Goal: Task Accomplishment & Management: Manage account settings

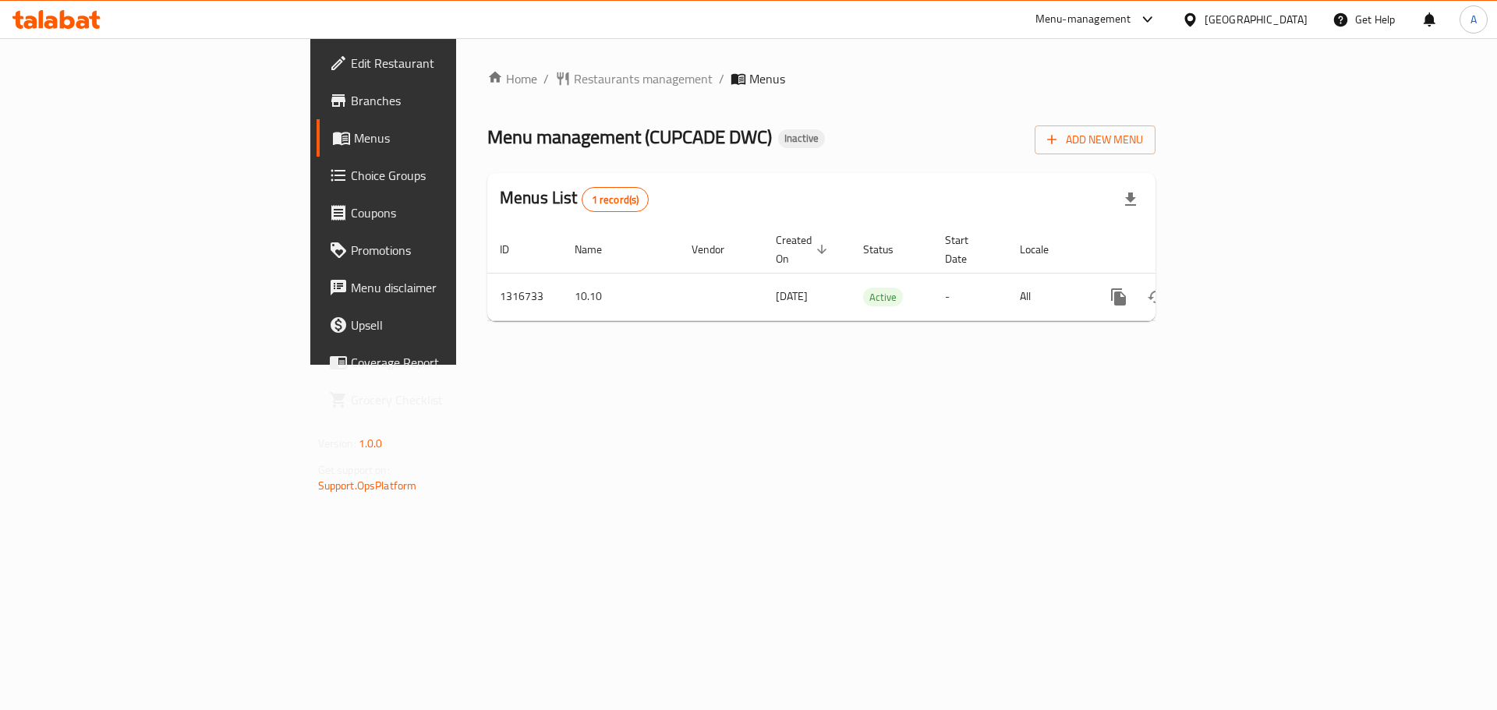
click at [1238, 290] on icon "enhanced table" at bounding box center [1231, 297] width 14 height 14
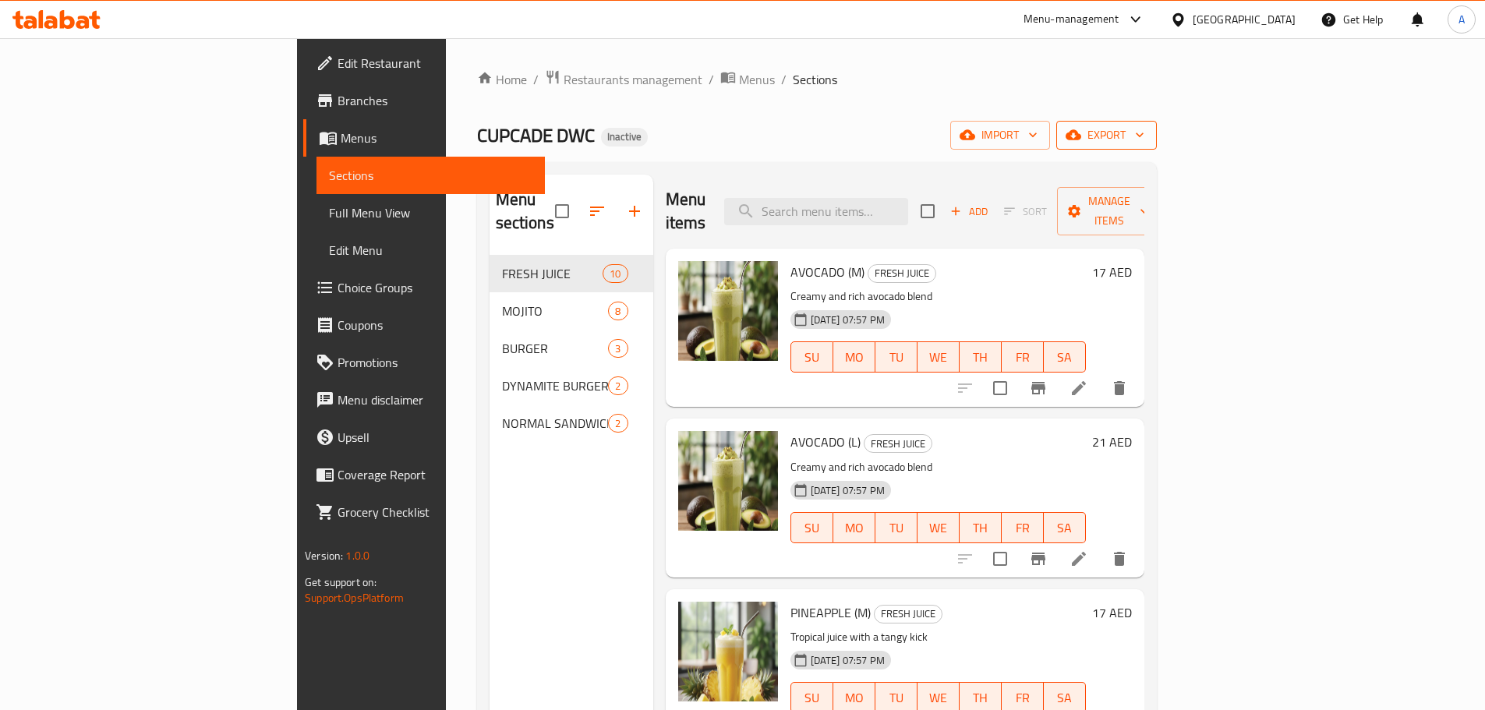
click at [1144, 141] on span "export" at bounding box center [1107, 134] width 76 height 19
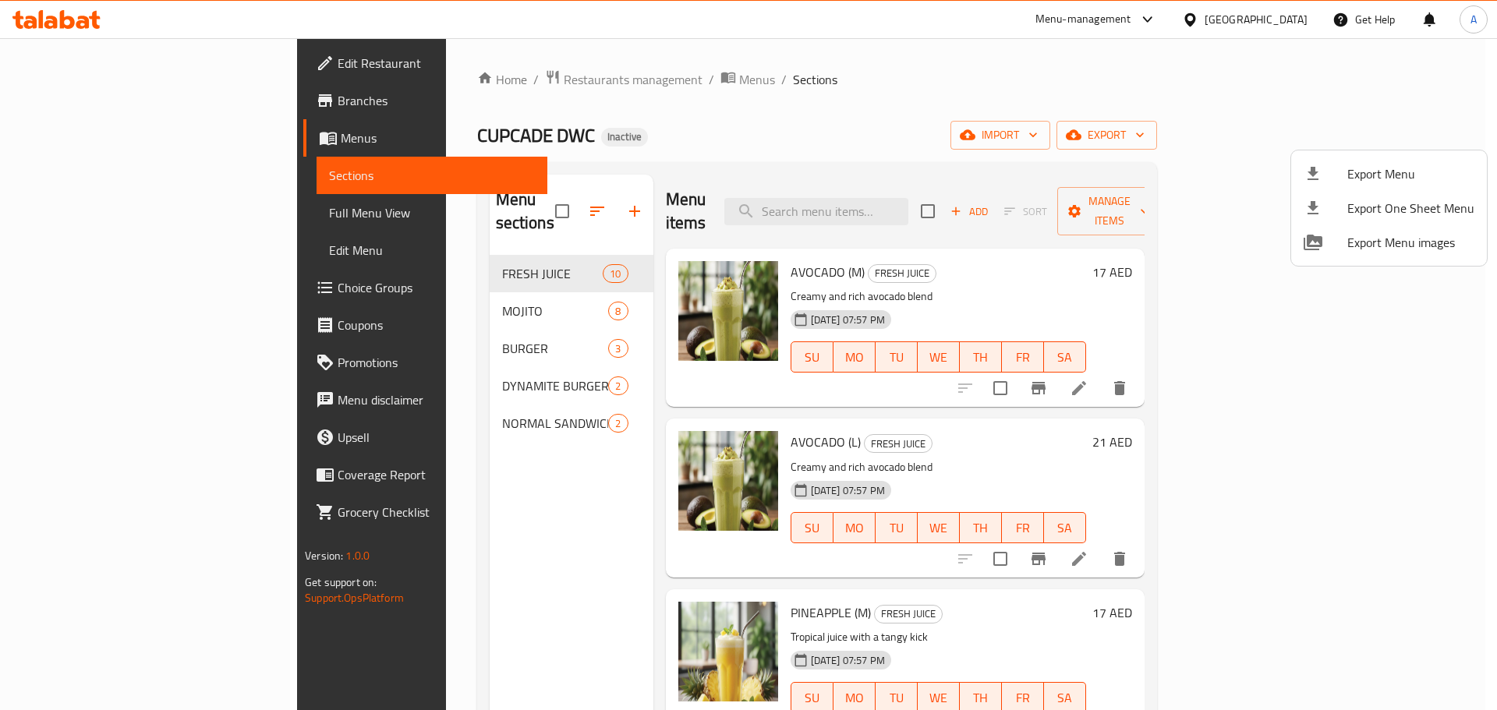
click at [1387, 175] on span "Export Menu" at bounding box center [1410, 173] width 127 height 19
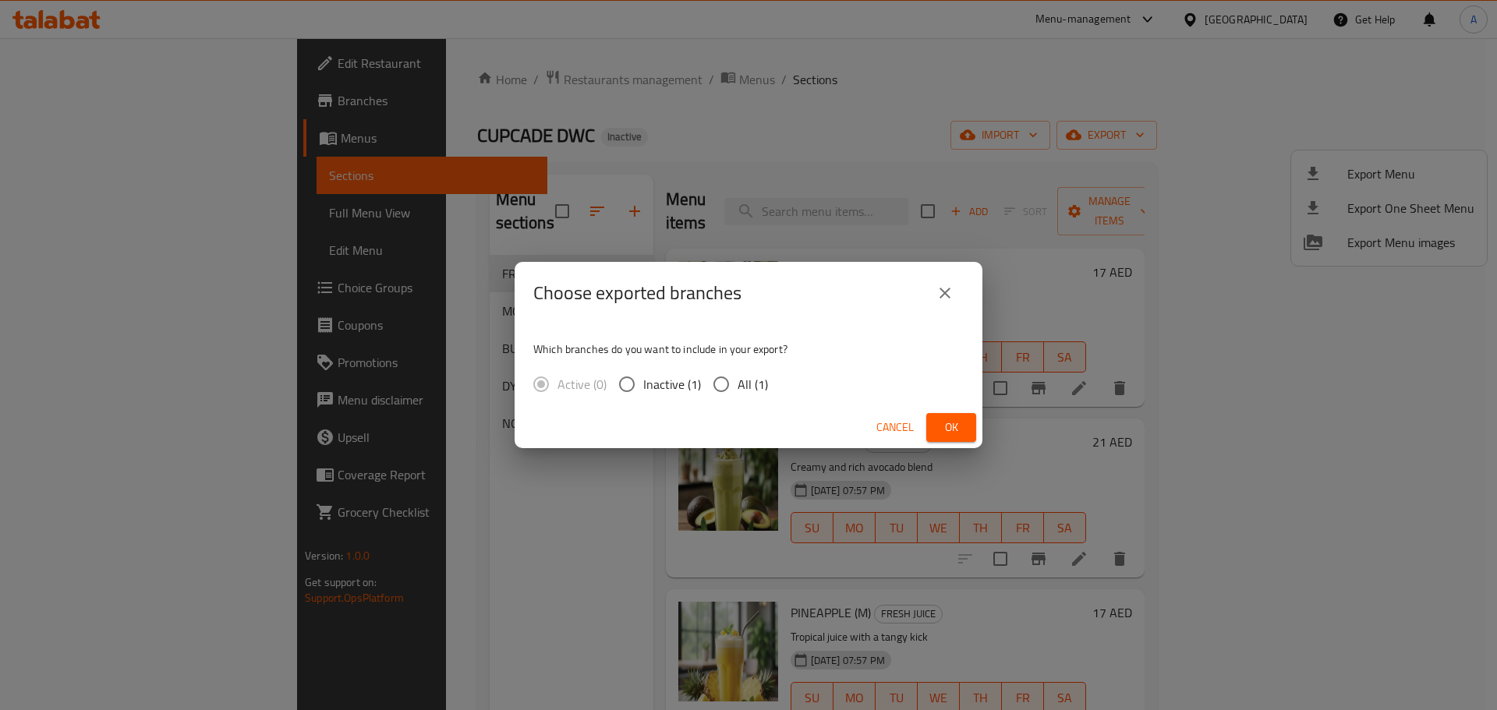
click at [758, 378] on span "All (1)" at bounding box center [752, 384] width 30 height 19
click at [737, 378] on input "All (1)" at bounding box center [721, 384] width 33 height 33
radio input "true"
click at [970, 435] on button "Ok" at bounding box center [951, 427] width 50 height 29
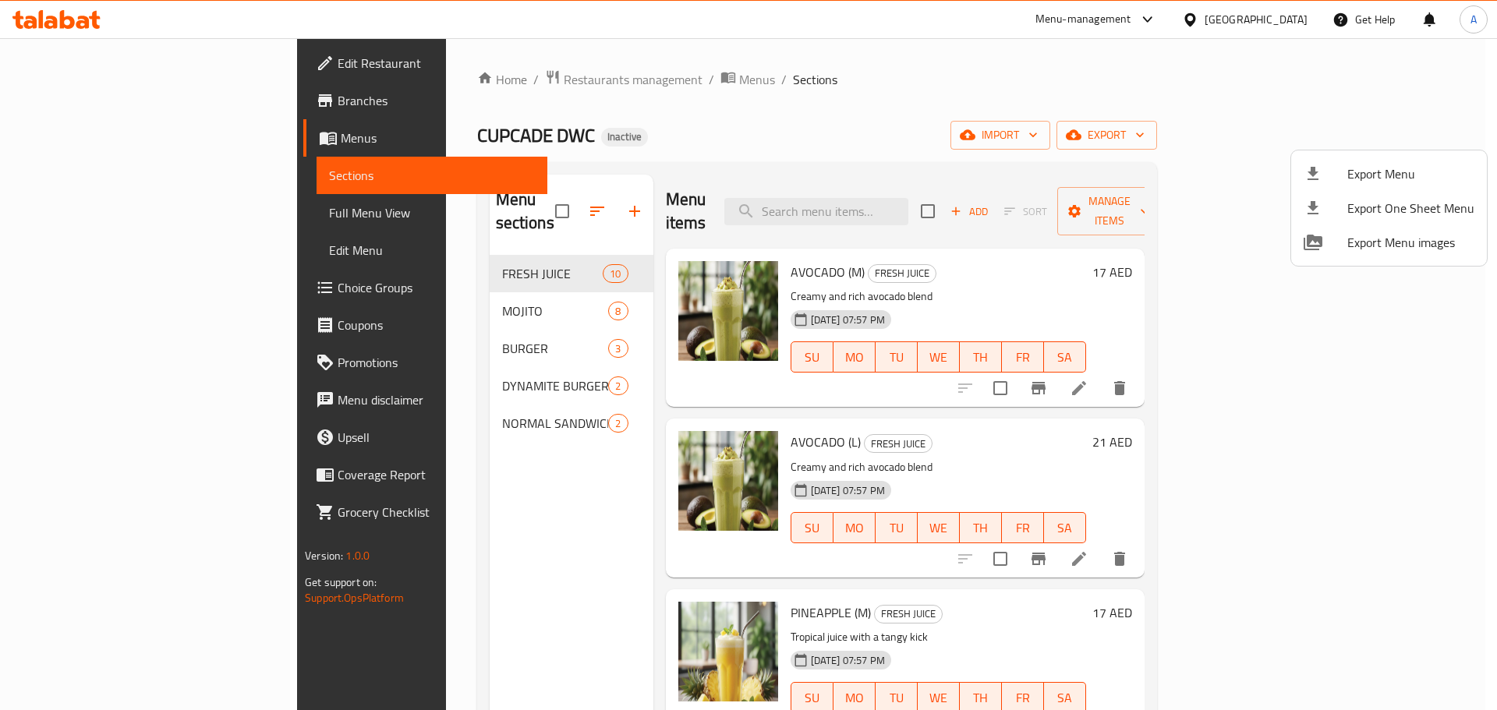
click at [1370, 167] on span "Export Menu" at bounding box center [1410, 173] width 127 height 19
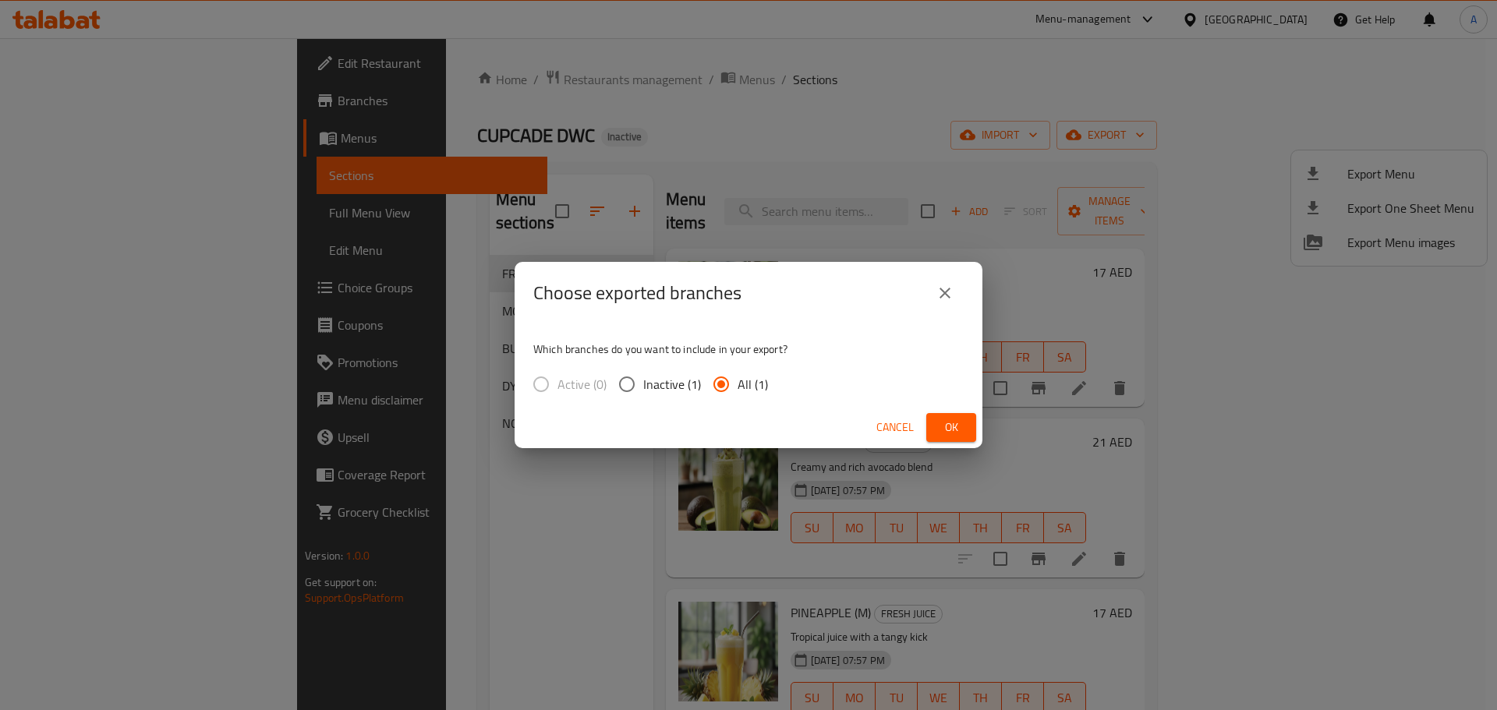
click at [1182, 62] on div "Choose exported branches Which branches do you want to include in your export? …" at bounding box center [748, 355] width 1497 height 710
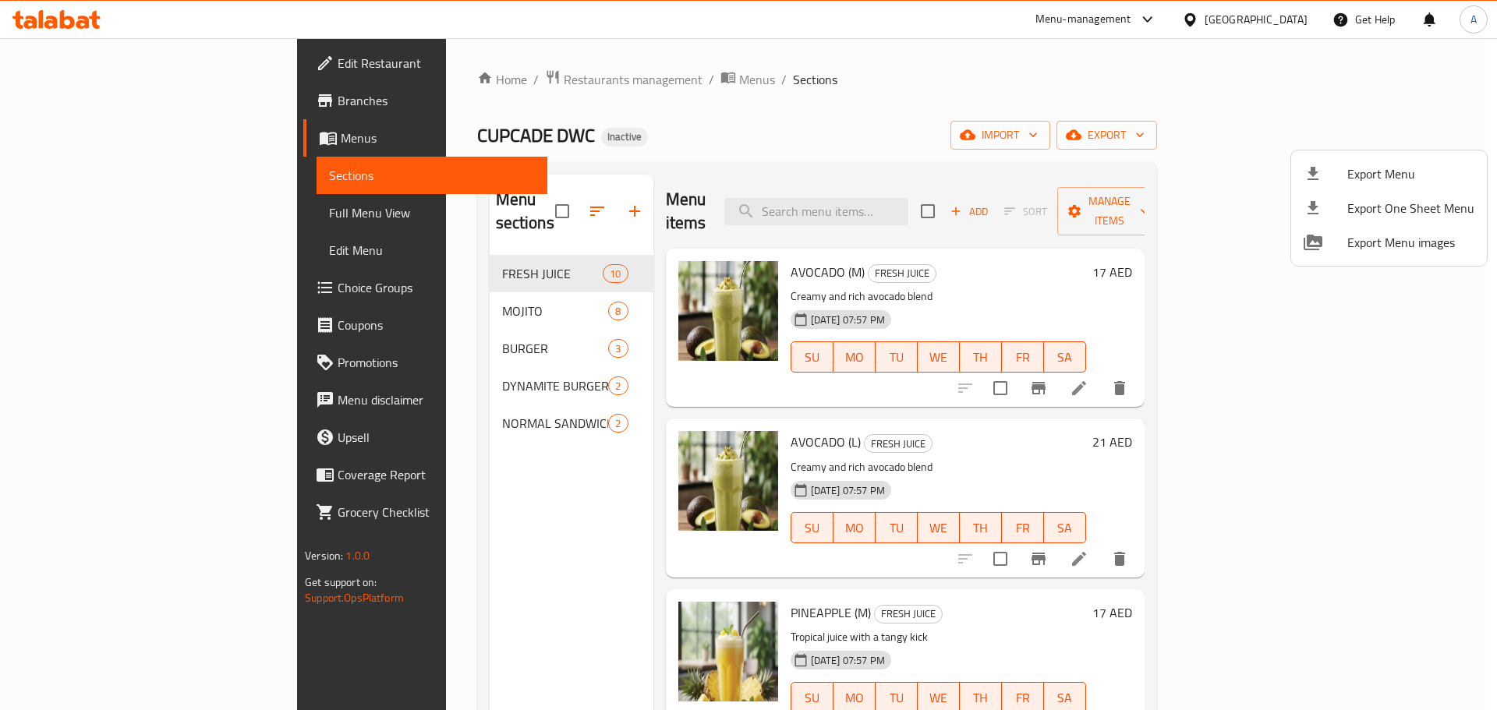
click at [387, 373] on div at bounding box center [748, 355] width 1497 height 710
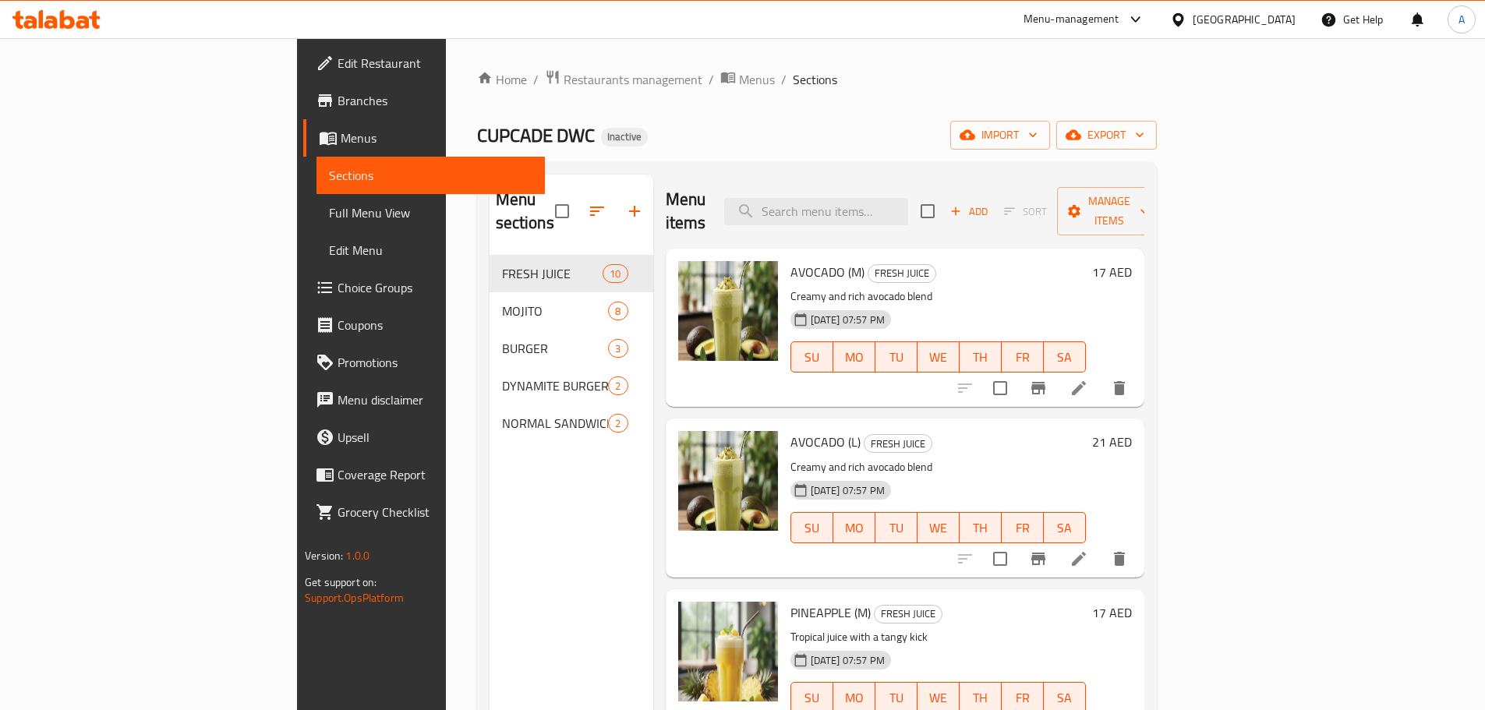
drag, startPoint x: 387, startPoint y: 373, endPoint x: 519, endPoint y: 309, distance: 147.1
click at [490, 373] on div "DYNAMITE BURGER 2" at bounding box center [572, 385] width 164 height 37
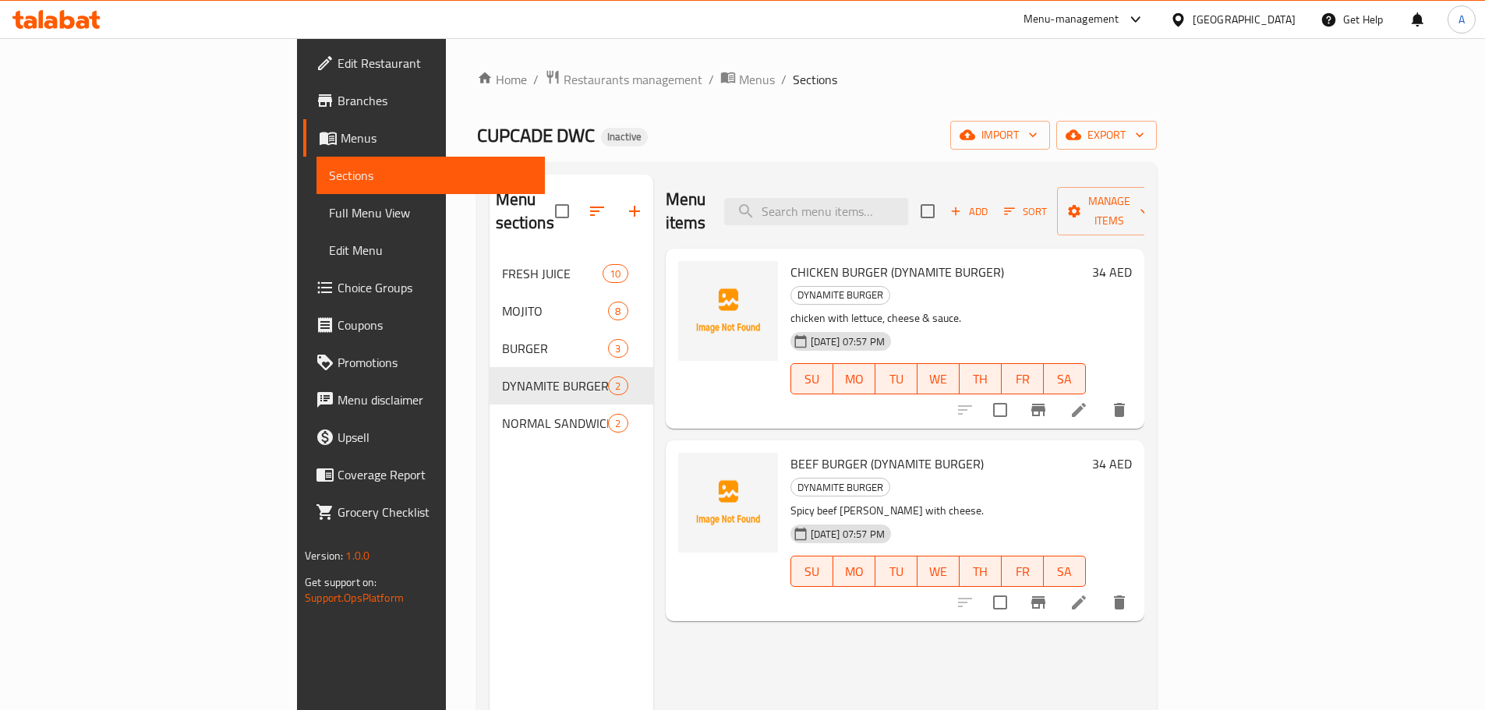
click at [823, 260] on span "CHICKEN BURGER (DYNAMITE BURGER)" at bounding box center [897, 271] width 214 height 23
copy h6 "CHICKEN BURGER (DYNAMITE BURGER)"
click at [794, 452] on span "BEEF BURGER (DYNAMITE BURGER)" at bounding box center [886, 463] width 193 height 23
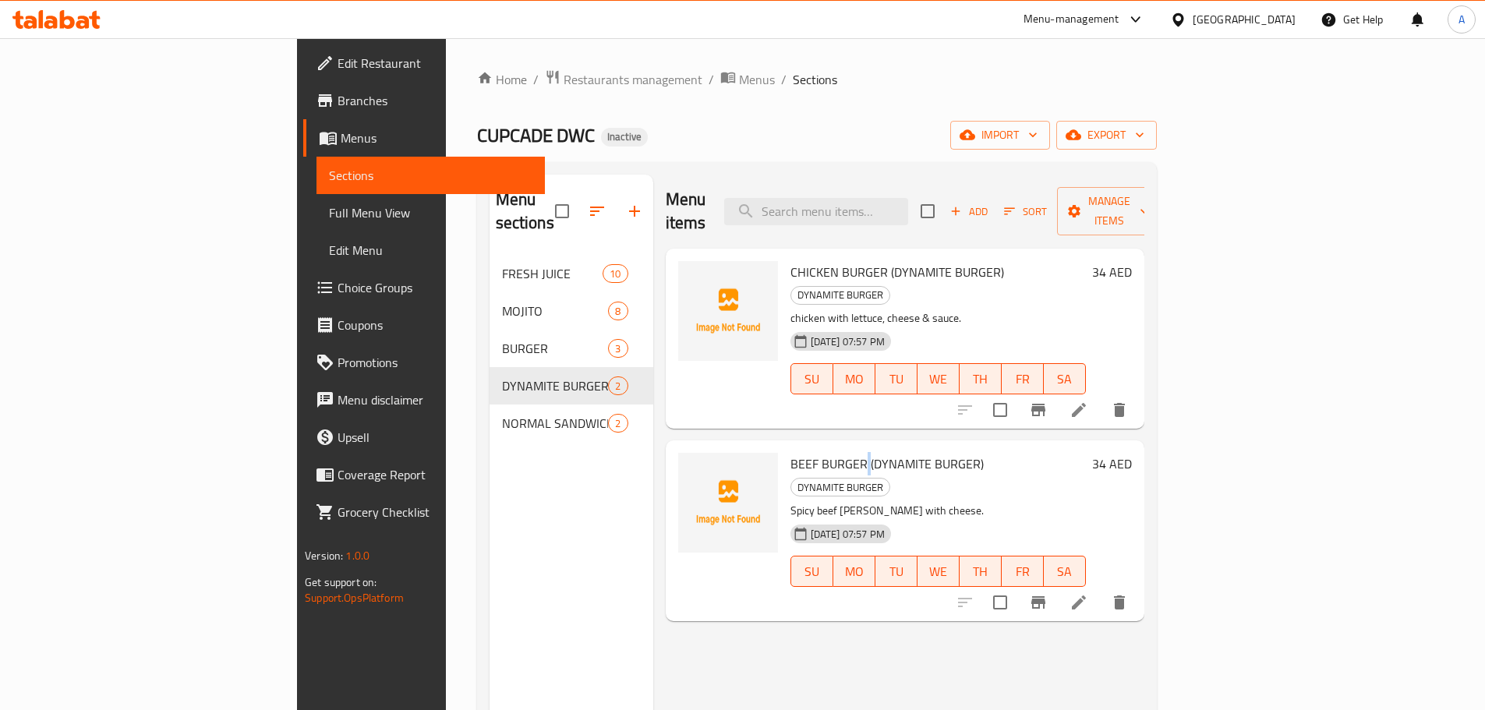
click at [794, 452] on span "BEEF BURGER (DYNAMITE BURGER)" at bounding box center [886, 463] width 193 height 23
copy h6 "BEEF BURGER (DYNAMITE BURGER)"
click at [546, 207] on input "checkbox" at bounding box center [562, 211] width 33 height 33
checkbox input "true"
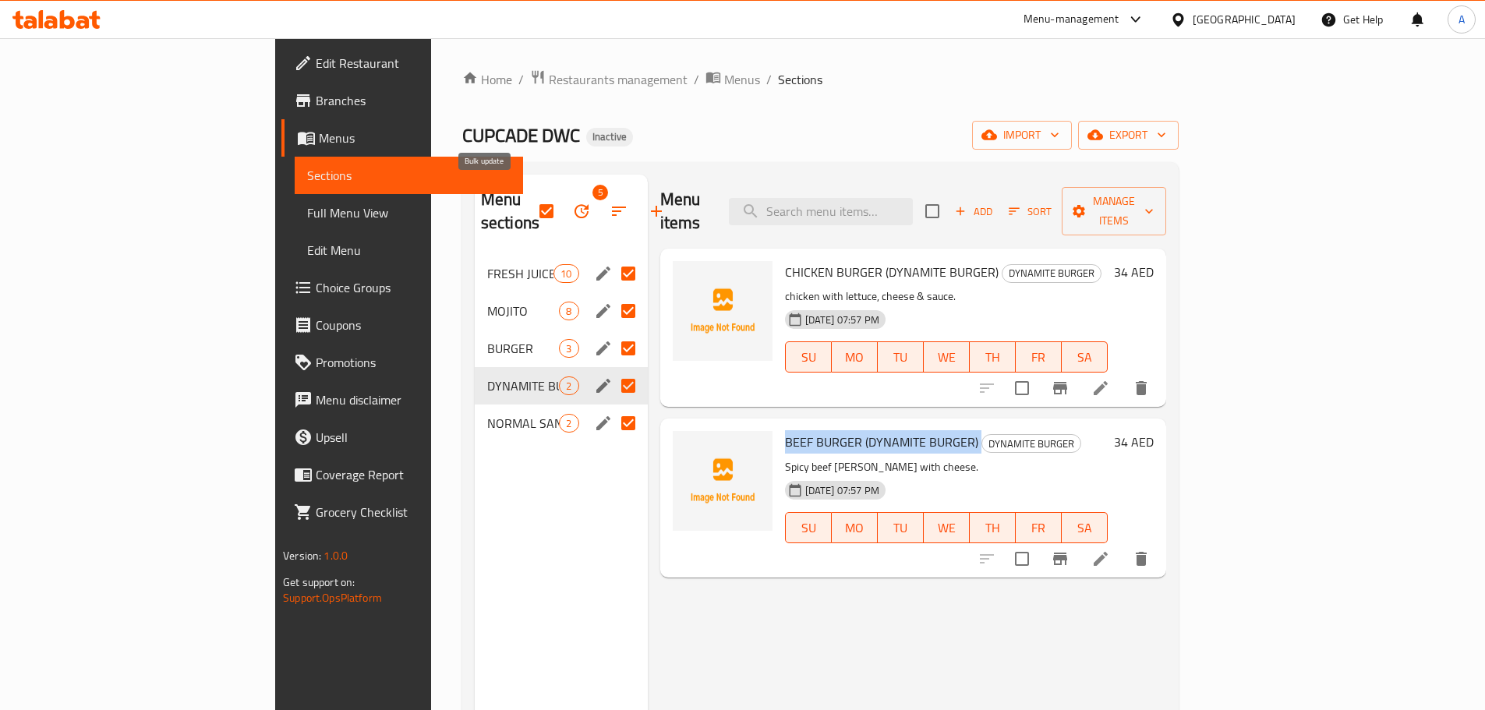
click at [572, 202] on icon "button" at bounding box center [581, 211] width 19 height 19
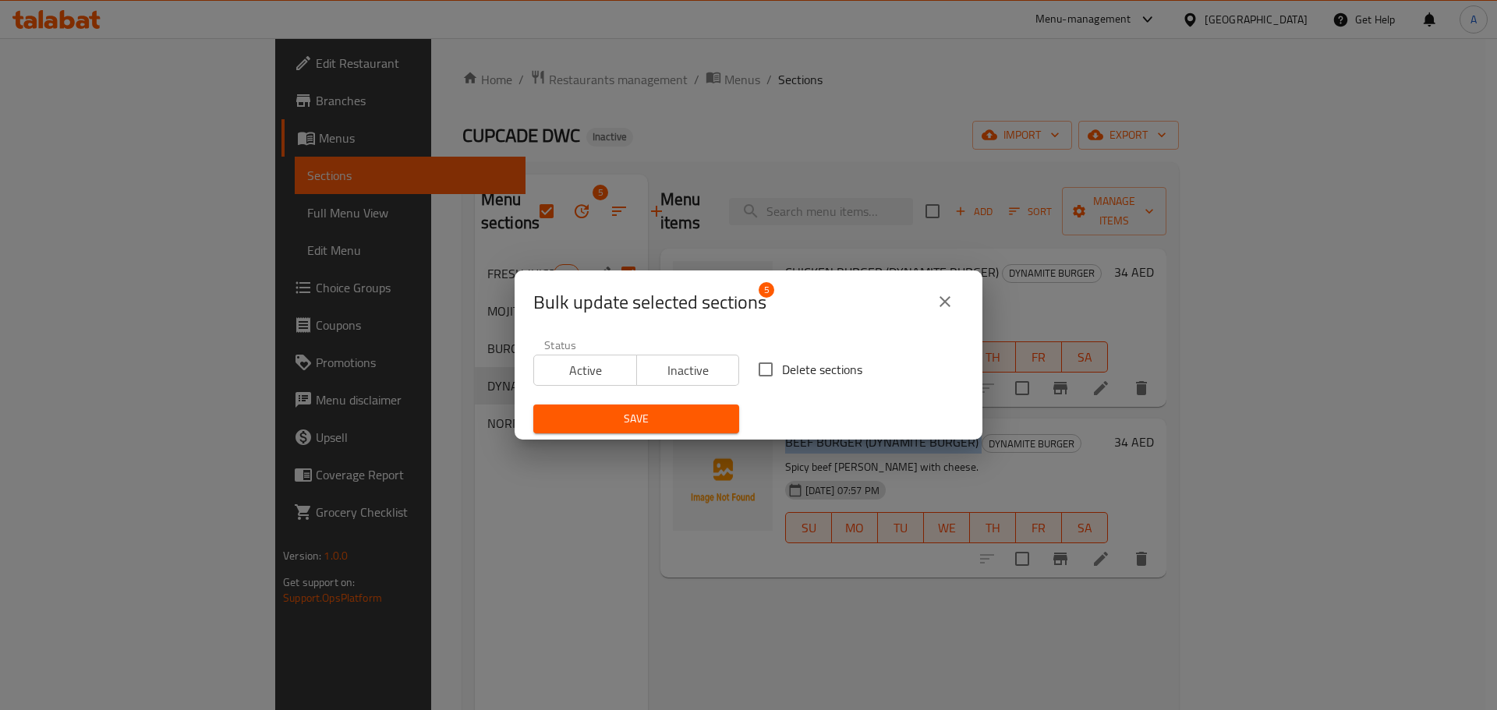
click at [772, 365] on input "Delete sections" at bounding box center [765, 369] width 33 height 33
checkbox input "true"
click at [637, 420] on span "Save" at bounding box center [636, 418] width 181 height 19
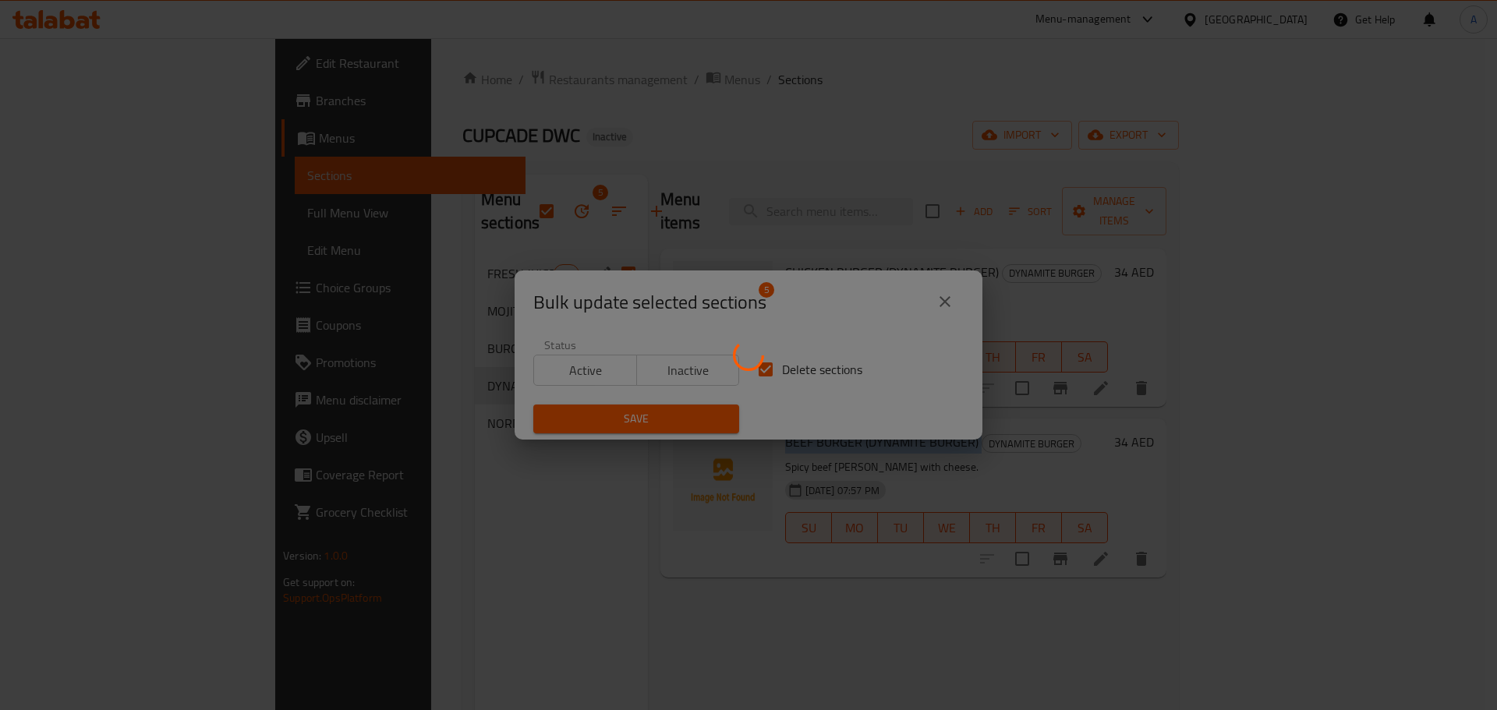
checkbox input "false"
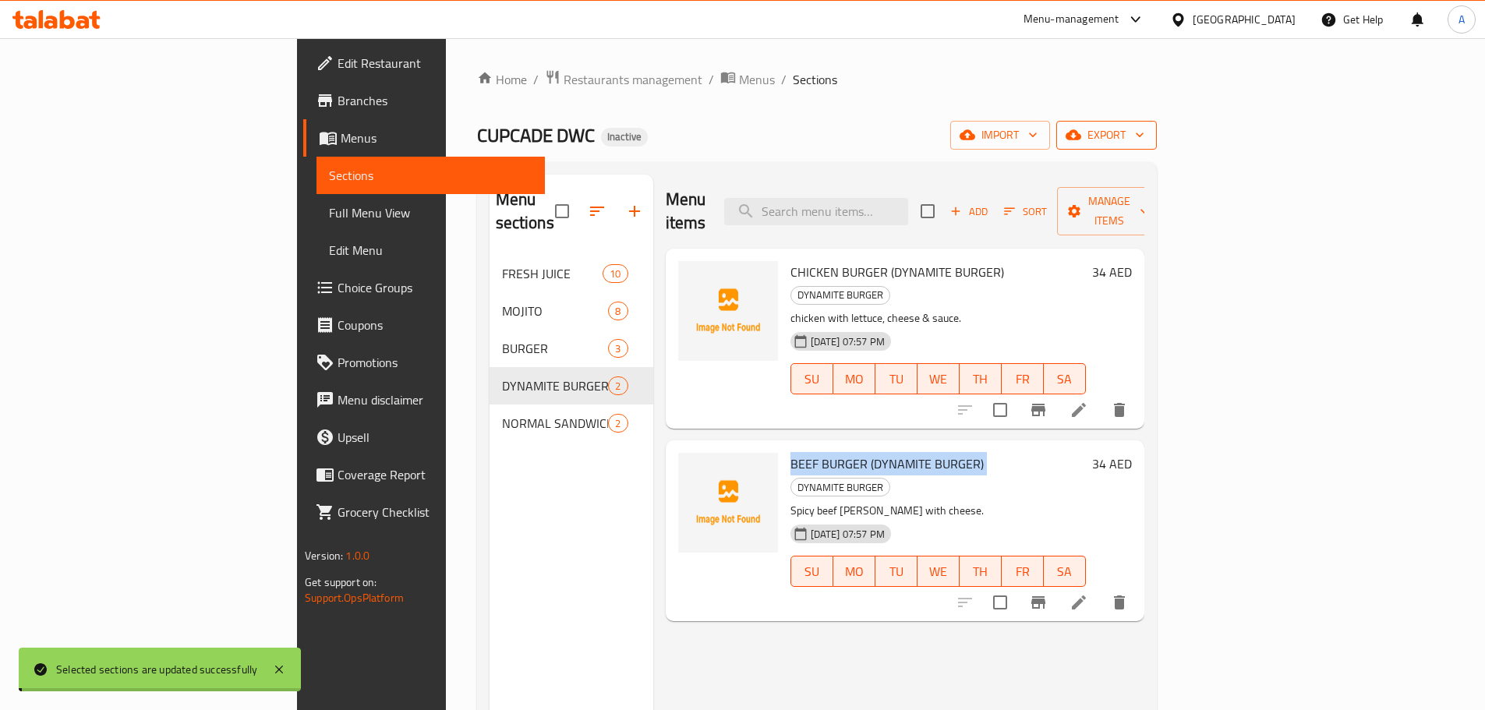
click at [1037, 141] on span "import" at bounding box center [1000, 134] width 75 height 19
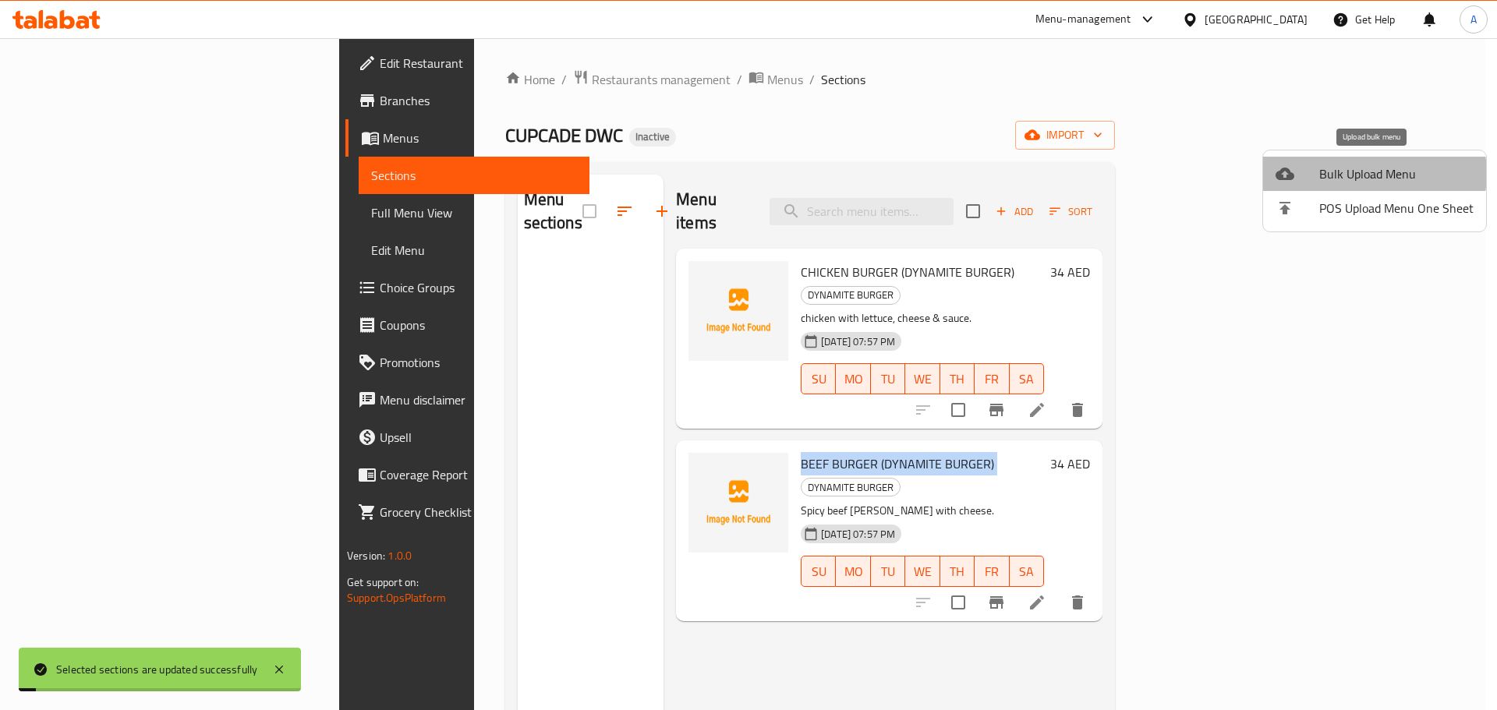
click at [1373, 174] on span "Bulk Upload Menu" at bounding box center [1396, 173] width 154 height 19
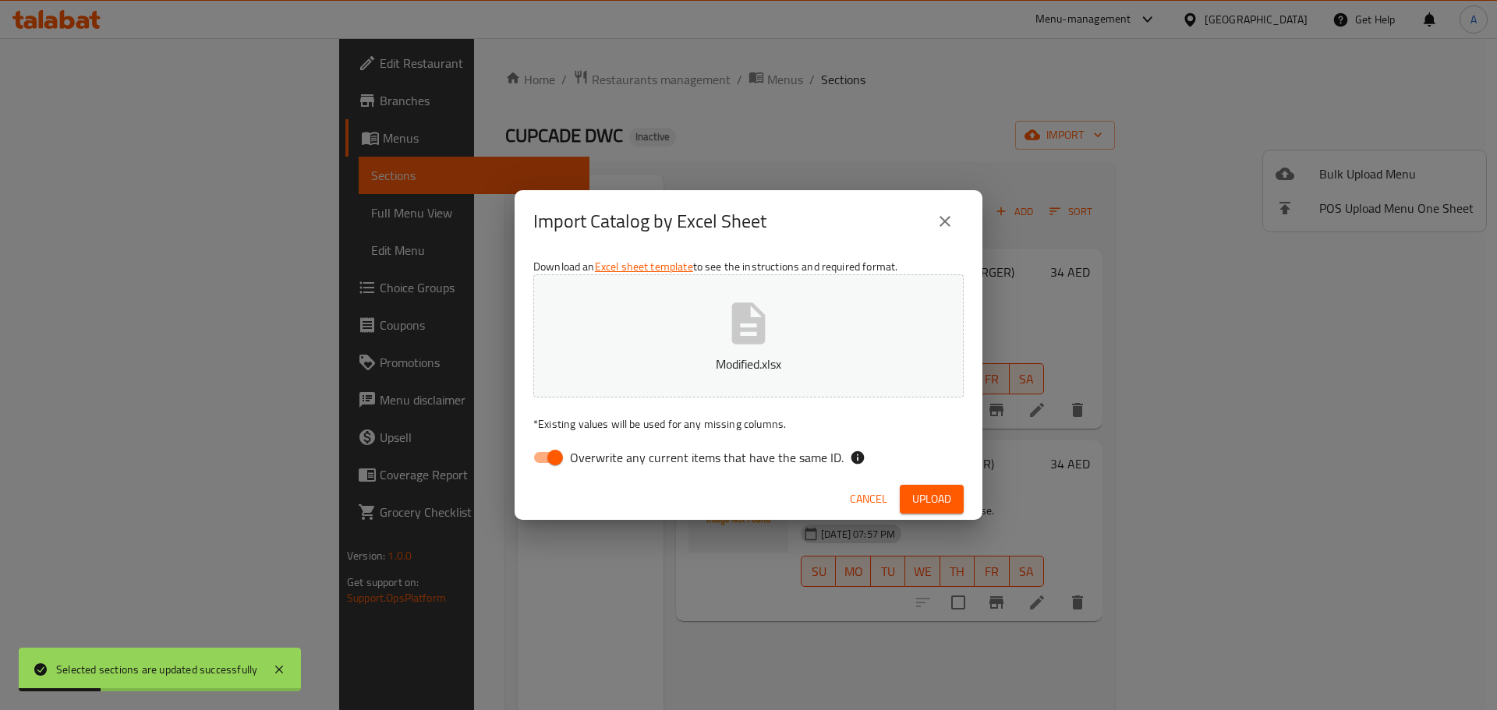
click at [821, 454] on span "Overwrite any current items that have the same ID." at bounding box center [707, 457] width 274 height 19
click at [599, 454] on input "Overwrite any current items that have the same ID." at bounding box center [555, 458] width 89 height 30
checkbox input "false"
click at [951, 486] on button "Upload" at bounding box center [932, 499] width 64 height 29
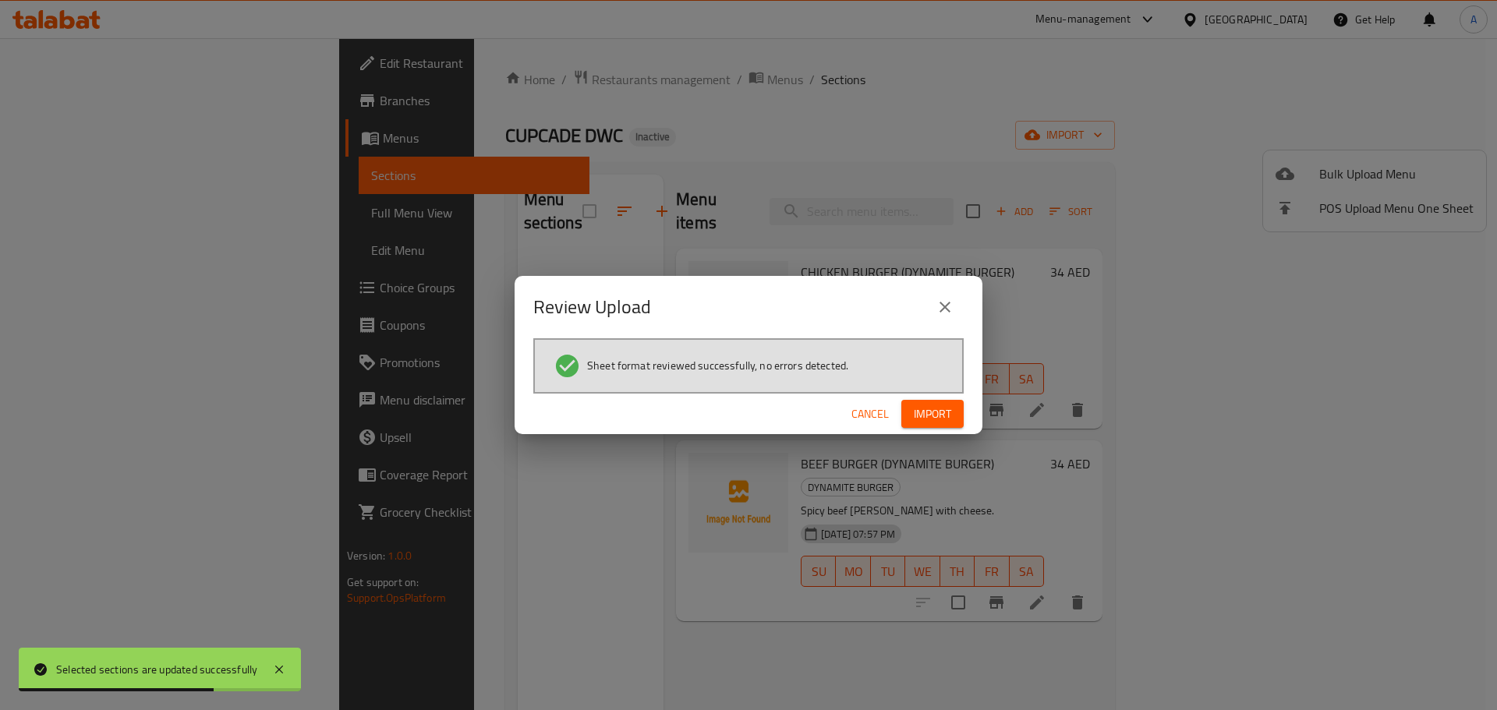
click at [949, 407] on span "Import" at bounding box center [932, 414] width 37 height 19
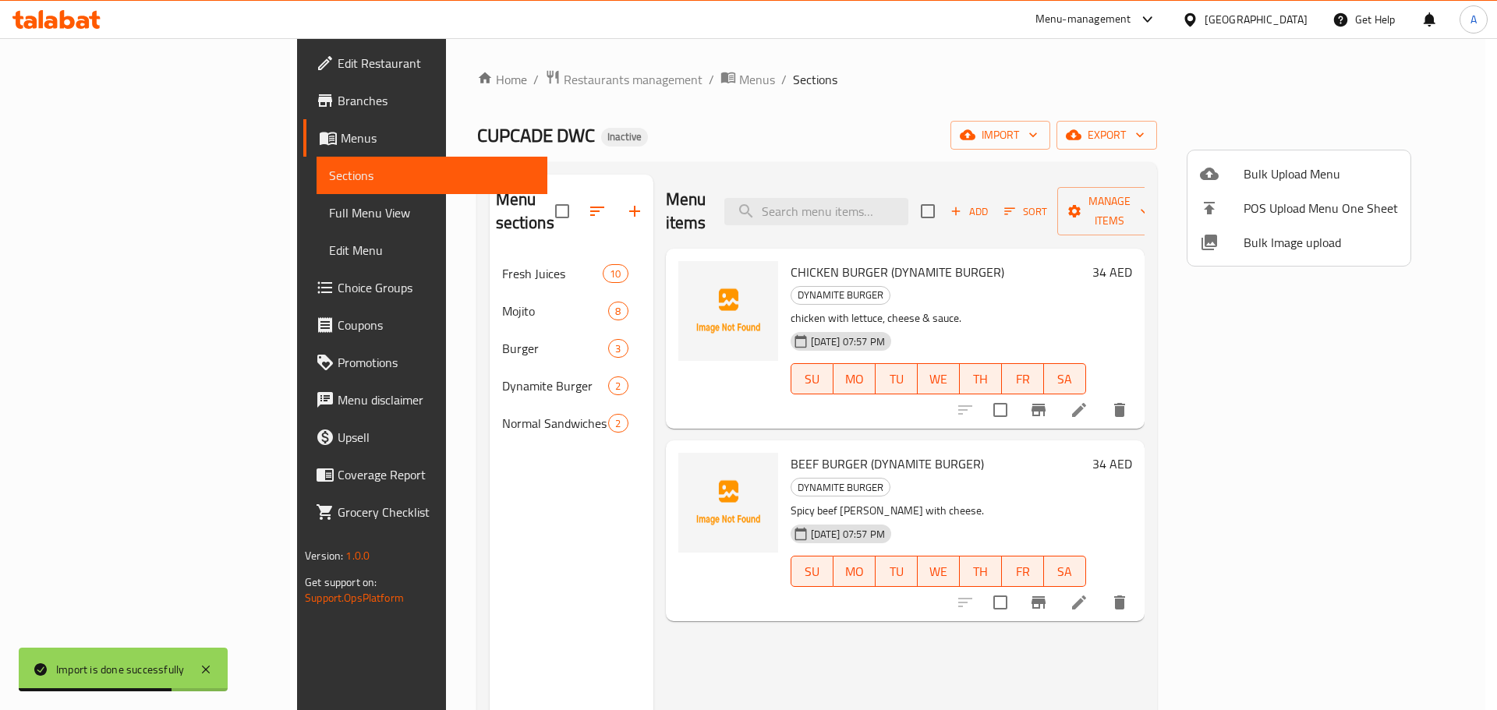
click at [904, 174] on div at bounding box center [748, 355] width 1497 height 710
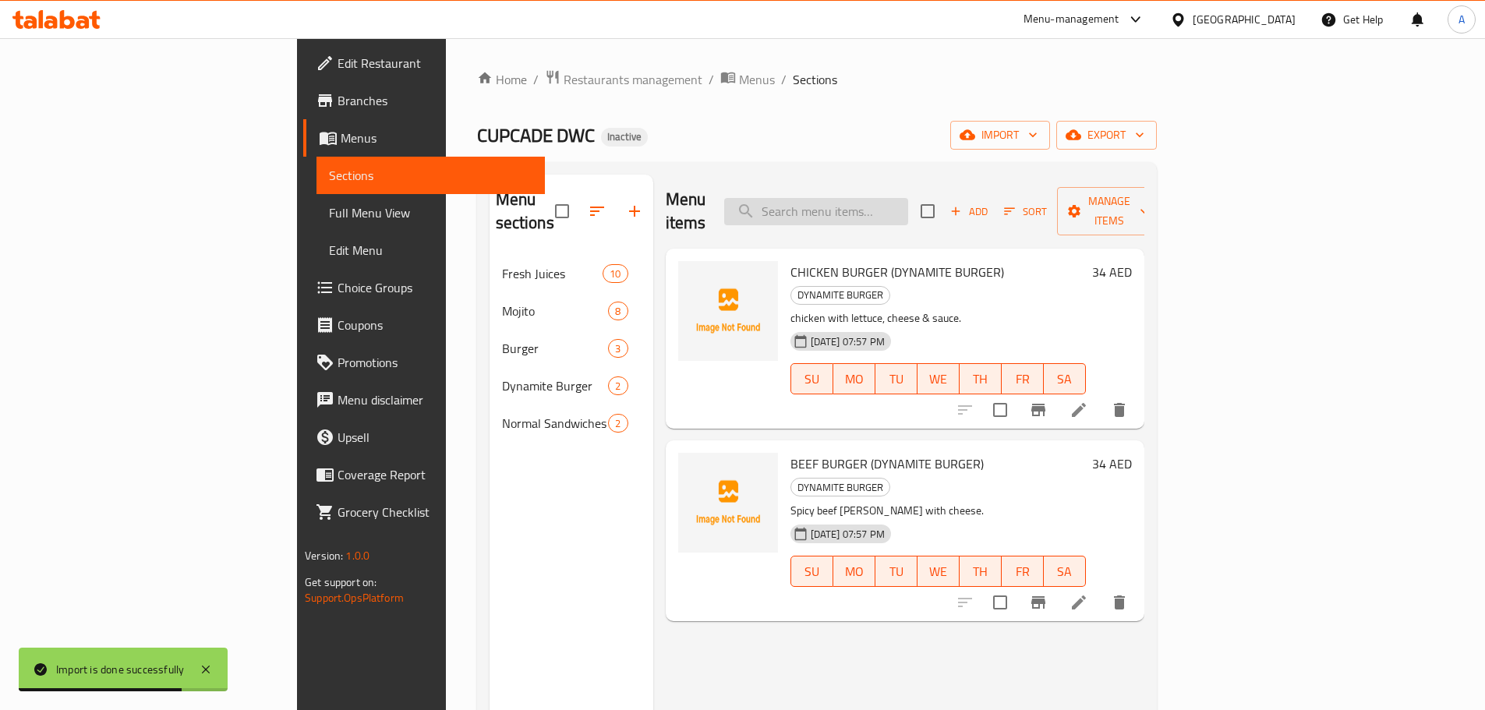
click at [903, 203] on input "search" at bounding box center [816, 211] width 184 height 27
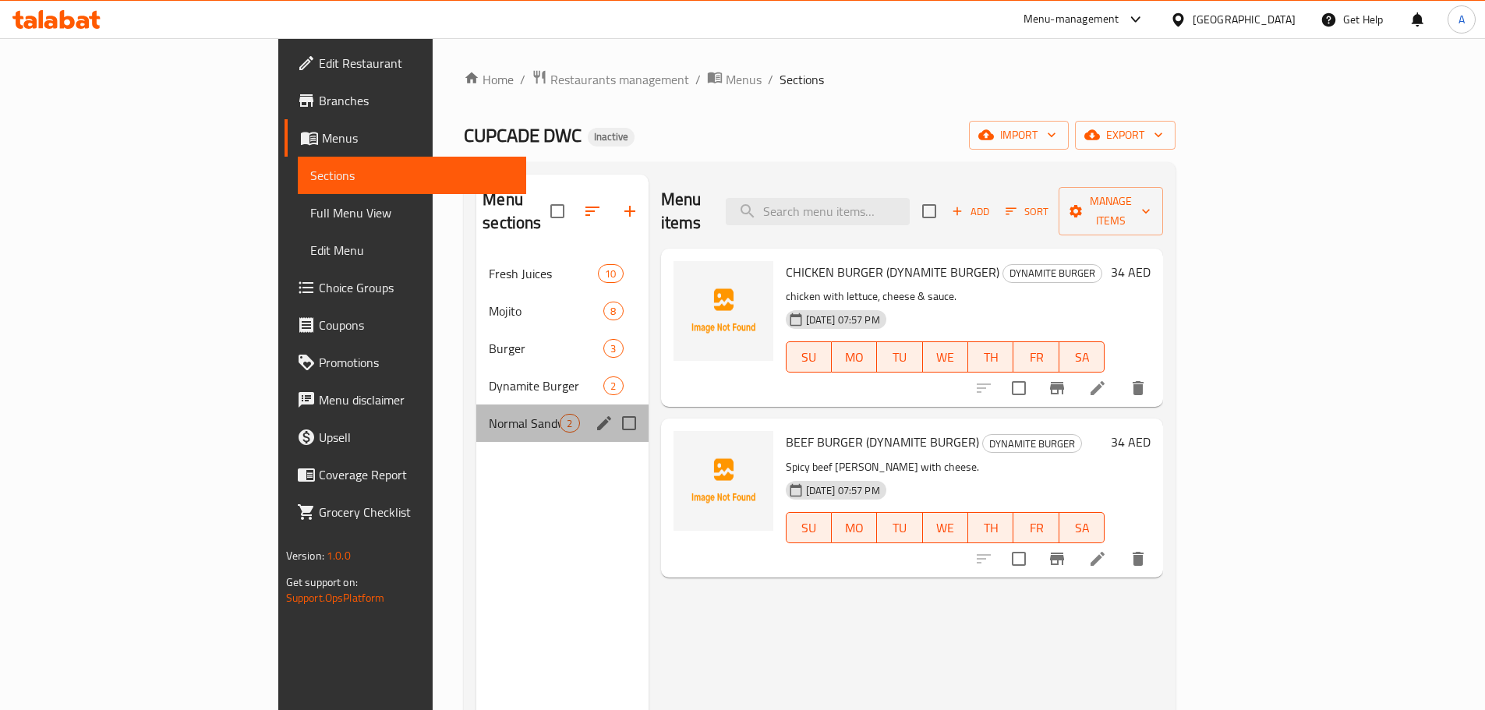
click at [476, 405] on div "Normal Sandwiches 2" at bounding box center [561, 423] width 171 height 37
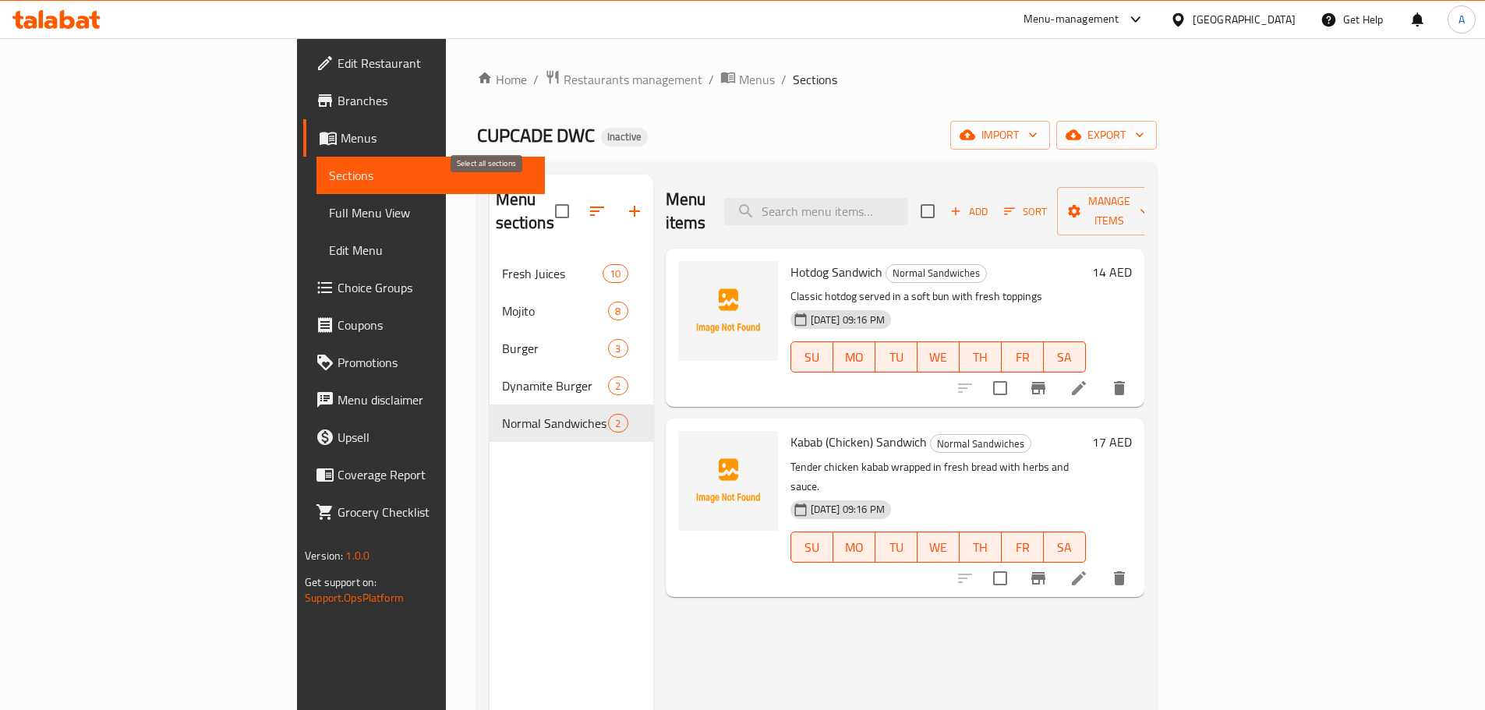
click at [546, 195] on input "checkbox" at bounding box center [562, 211] width 33 height 33
checkbox input "true"
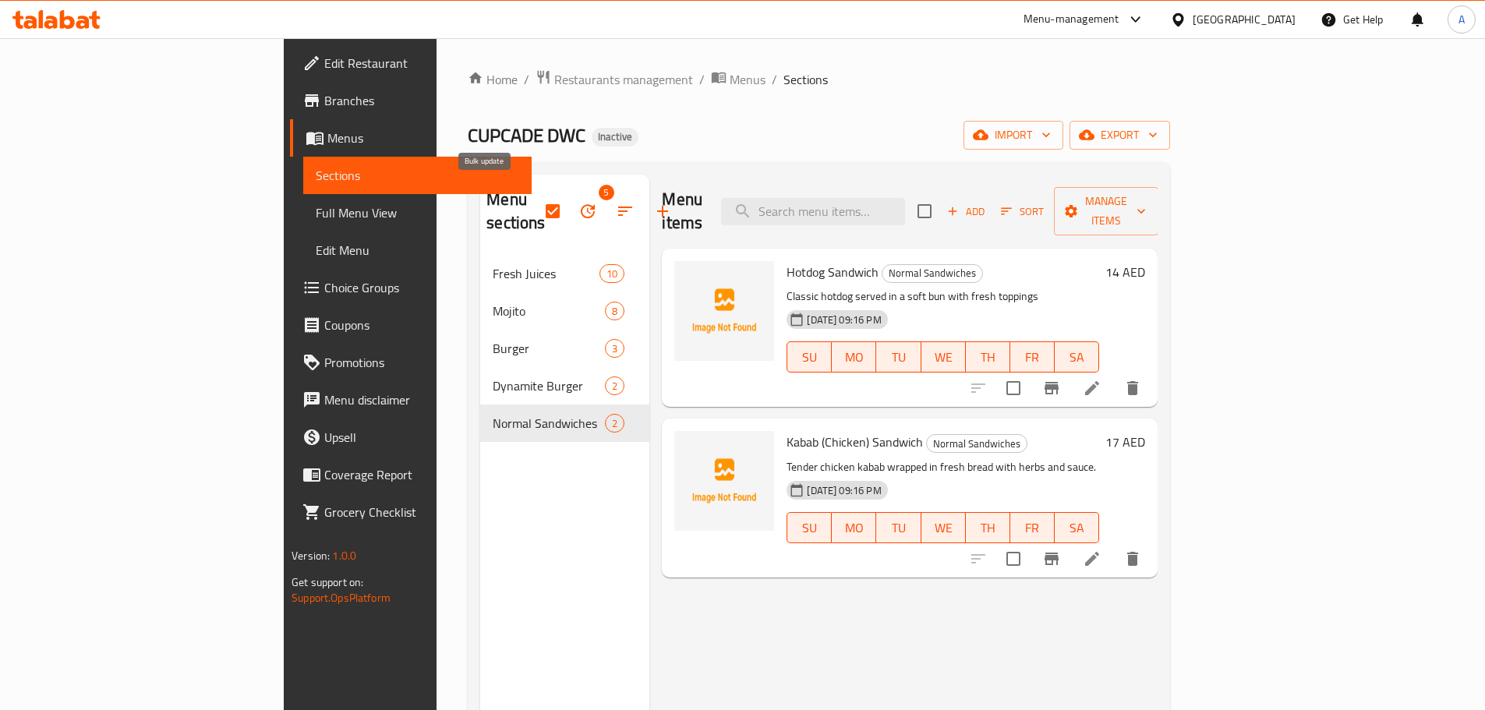
click at [578, 202] on icon "button" at bounding box center [587, 211] width 19 height 19
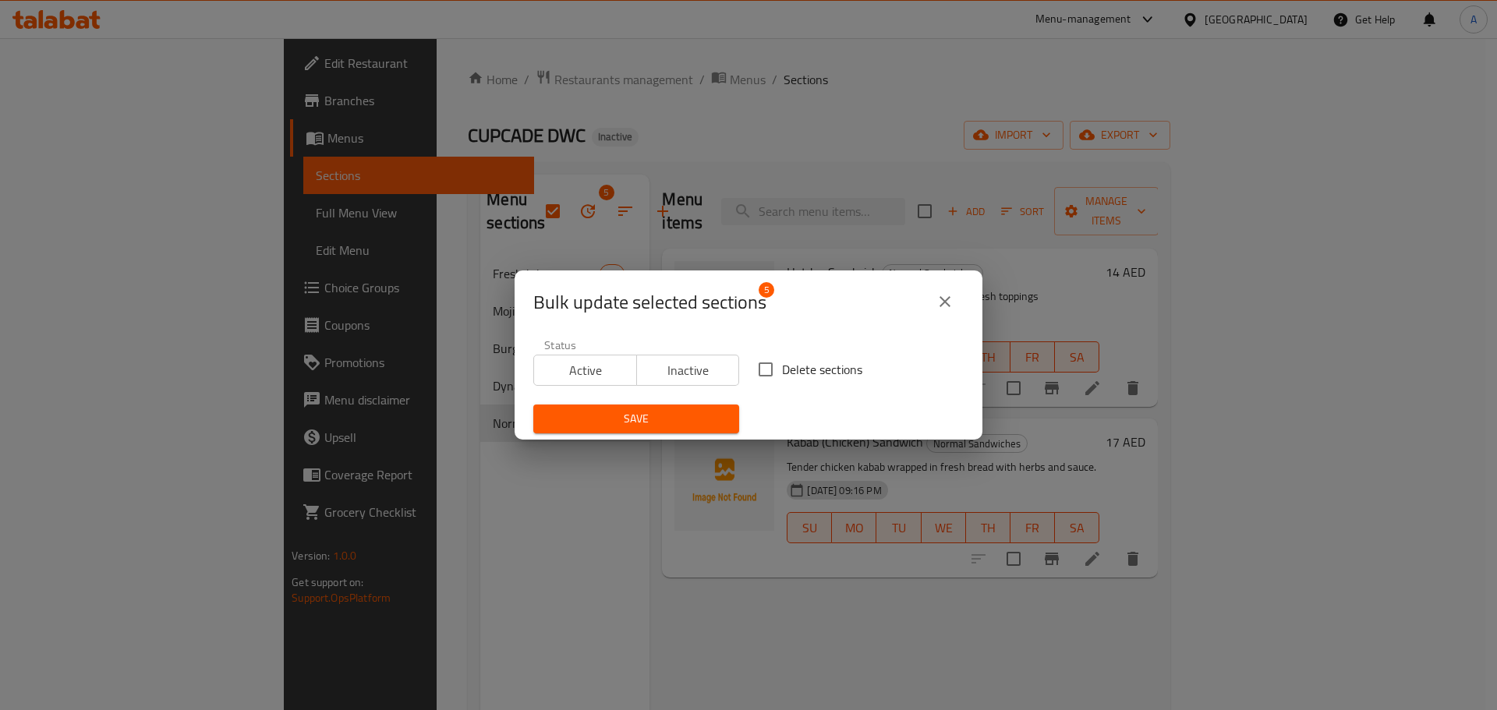
click at [801, 362] on span "Delete sections" at bounding box center [822, 369] width 80 height 19
click at [782, 362] on input "Delete sections" at bounding box center [765, 369] width 33 height 33
checkbox input "true"
click at [709, 403] on div "Save" at bounding box center [636, 419] width 224 height 48
click at [702, 414] on span "Save" at bounding box center [636, 418] width 181 height 19
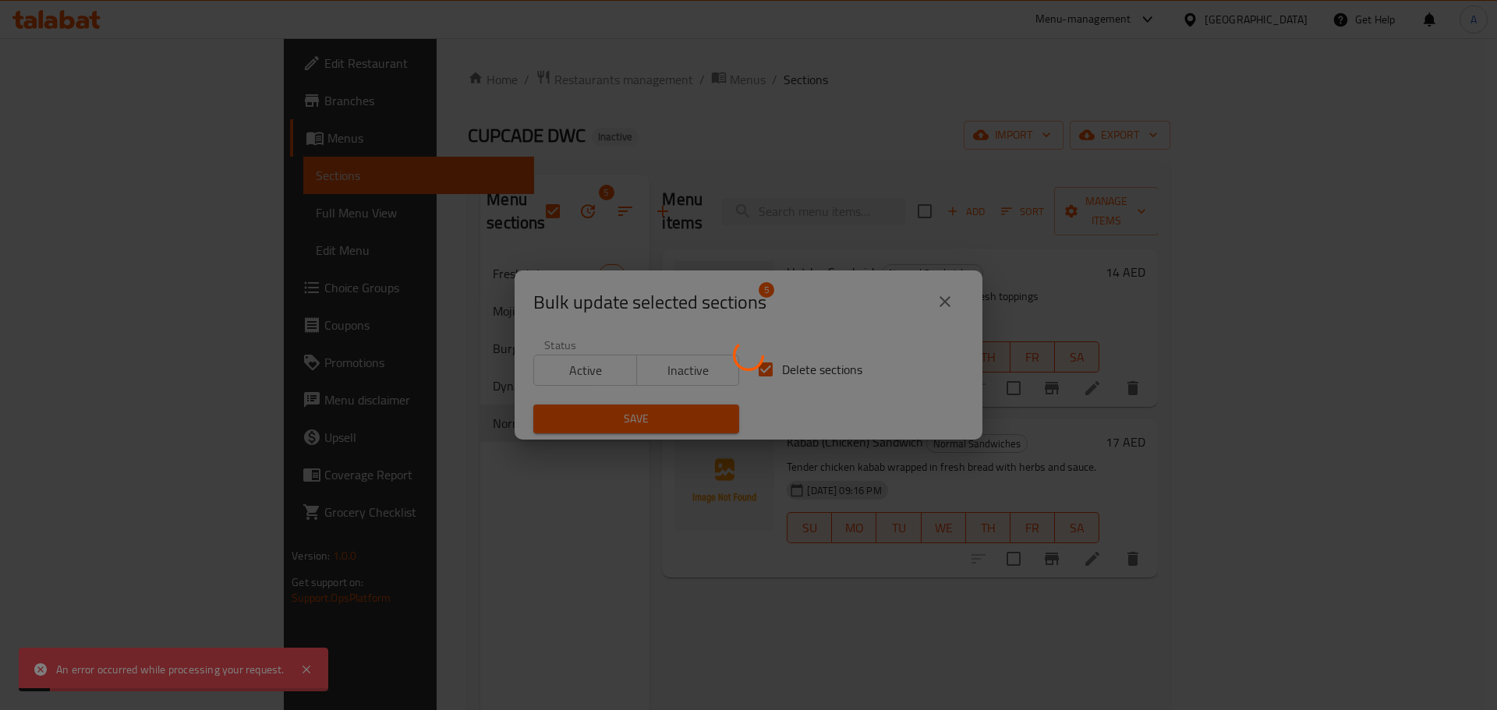
click at [1009, 175] on div at bounding box center [748, 355] width 1497 height 710
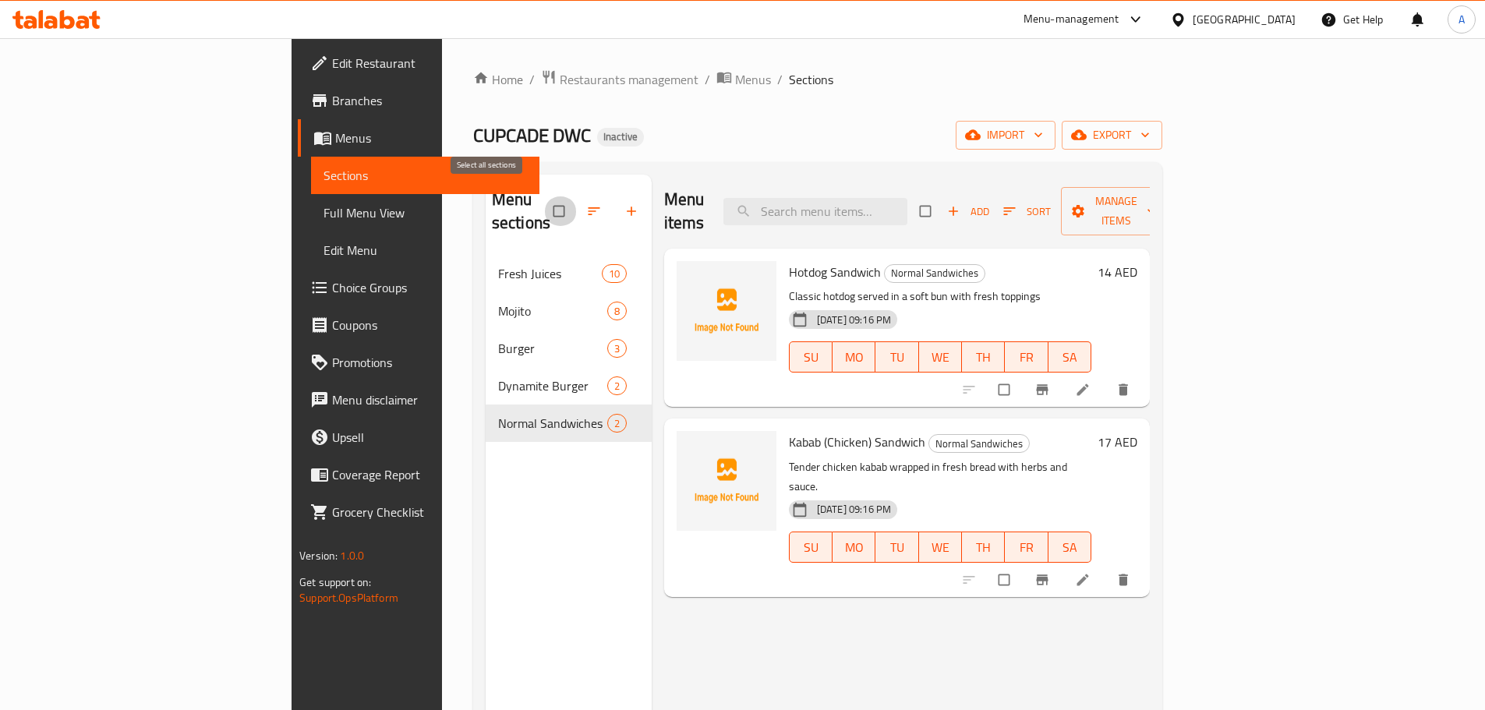
click at [544, 196] on input "checkbox" at bounding box center [560, 211] width 33 height 30
checkbox input "true"
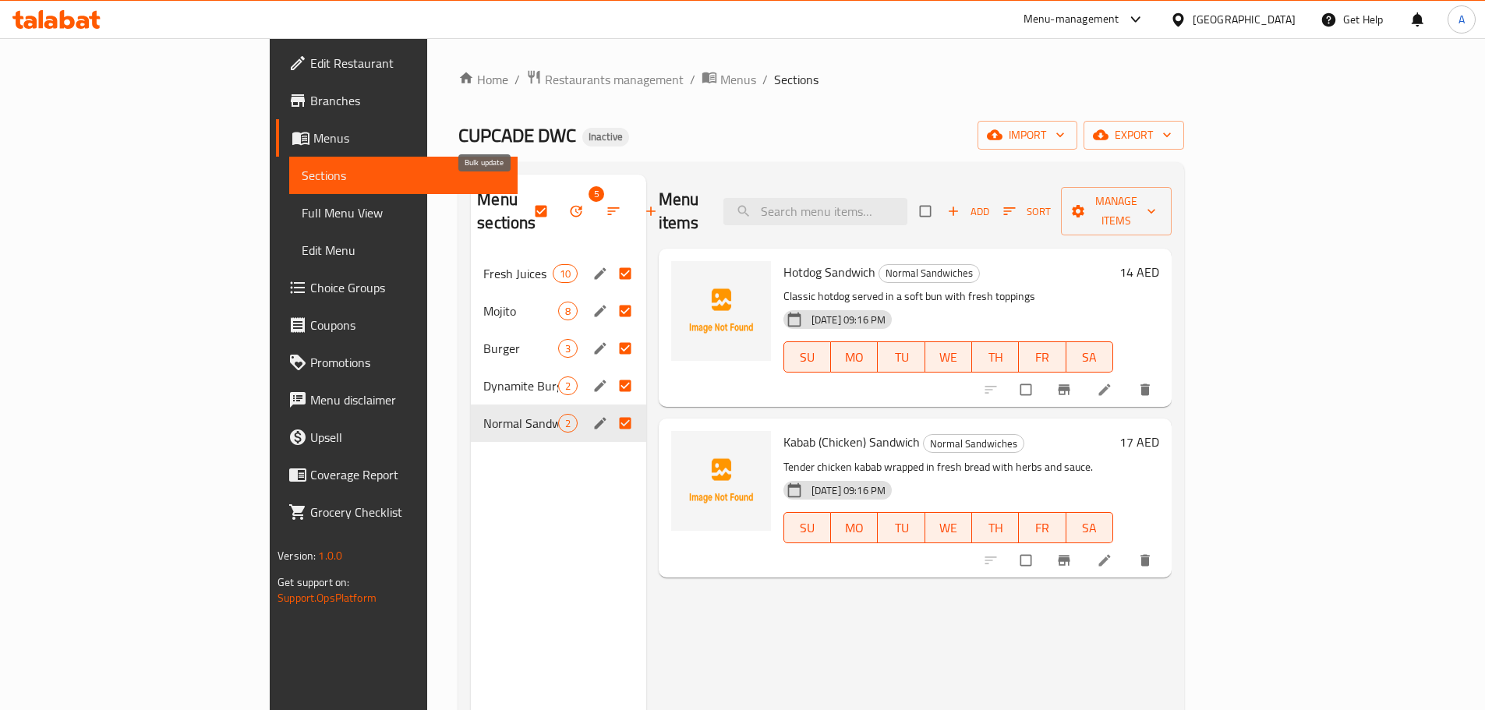
click at [568, 203] on icon "button" at bounding box center [576, 211] width 16 height 16
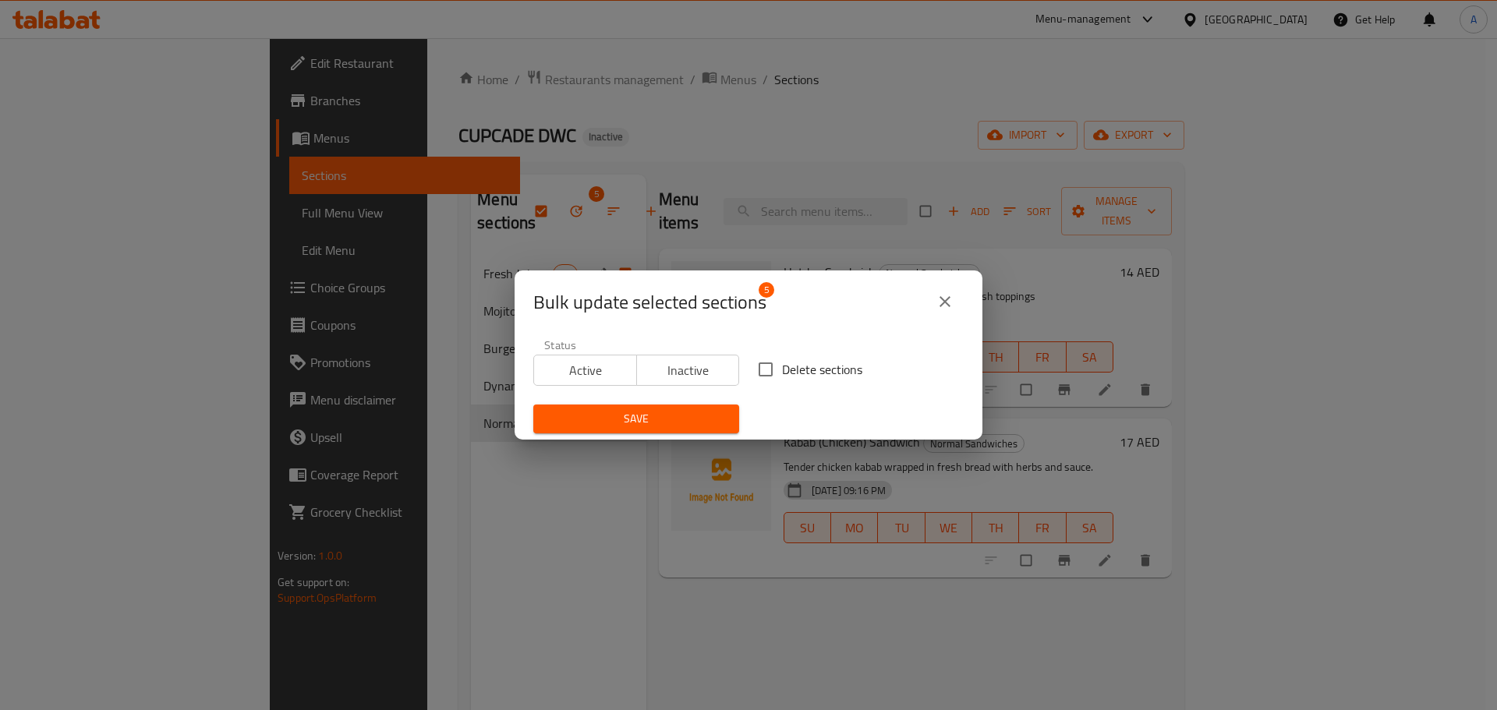
drag, startPoint x: 804, startPoint y: 375, endPoint x: 645, endPoint y: 425, distance: 166.7
click at [804, 375] on span "Delete sections" at bounding box center [822, 369] width 80 height 19
click at [782, 375] on input "Delete sections" at bounding box center [765, 369] width 33 height 33
checkbox input "true"
click at [645, 426] on span "Save" at bounding box center [636, 418] width 181 height 19
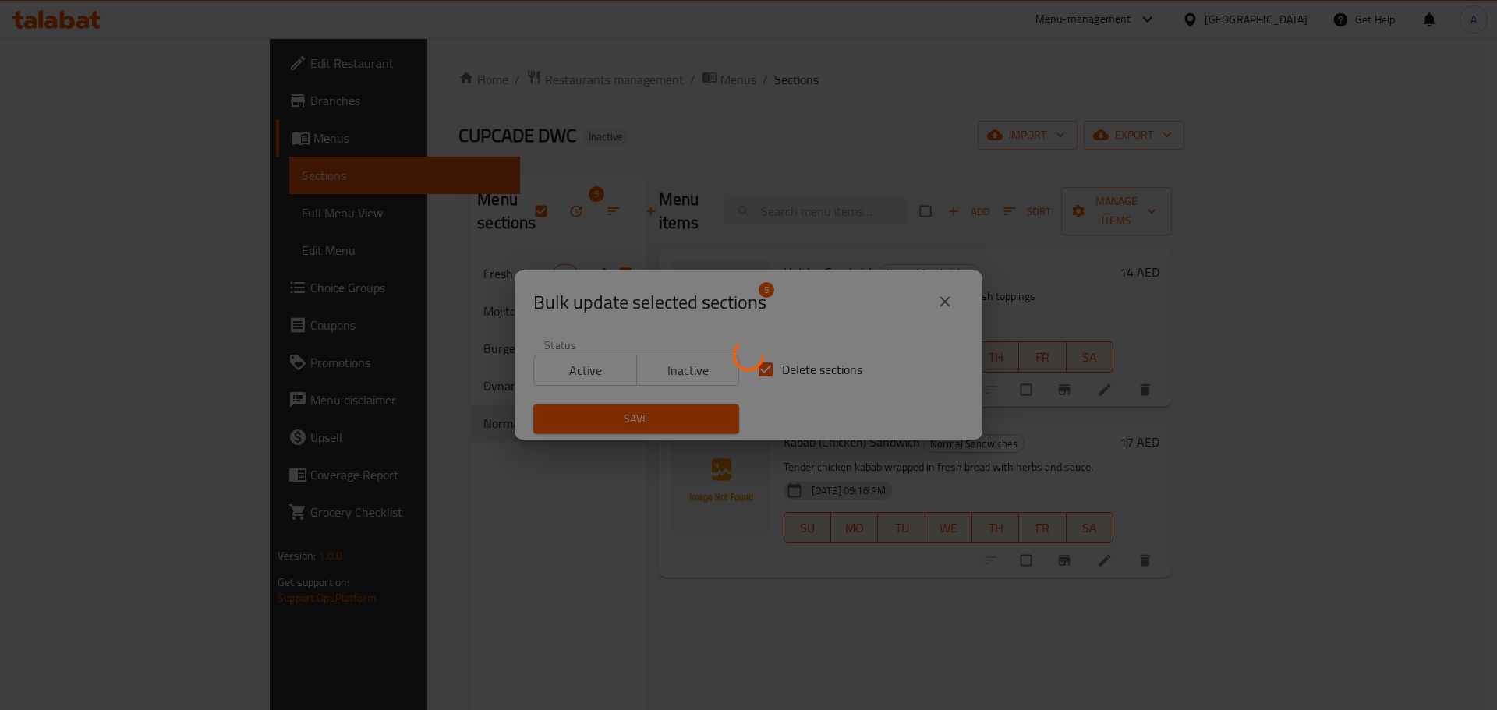
checkbox input "false"
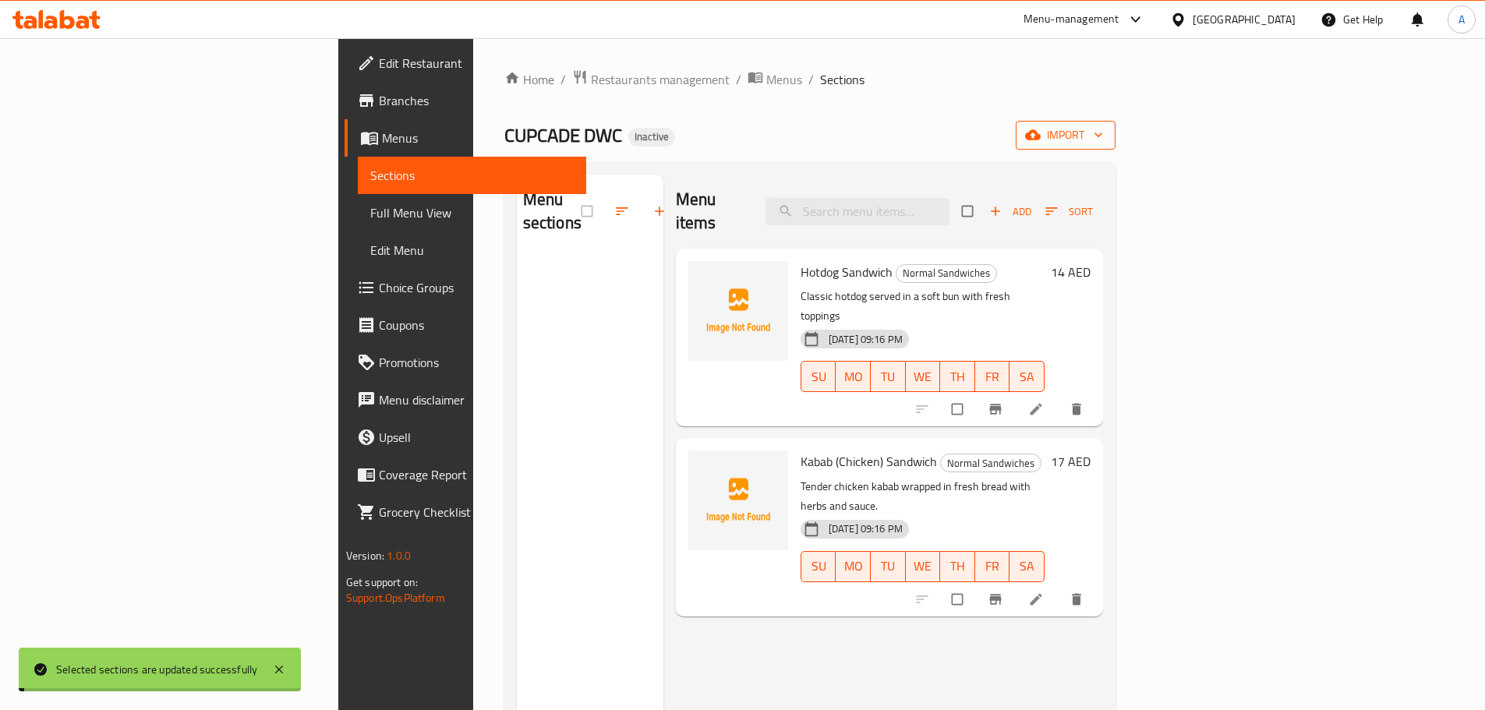
click at [1103, 141] on span "import" at bounding box center [1065, 134] width 75 height 19
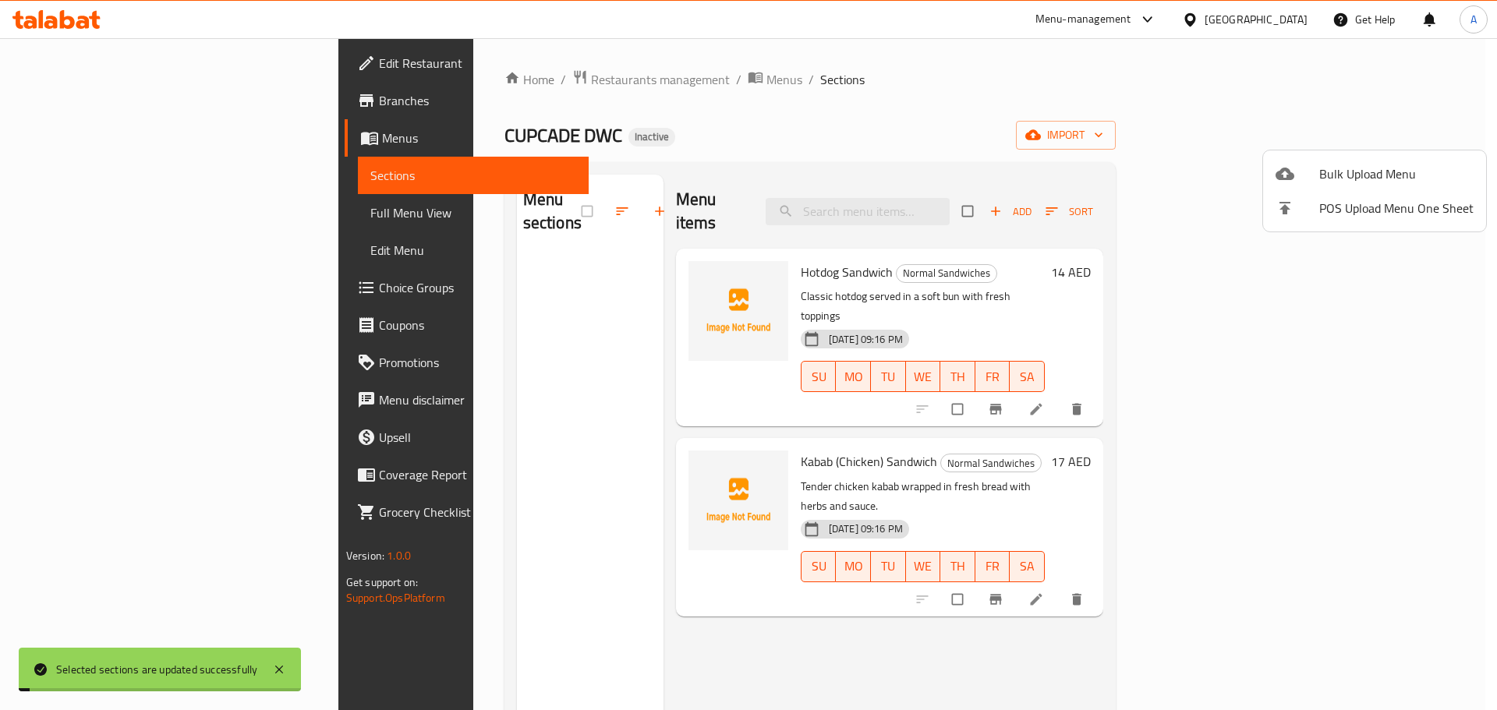
click at [1386, 180] on span "Bulk Upload Menu" at bounding box center [1396, 173] width 154 height 19
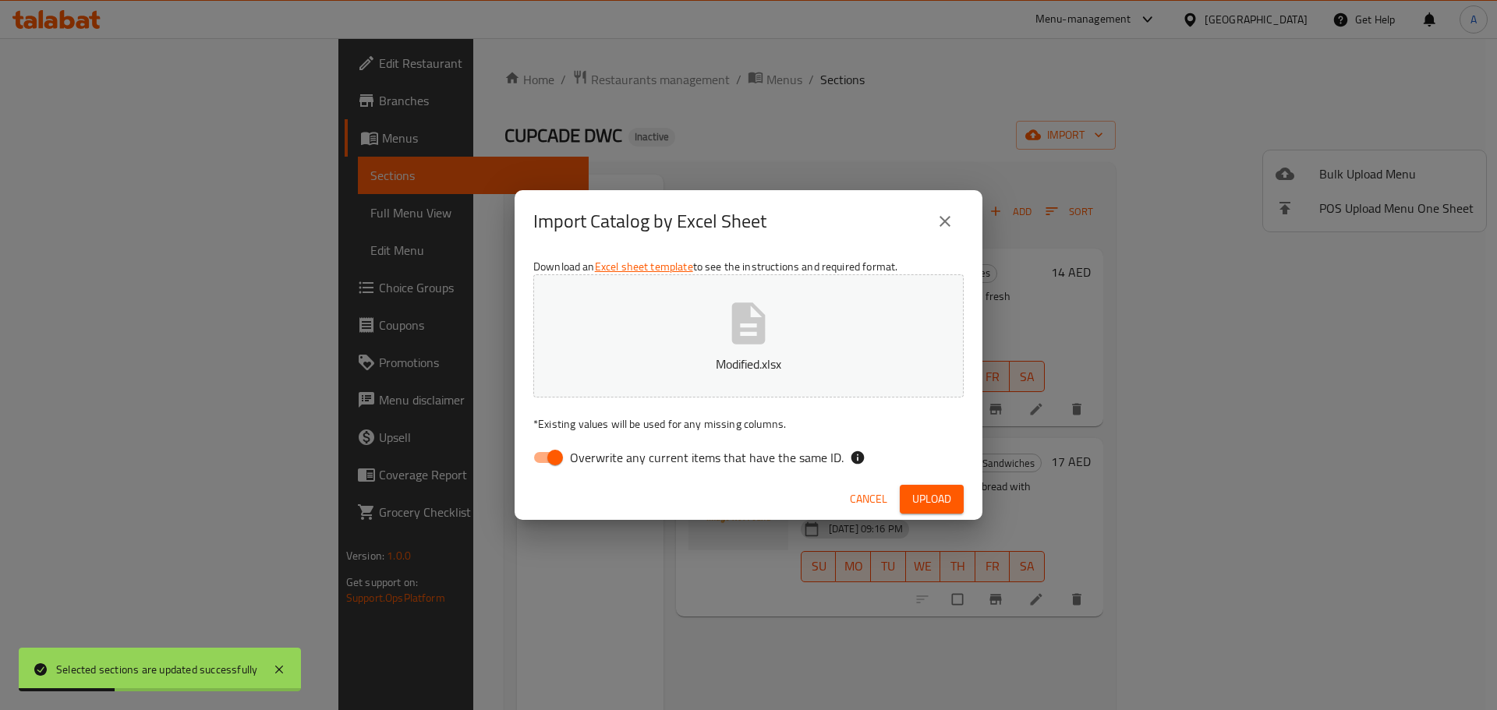
click at [755, 461] on span "Overwrite any current items that have the same ID." at bounding box center [707, 457] width 274 height 19
click at [599, 461] on input "Overwrite any current items that have the same ID." at bounding box center [555, 458] width 89 height 30
checkbox input "false"
click at [928, 493] on span "Upload" at bounding box center [931, 499] width 39 height 19
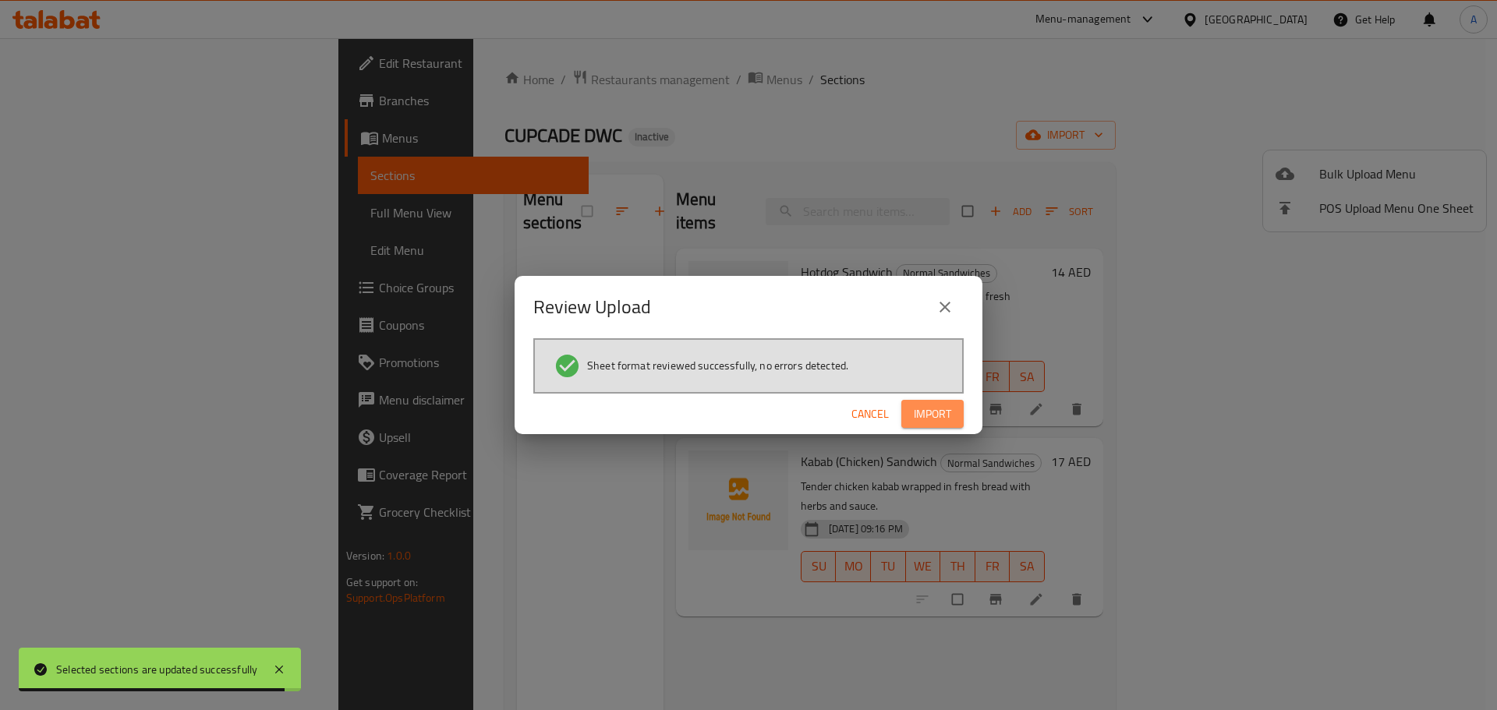
click at [937, 406] on span "Import" at bounding box center [932, 414] width 37 height 19
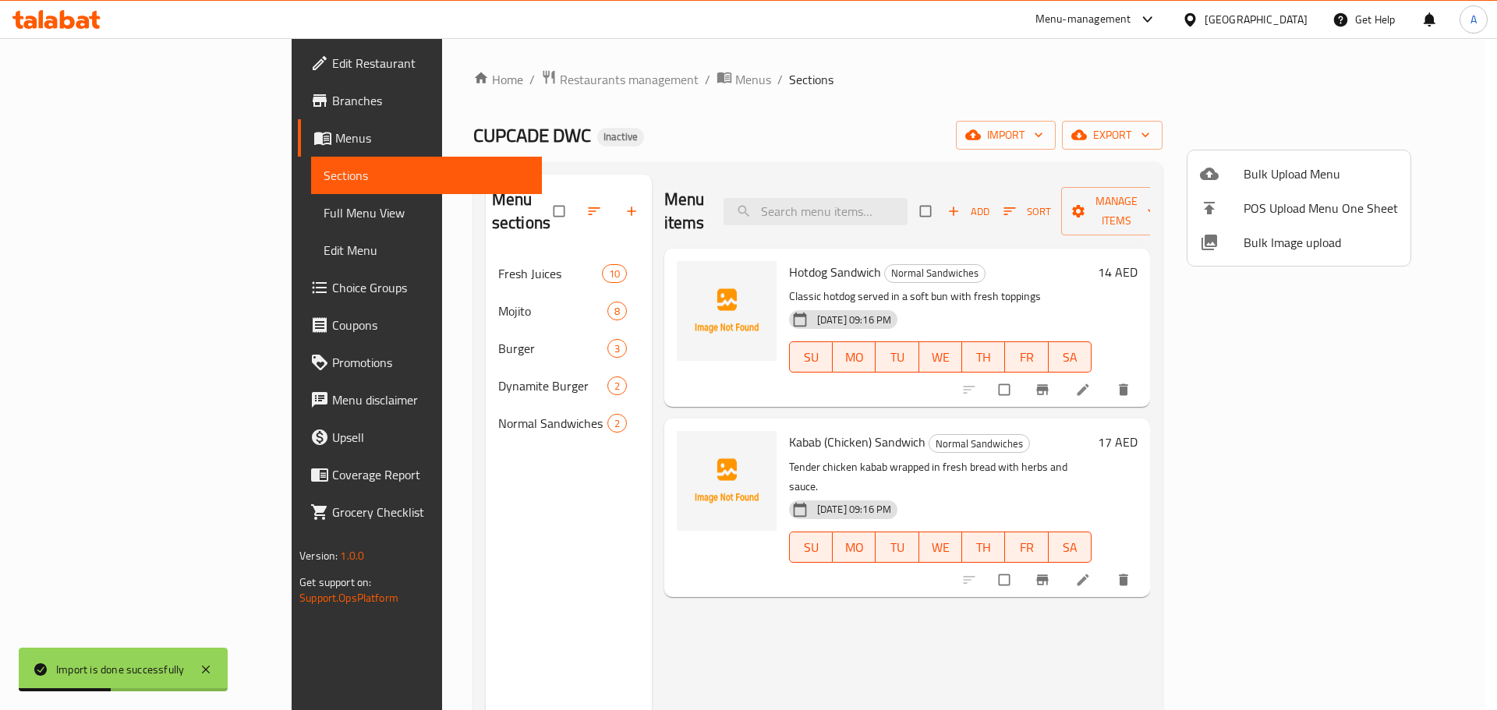
click at [875, 191] on div at bounding box center [748, 355] width 1497 height 710
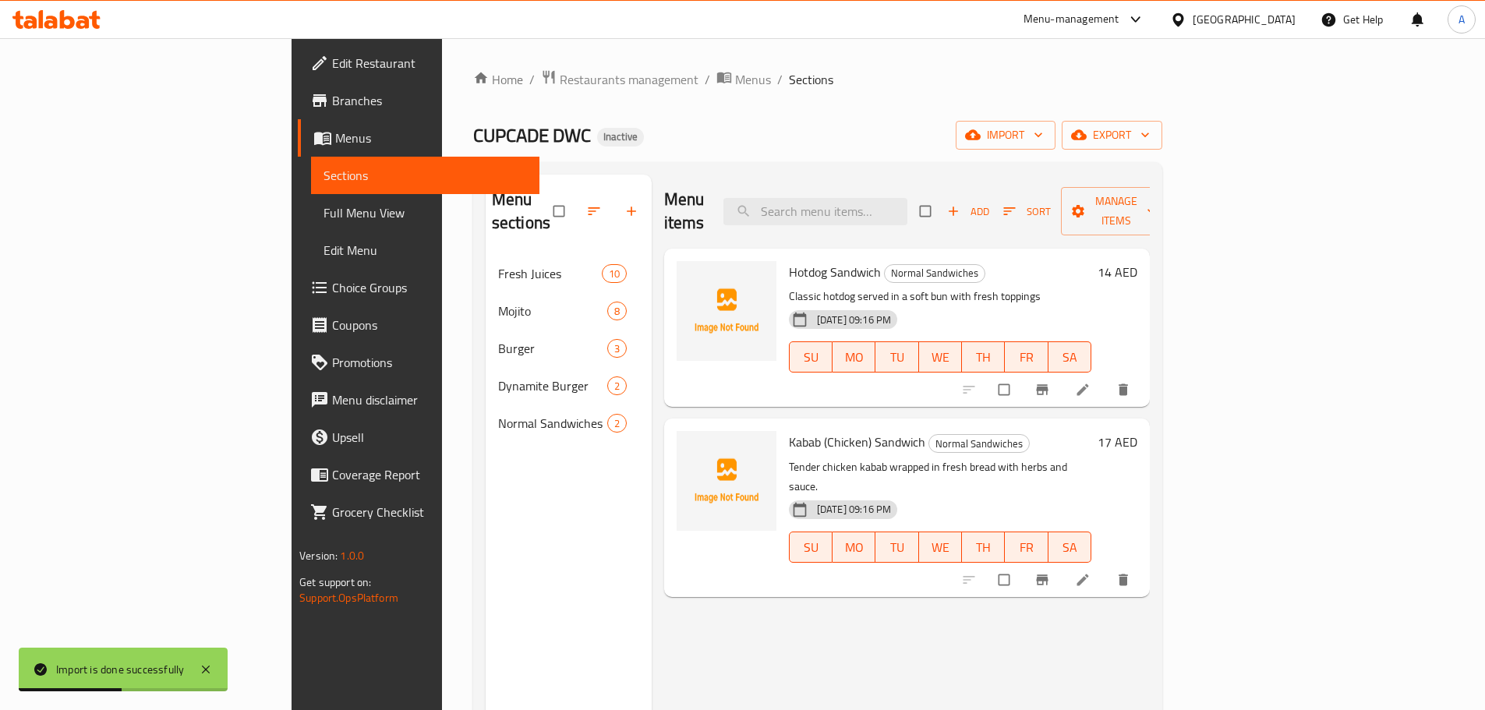
click at [875, 198] on input "search" at bounding box center [815, 211] width 184 height 27
paste input "Chicken Burger"
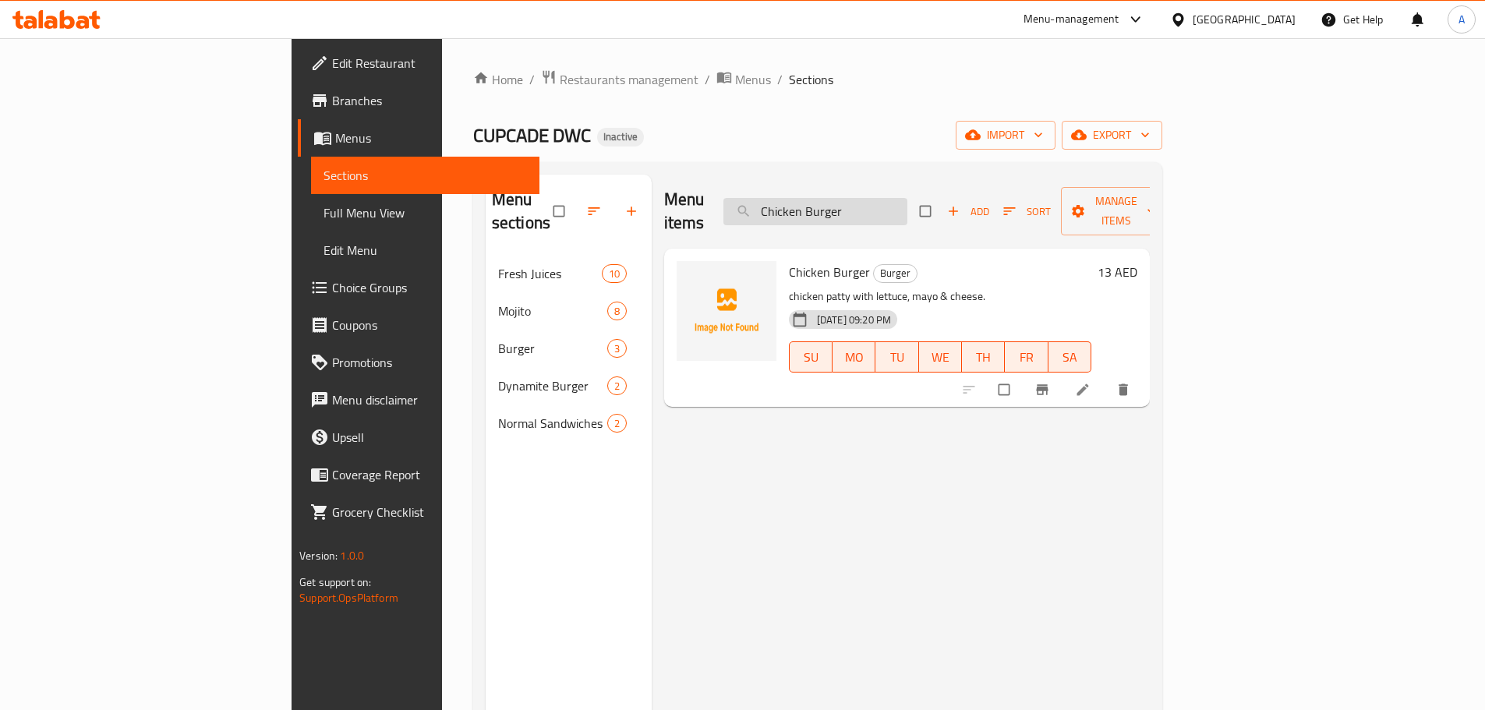
click at [888, 200] on input "Chicken Burger" at bounding box center [815, 211] width 184 height 27
paste input "Beef"
click at [907, 206] on input "Beef Burger" at bounding box center [815, 211] width 184 height 27
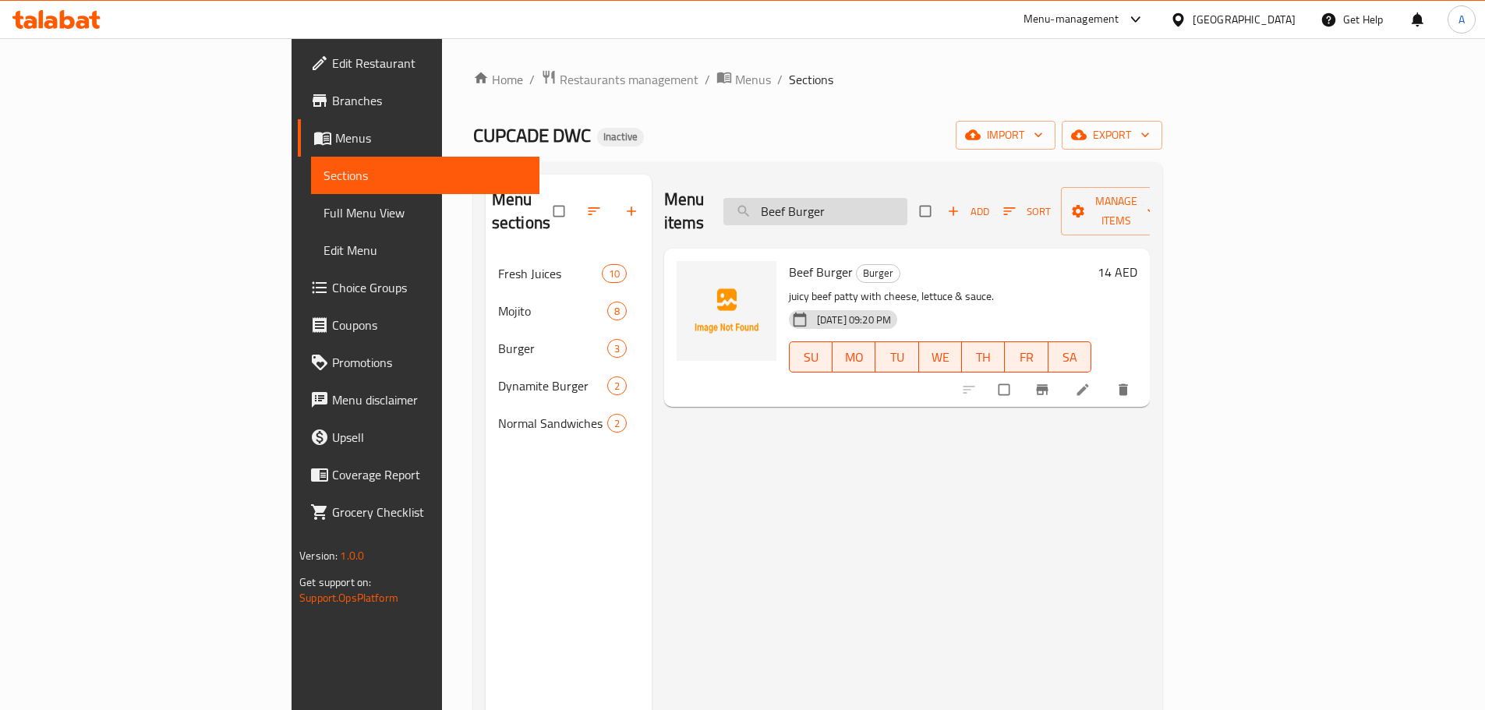
click at [907, 206] on input "Beef Burger" at bounding box center [815, 211] width 184 height 27
click at [907, 202] on input "Beef Burger" at bounding box center [815, 211] width 184 height 27
click at [907, 200] on input "Beef Burger" at bounding box center [815, 211] width 184 height 27
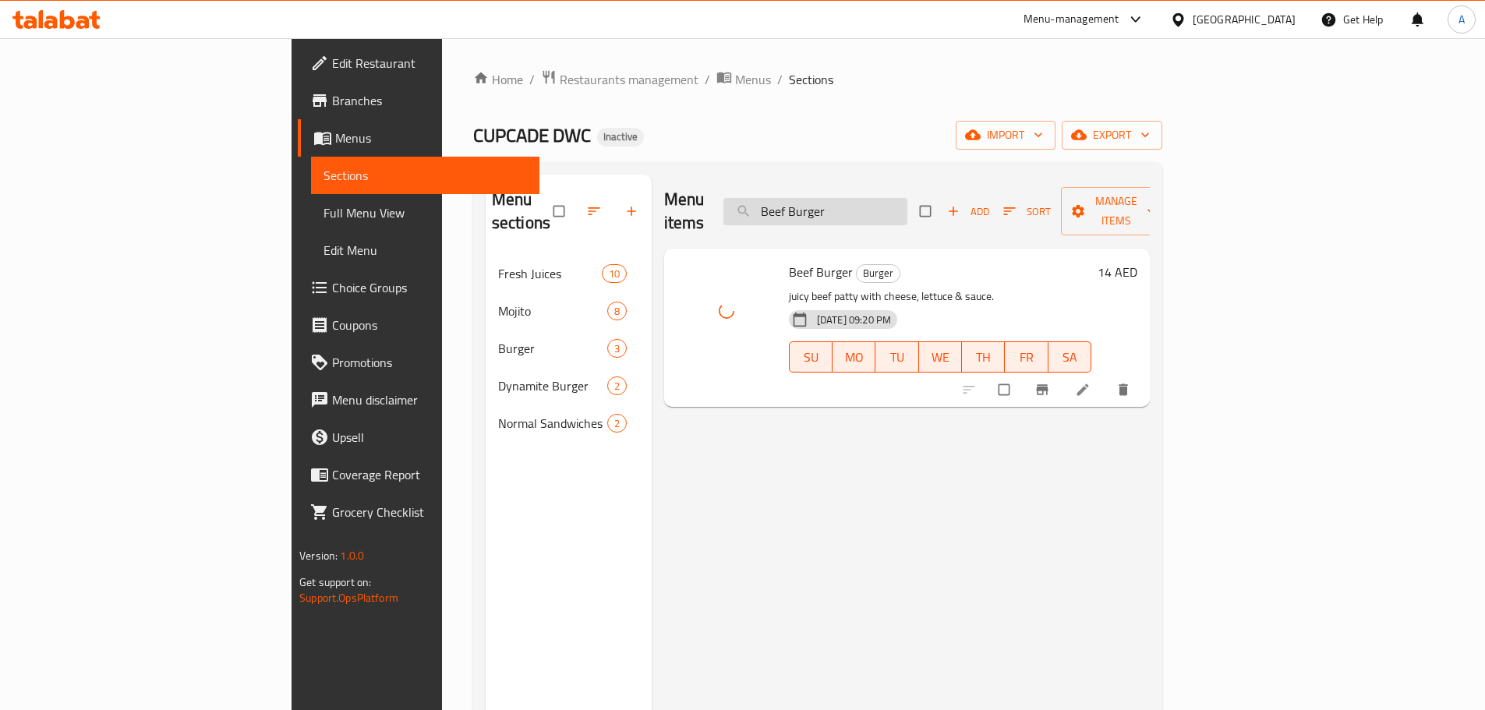
click at [907, 200] on input "Beef Burger" at bounding box center [815, 211] width 184 height 27
paste input "Hotdog Sandwich"
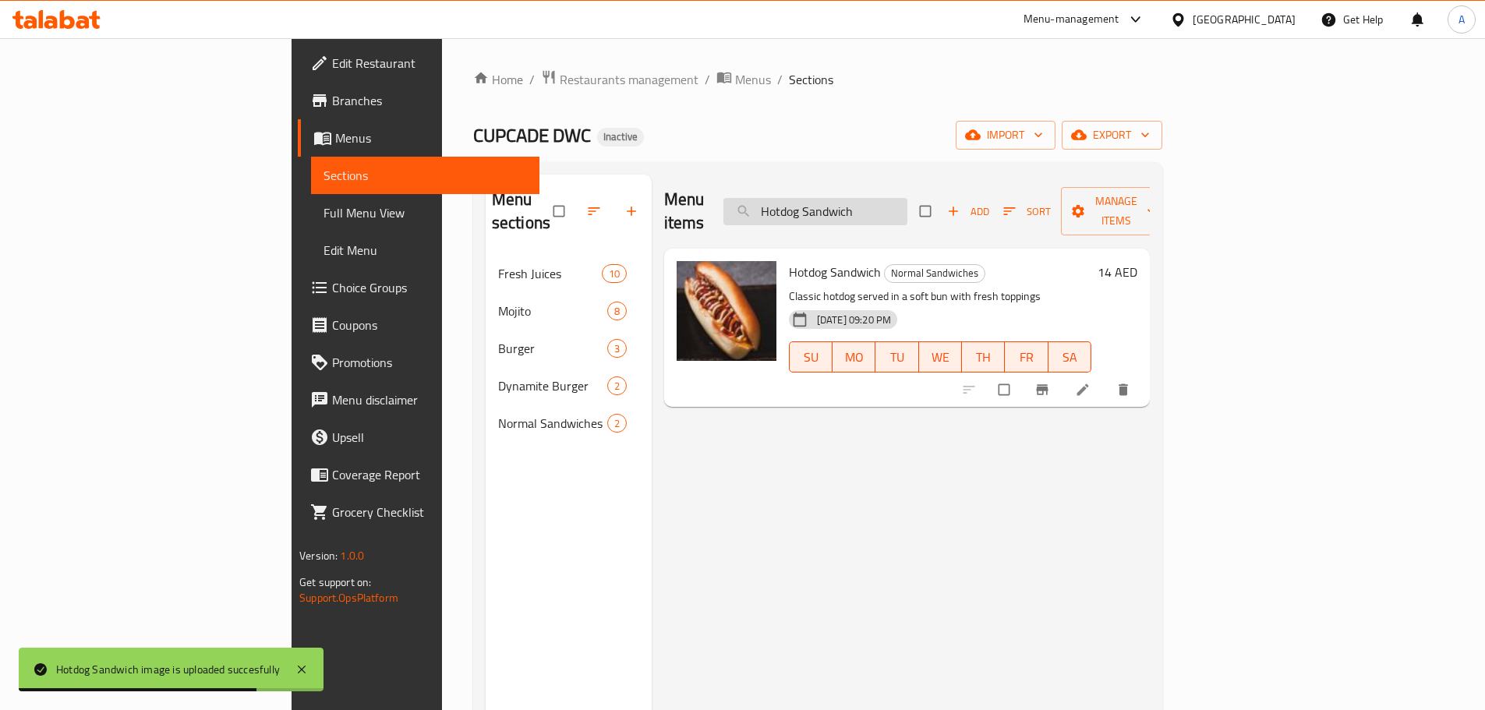
click at [907, 211] on input "Hotdog Sandwich" at bounding box center [815, 211] width 184 height 27
paste input "Pineapple Mojito"
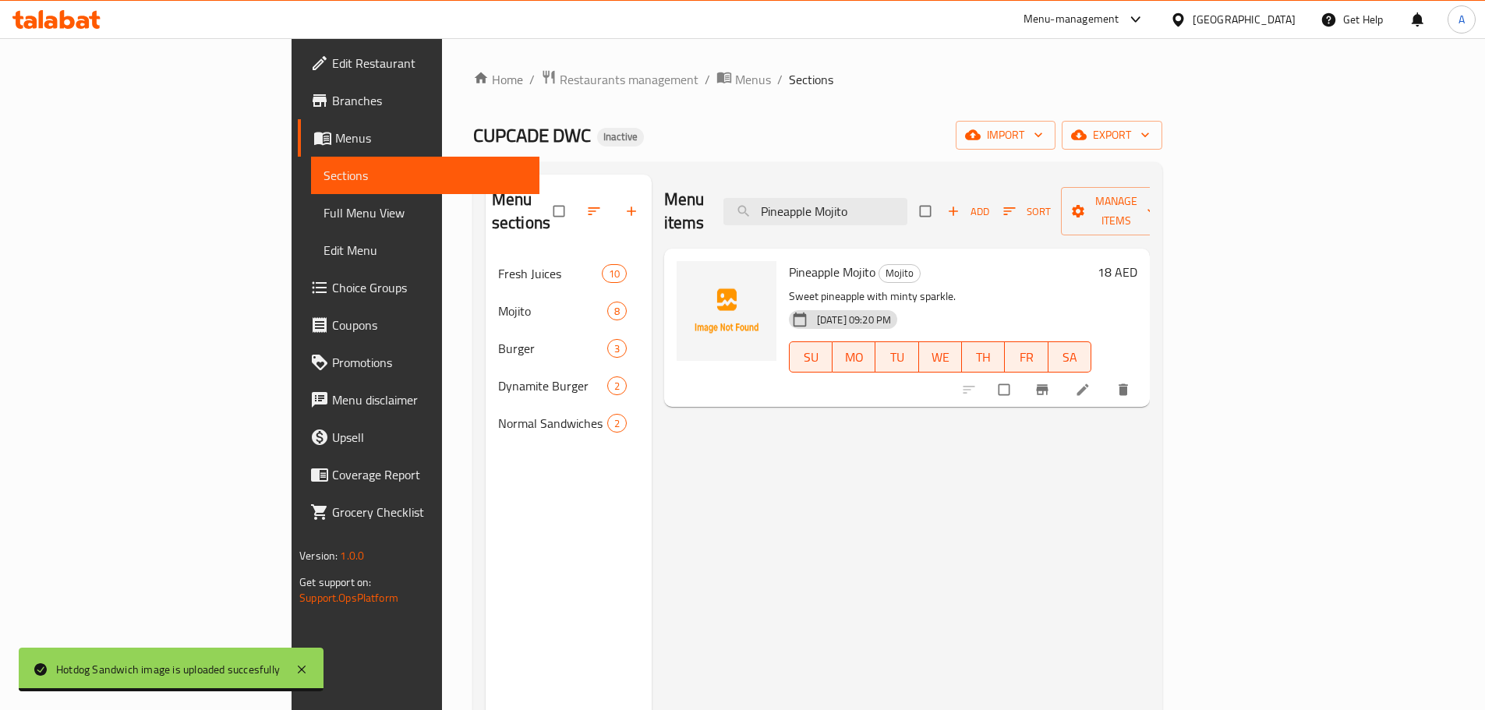
type input "Pineapple Mojito"
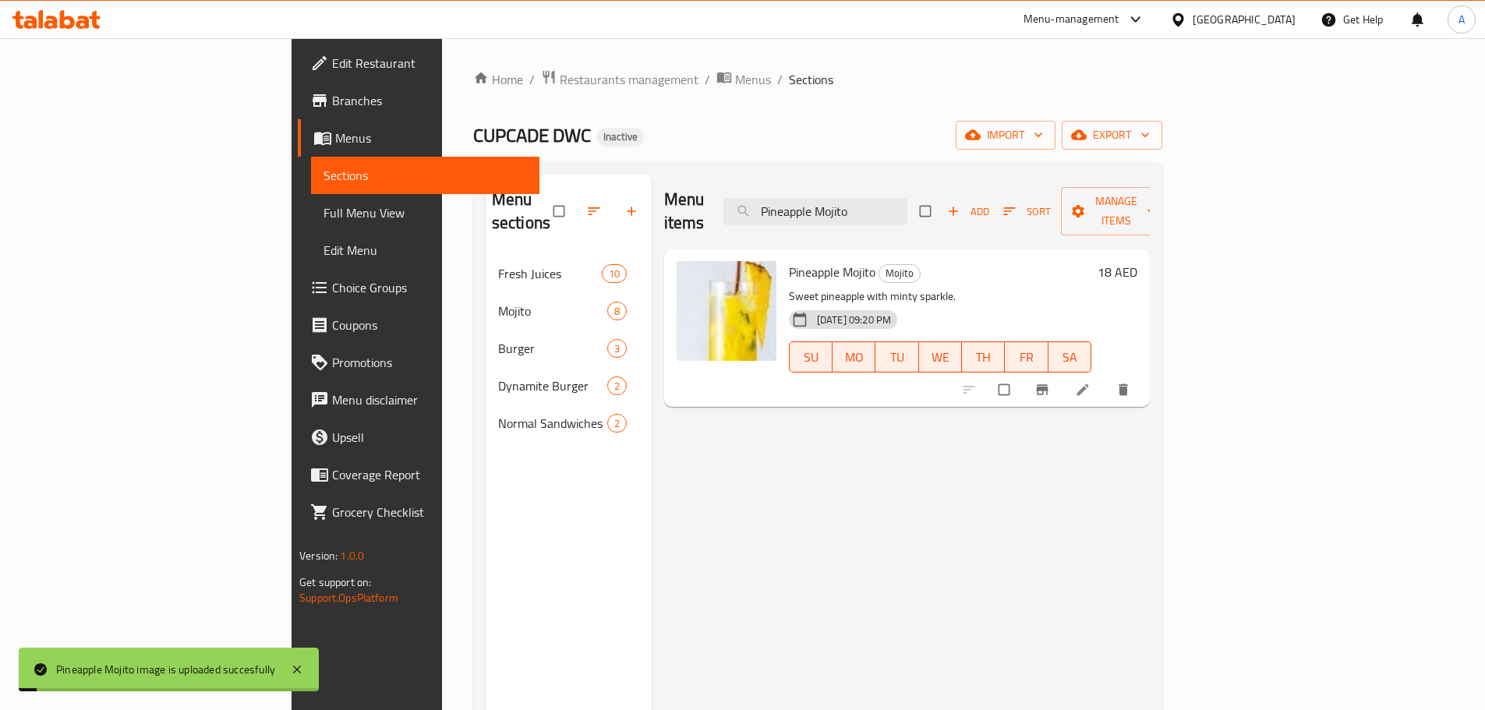
drag, startPoint x: 868, startPoint y: 661, endPoint x: 871, endPoint y: 709, distance: 48.4
click at [869, 661] on div "Menu items Pineapple Mojito Add Sort Manage items Pineapple Mojito Mojito Sweet…" at bounding box center [901, 530] width 498 height 710
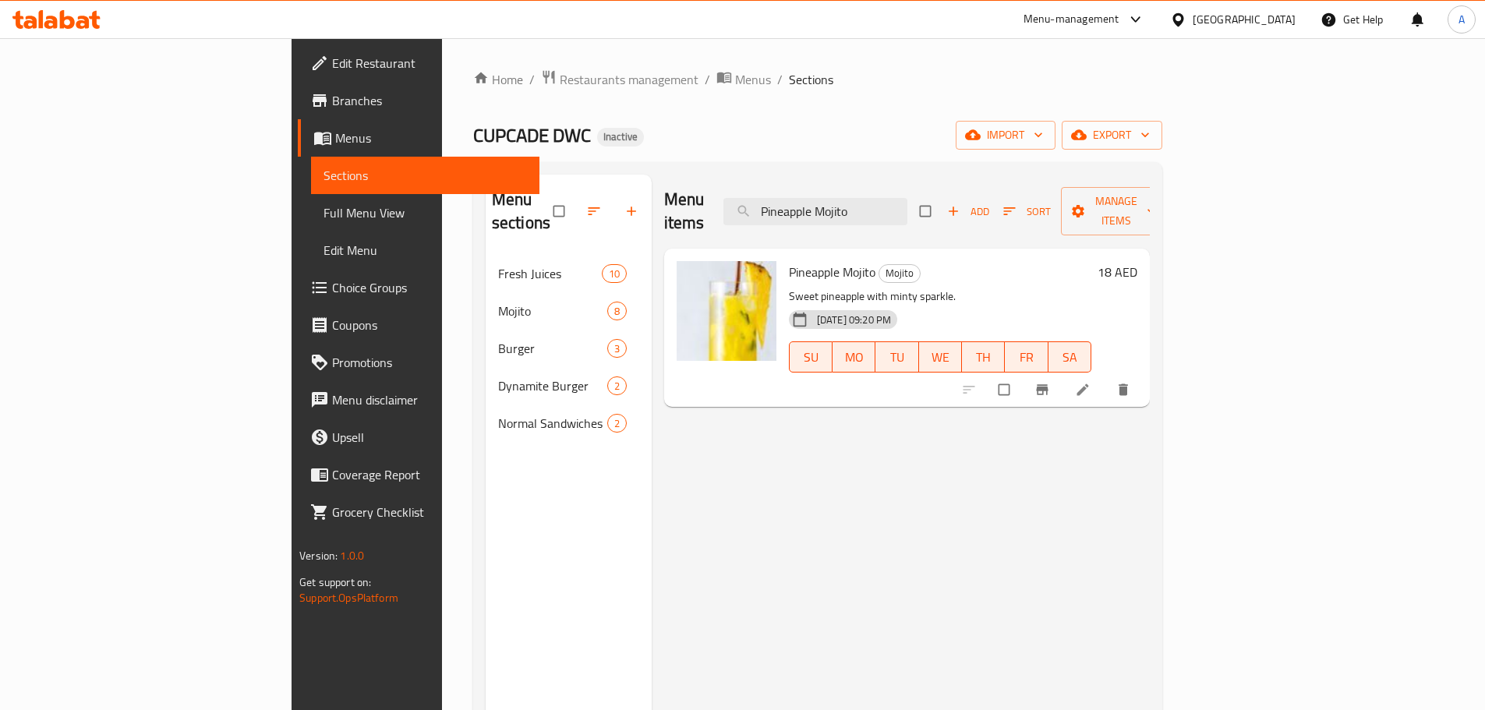
click at [885, 104] on div "Home / Restaurants management / Menus / Sections CUPCADE DWC Inactive import ex…" at bounding box center [817, 483] width 689 height 828
click at [907, 198] on input "Pineapple Mojito" at bounding box center [815, 211] width 184 height 27
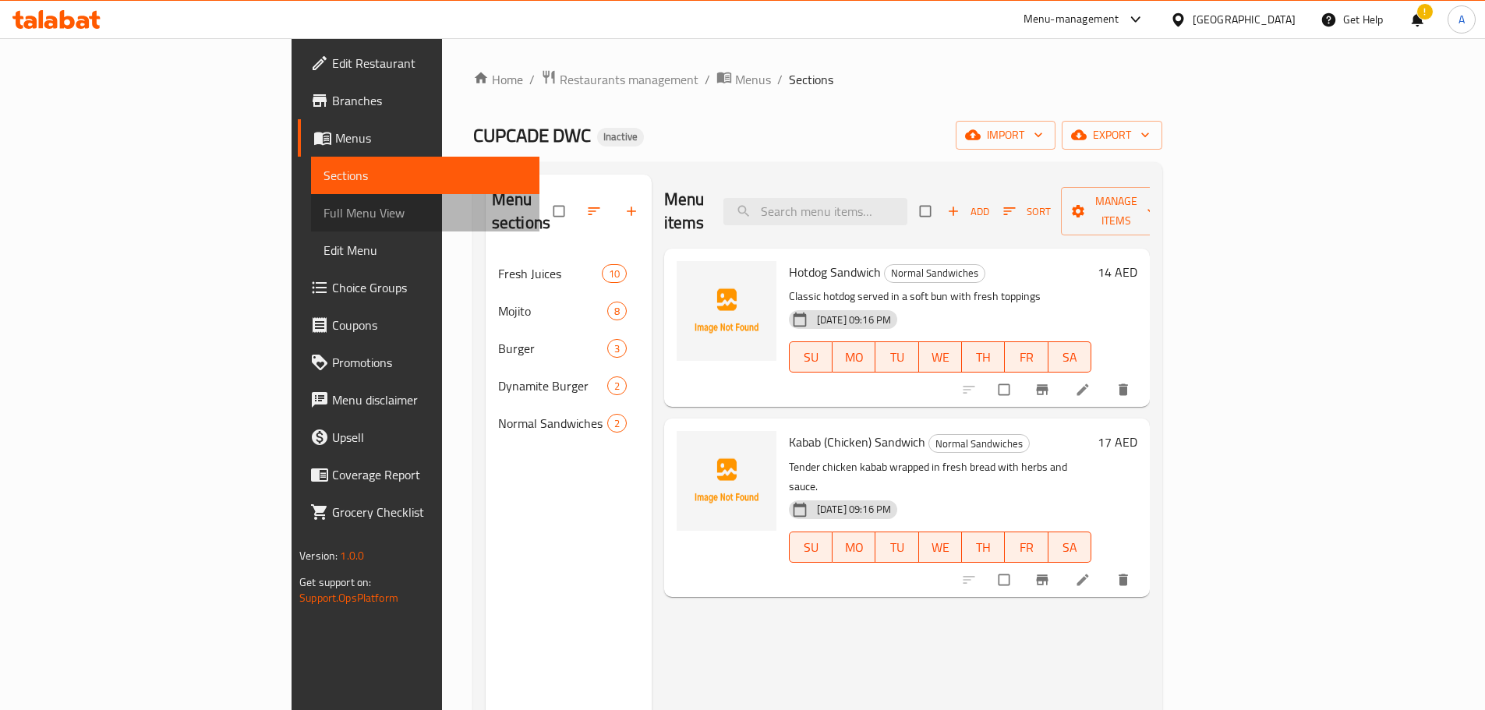
click at [323, 217] on span "Full Menu View" at bounding box center [424, 212] width 203 height 19
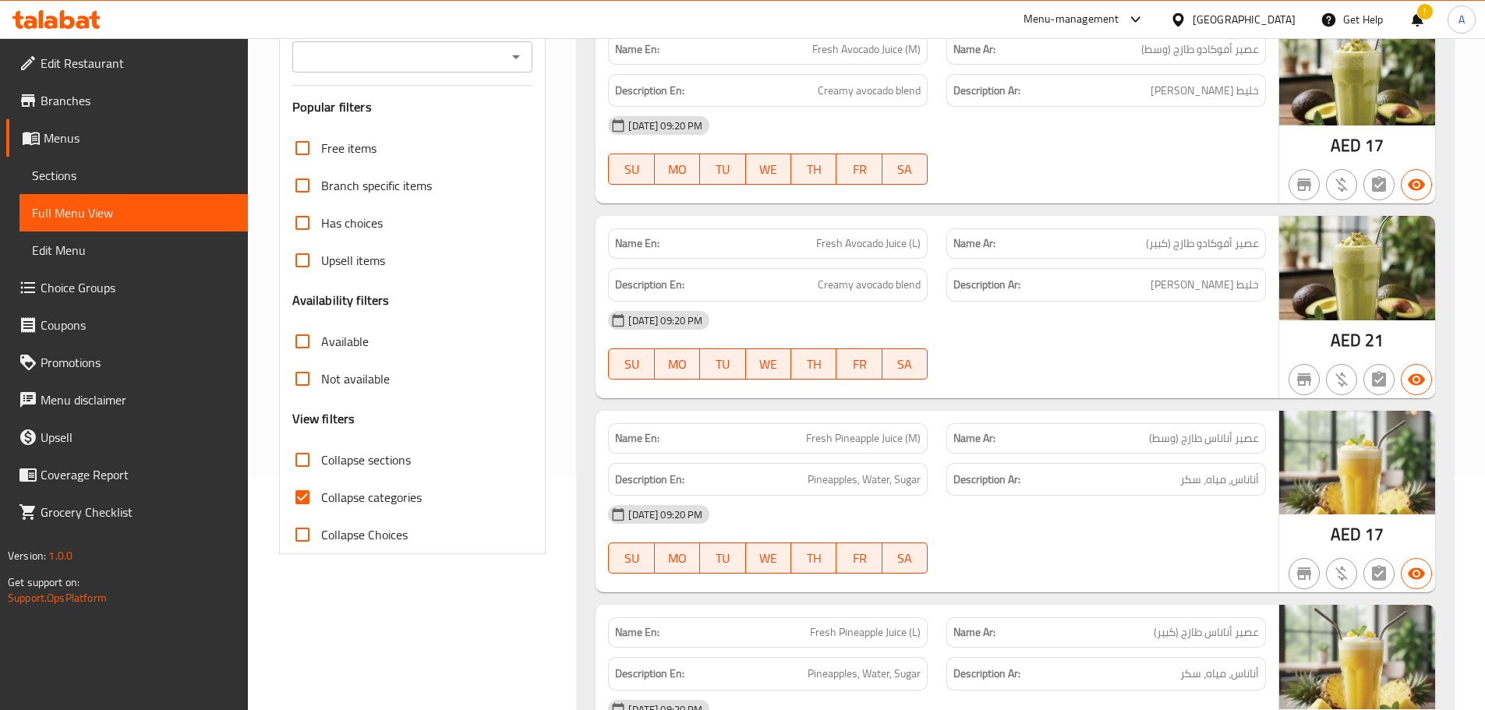
scroll to position [234, 0]
click at [314, 453] on input "Collapse sections" at bounding box center [302, 458] width 37 height 37
checkbox input "true"
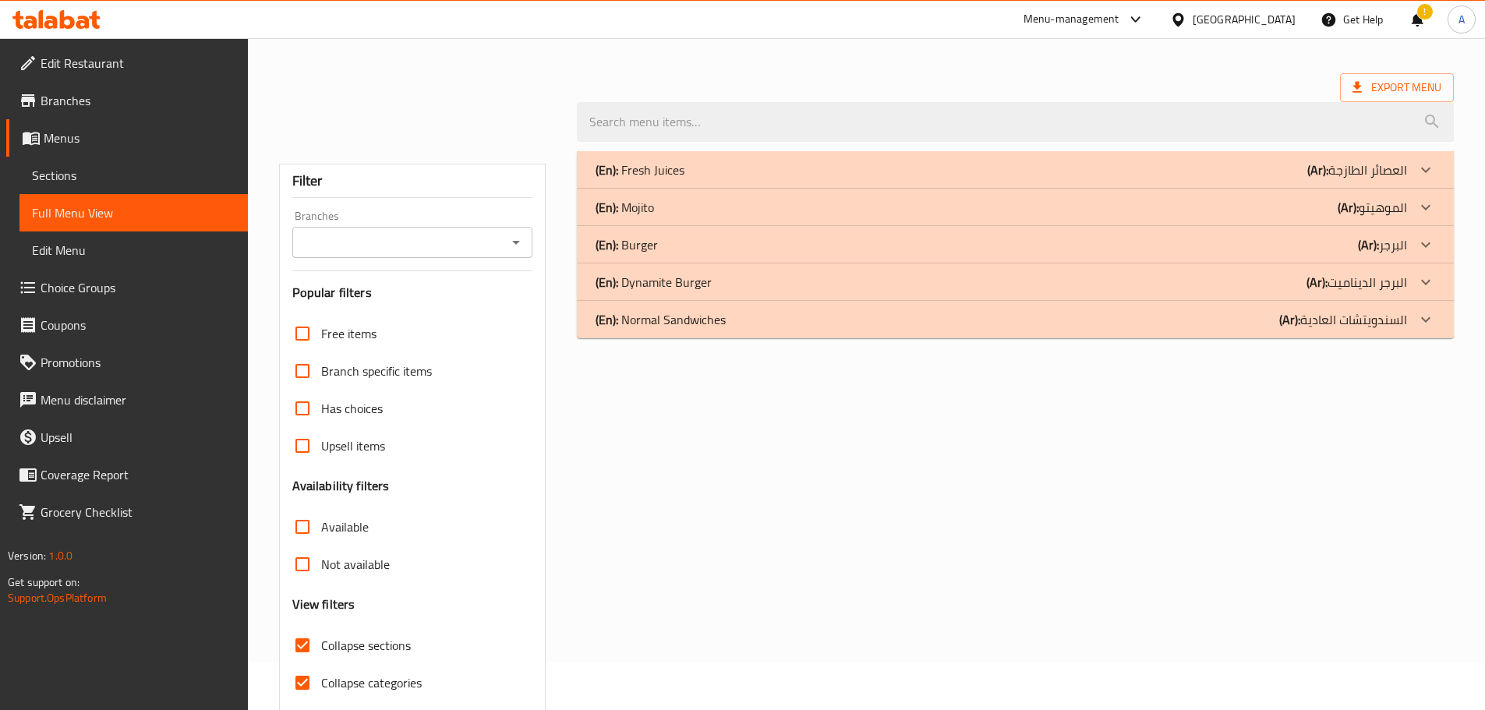
scroll to position [0, 0]
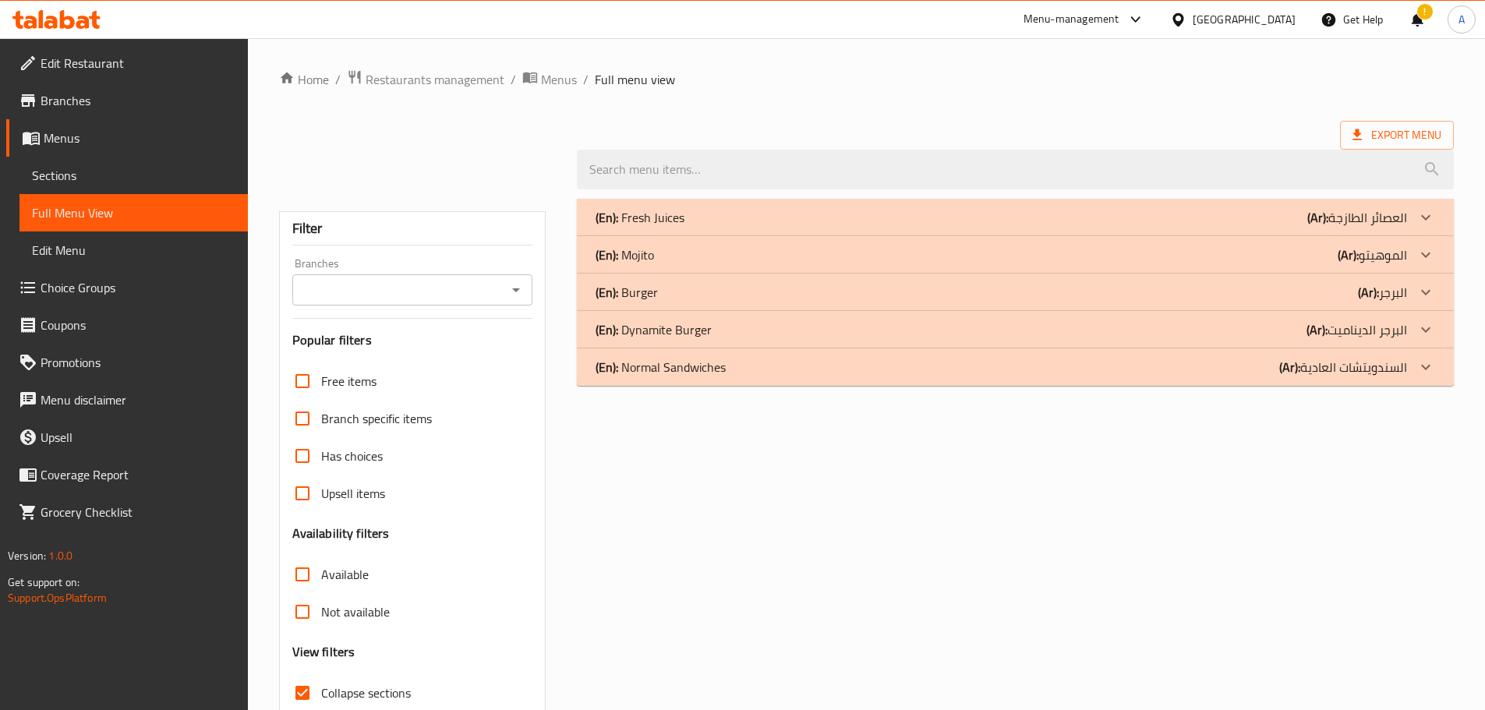
click at [646, 251] on p "(En): Mojito" at bounding box center [625, 255] width 58 height 19
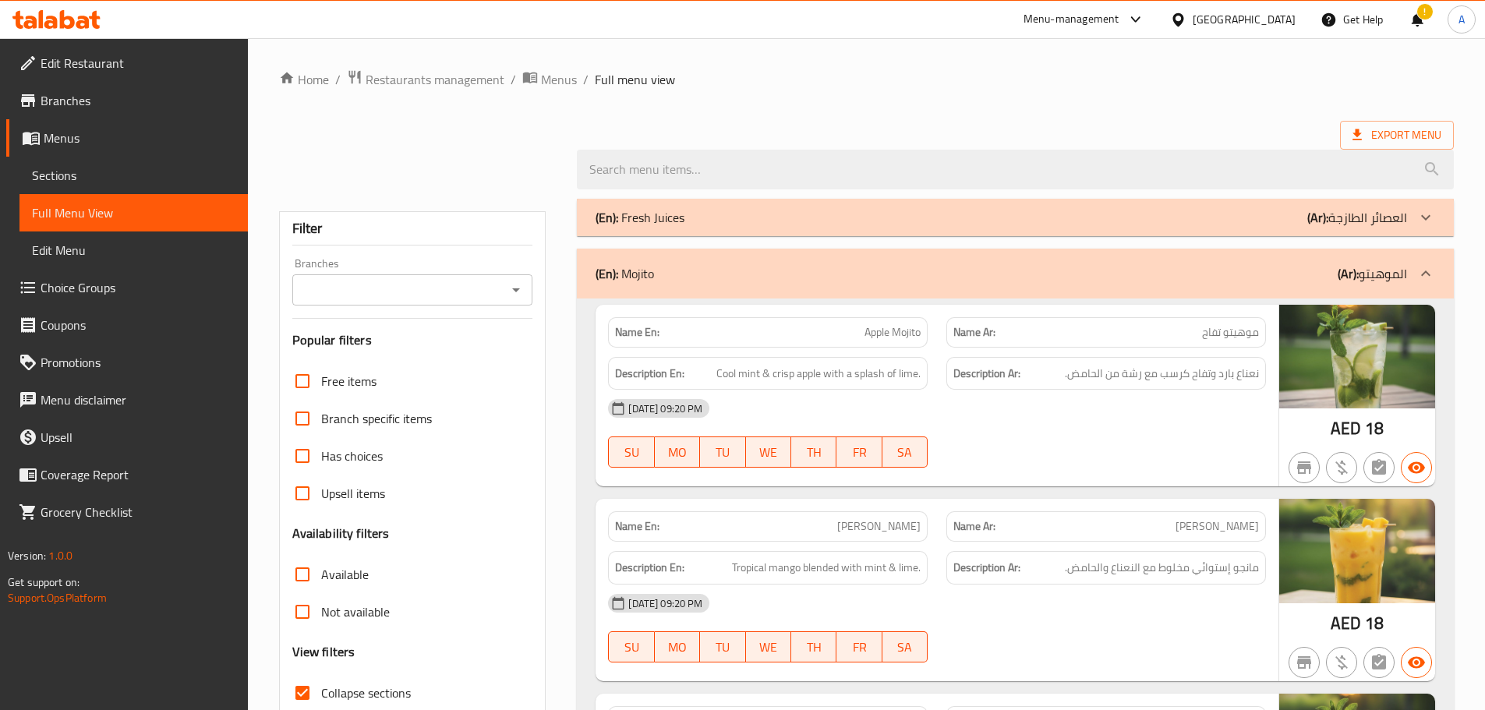
click at [905, 324] on span "Apple Mojito" at bounding box center [892, 332] width 56 height 16
copy span "Mojito"
click at [1255, 330] on span "موهيتو تفاح" at bounding box center [1230, 332] width 57 height 16
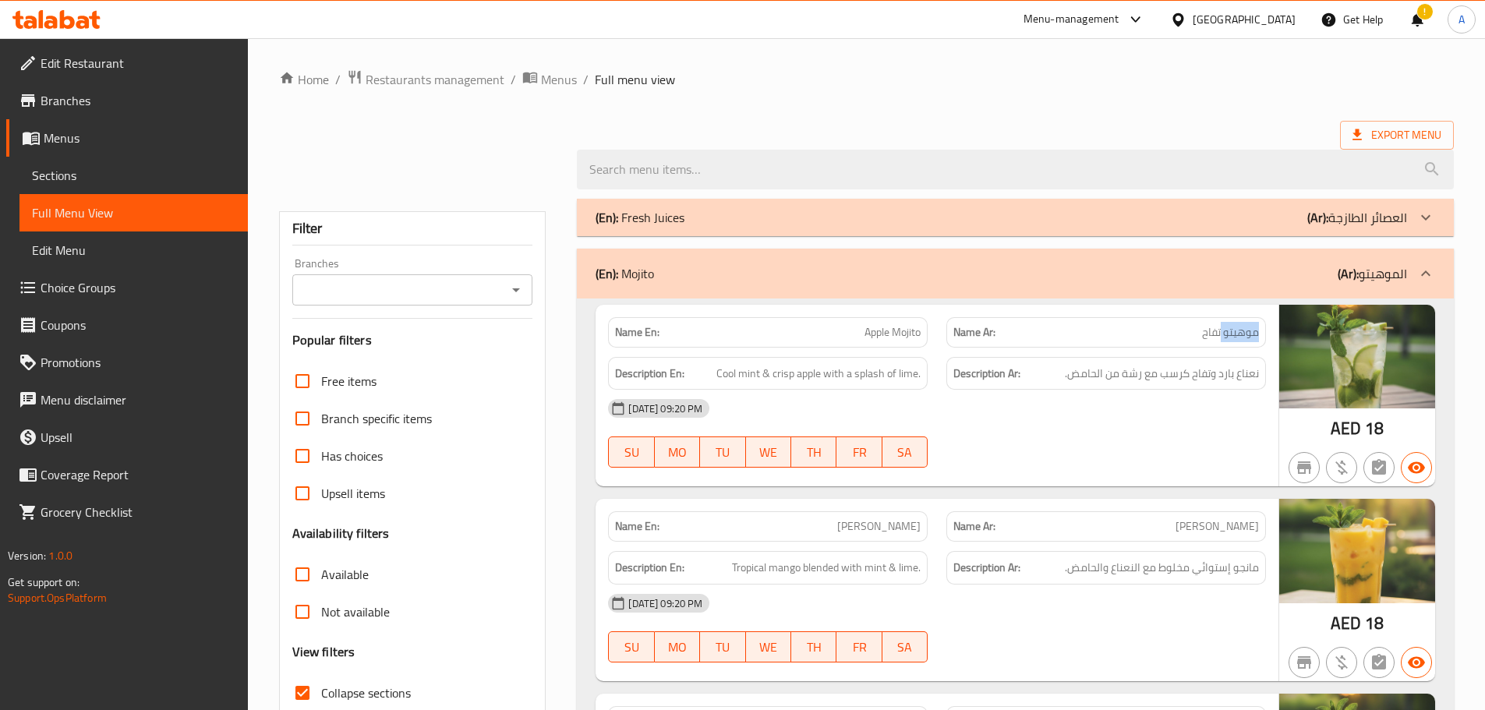
copy span "موهيتو"
click at [788, 280] on div "(En): Mojito (Ar): الموهيتو" at bounding box center [1001, 273] width 811 height 19
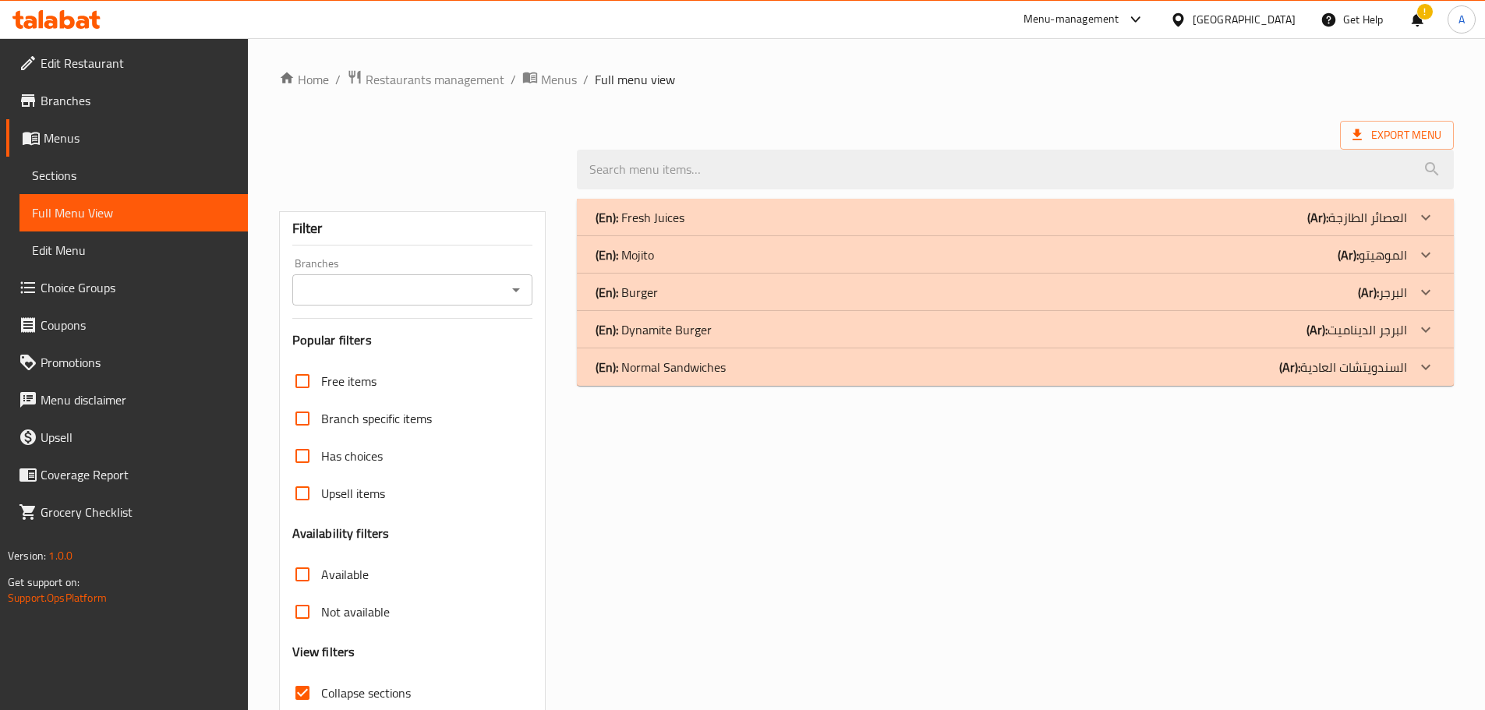
click at [787, 226] on div "(En): Fresh Juices (Ar): العصائر الطازجة" at bounding box center [1001, 217] width 811 height 19
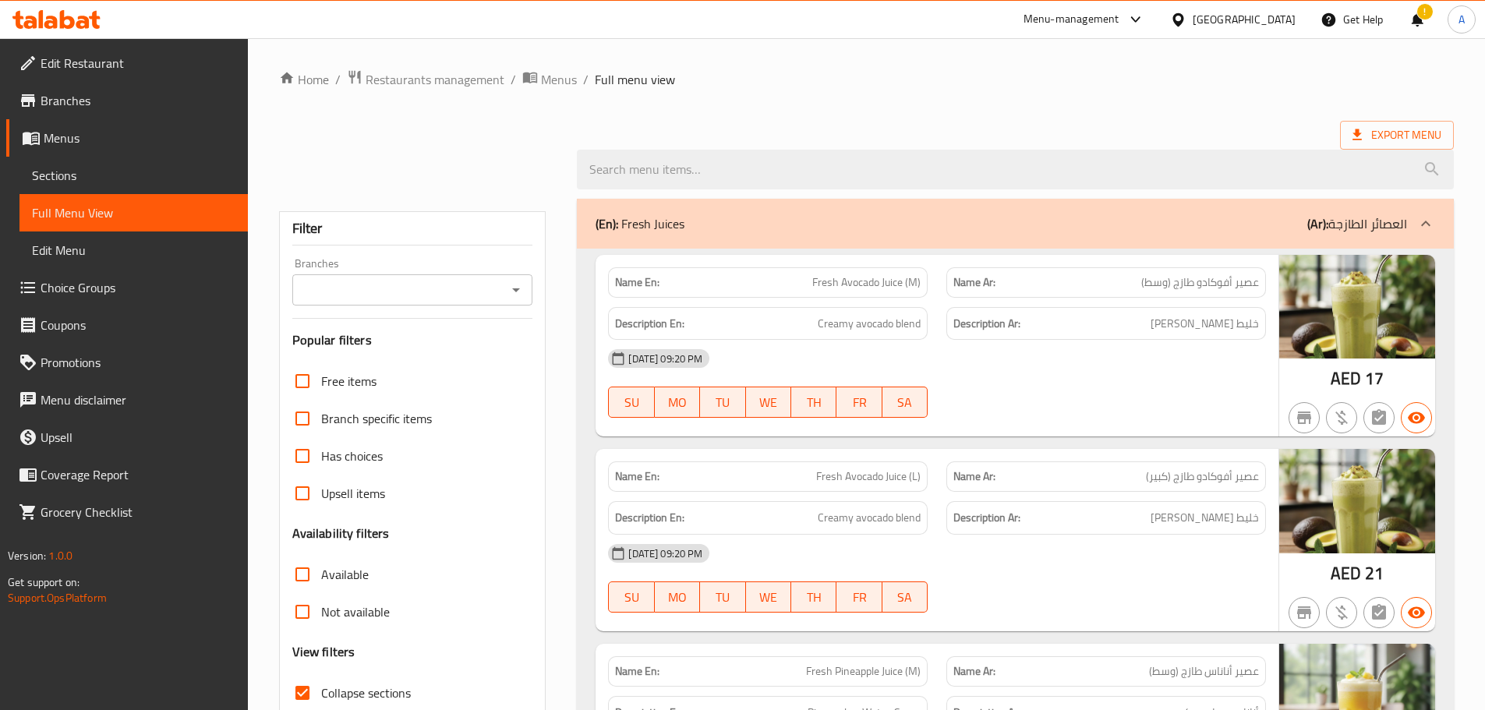
click at [889, 285] on span "Fresh Avocado Juice (M)" at bounding box center [866, 282] width 108 height 16
copy span "Juice"
click at [1252, 288] on span "عصير أفوكادو طازج (وسط)" at bounding box center [1200, 282] width 118 height 16
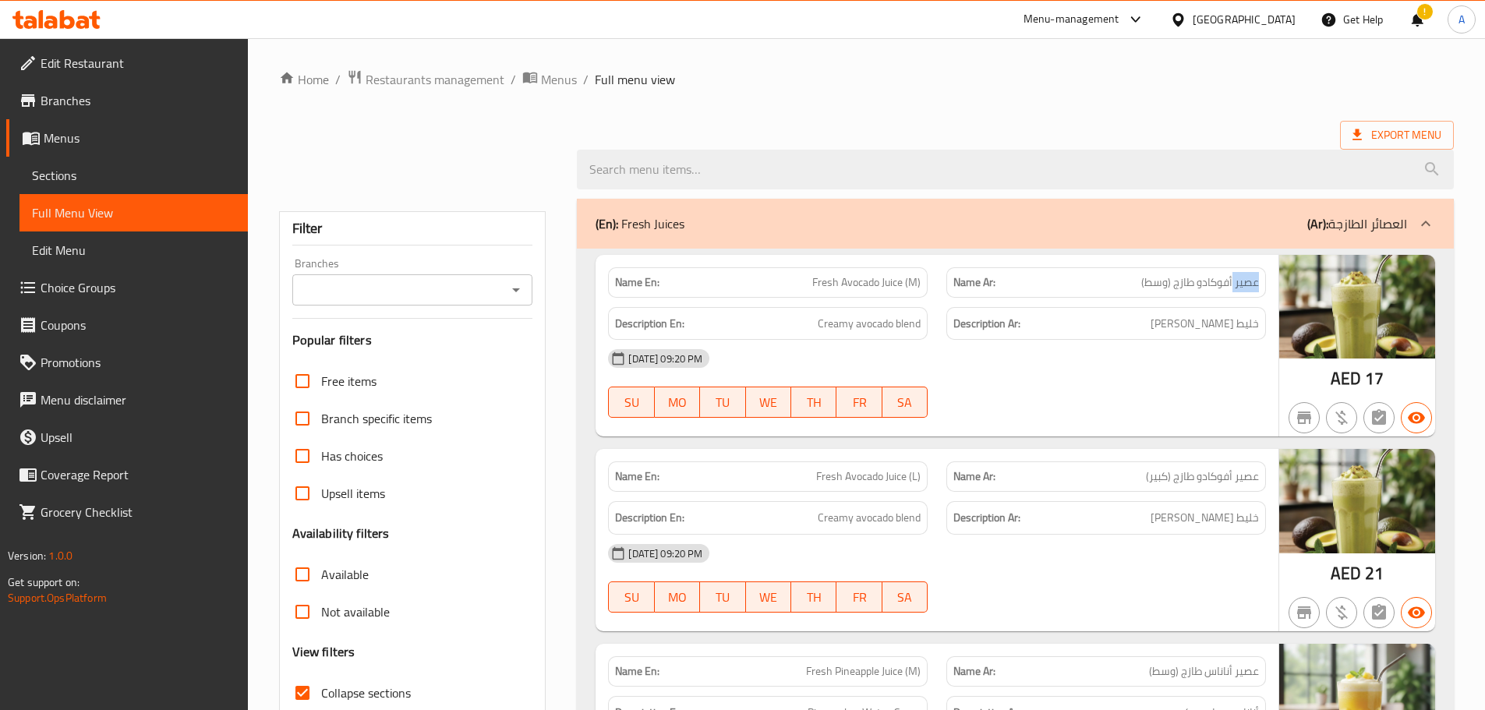
copy span "عصير"
click at [890, 285] on span "Fresh Avocado Juice (M)" at bounding box center [866, 282] width 108 height 16
copy span "Juice"
click at [1250, 287] on span "عصير أفوكادو طازج (وسط)" at bounding box center [1200, 282] width 118 height 16
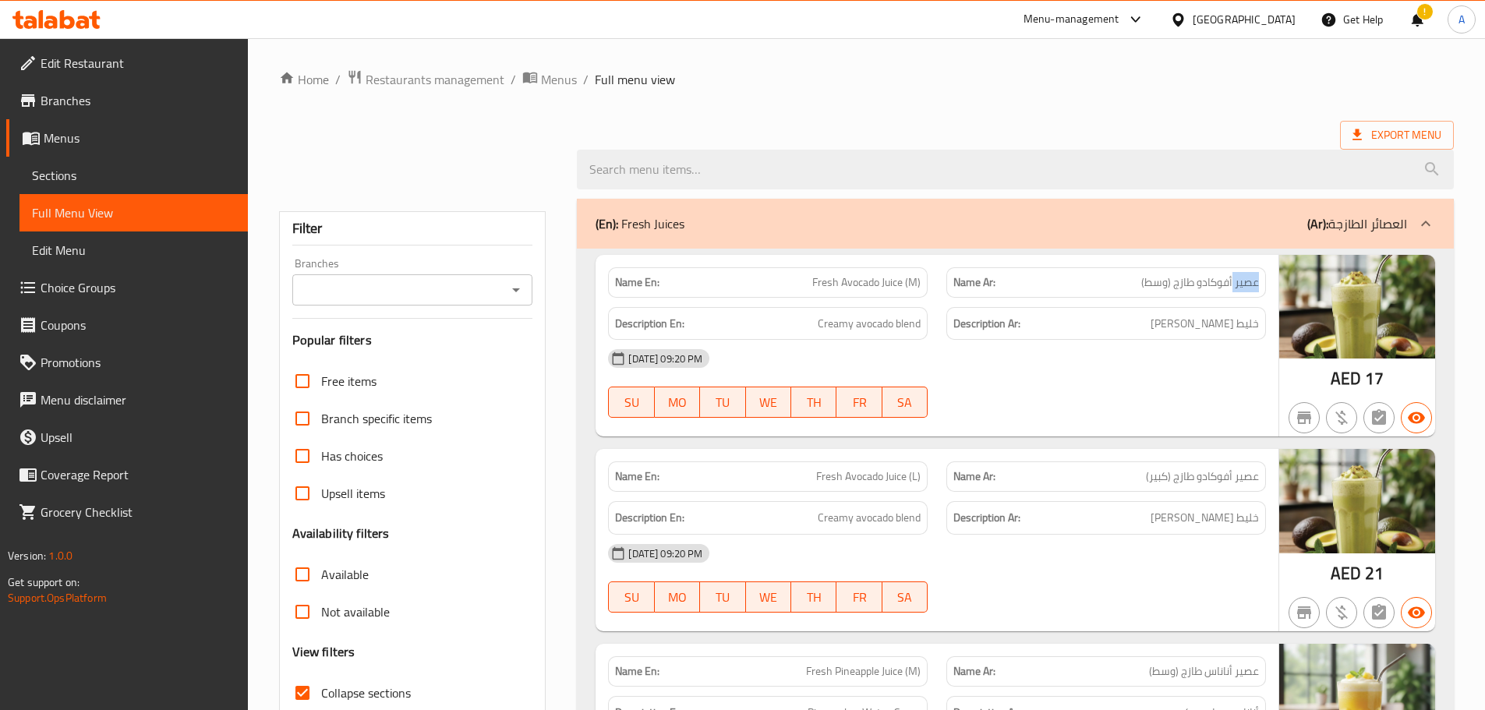
click at [1250, 287] on span "عصير أفوكادو طازج (وسط)" at bounding box center [1200, 282] width 118 height 16
copy span "عصير"
click at [1161, 282] on span "عصير أفوكادو طازج (وسط)" at bounding box center [1200, 282] width 118 height 16
click at [1185, 279] on span "عصير أفوكادو طازج (وسط)" at bounding box center [1200, 282] width 118 height 16
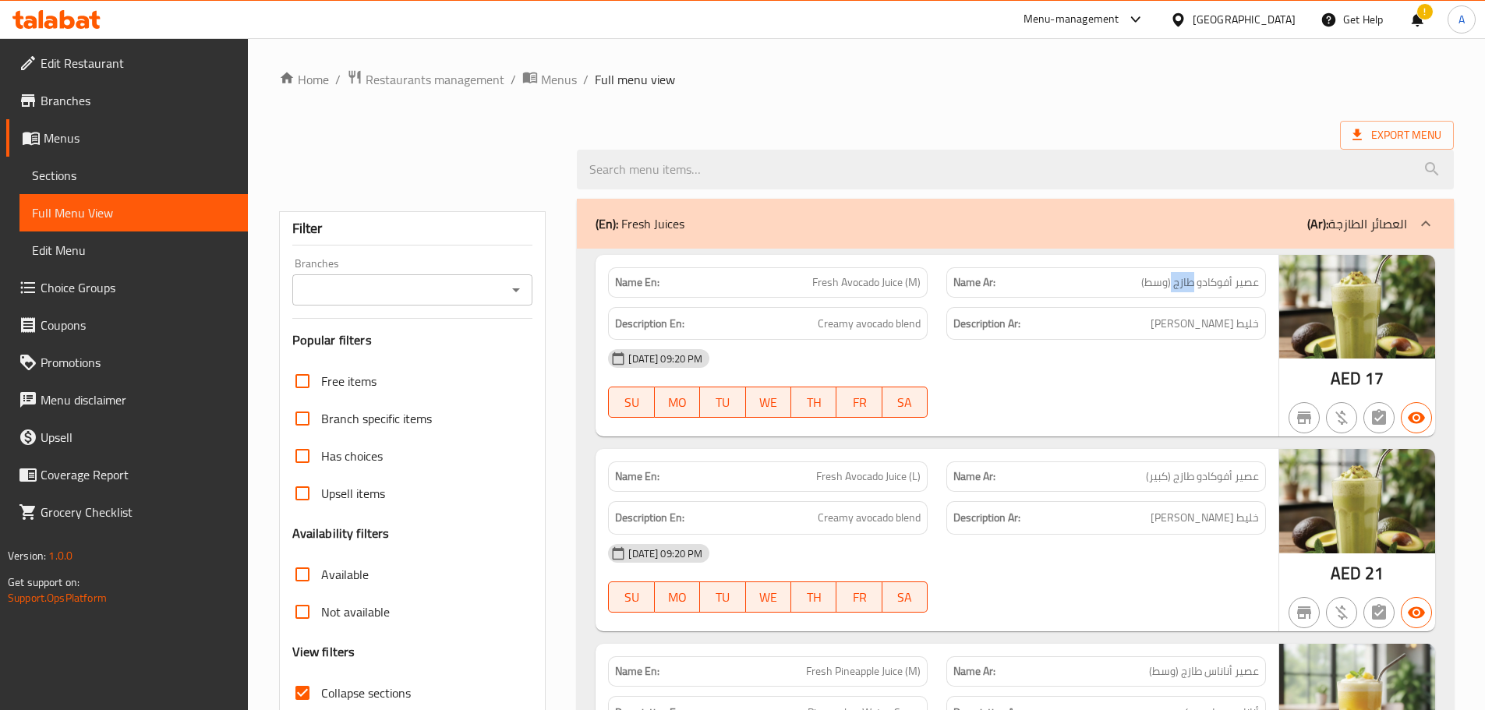
copy span "طازج"
click at [831, 281] on span "Fresh Avocado Juice (M)" at bounding box center [866, 282] width 108 height 16
copy span "Fresh"
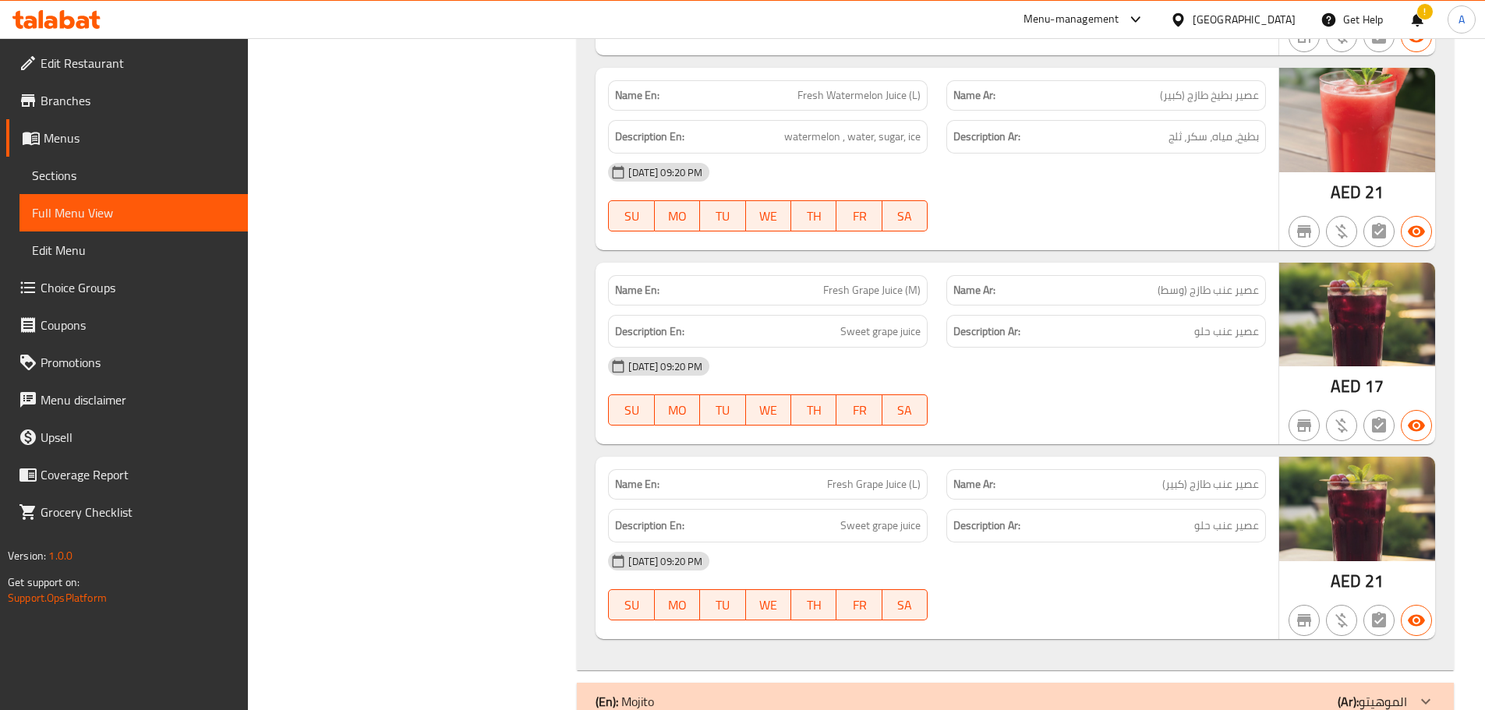
scroll to position [1702, 0]
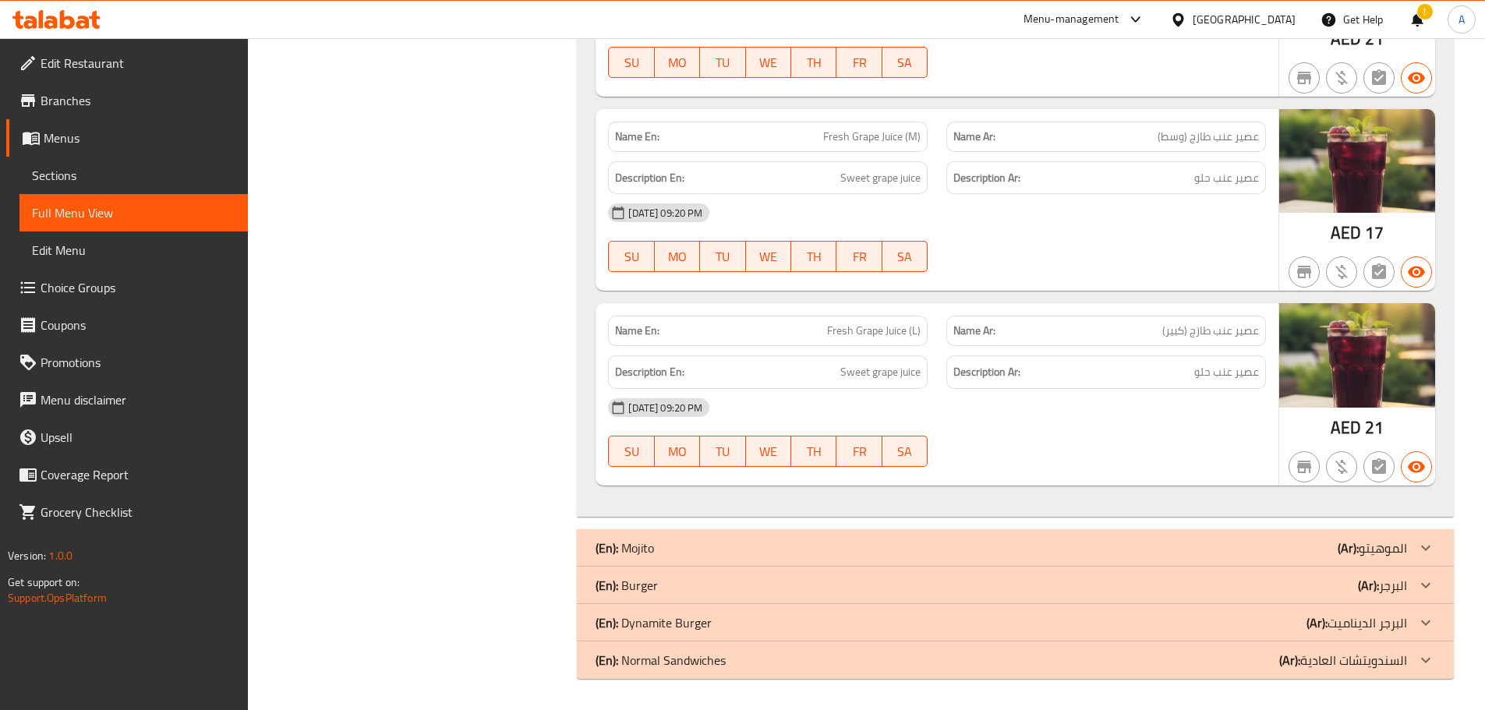
click at [1209, 331] on span "عصير عنب طازج (كبير)" at bounding box center [1210, 331] width 97 height 16
copy span "طازج"
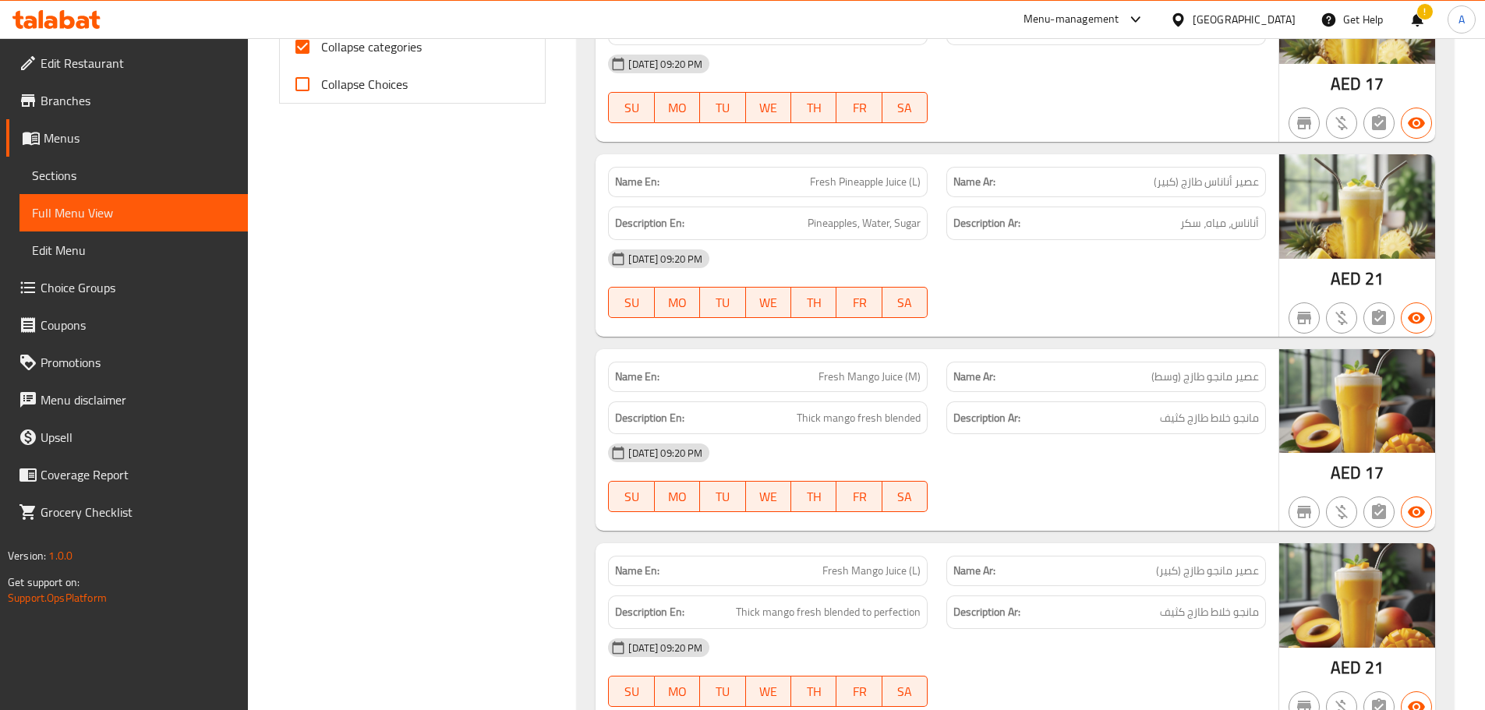
scroll to position [779, 0]
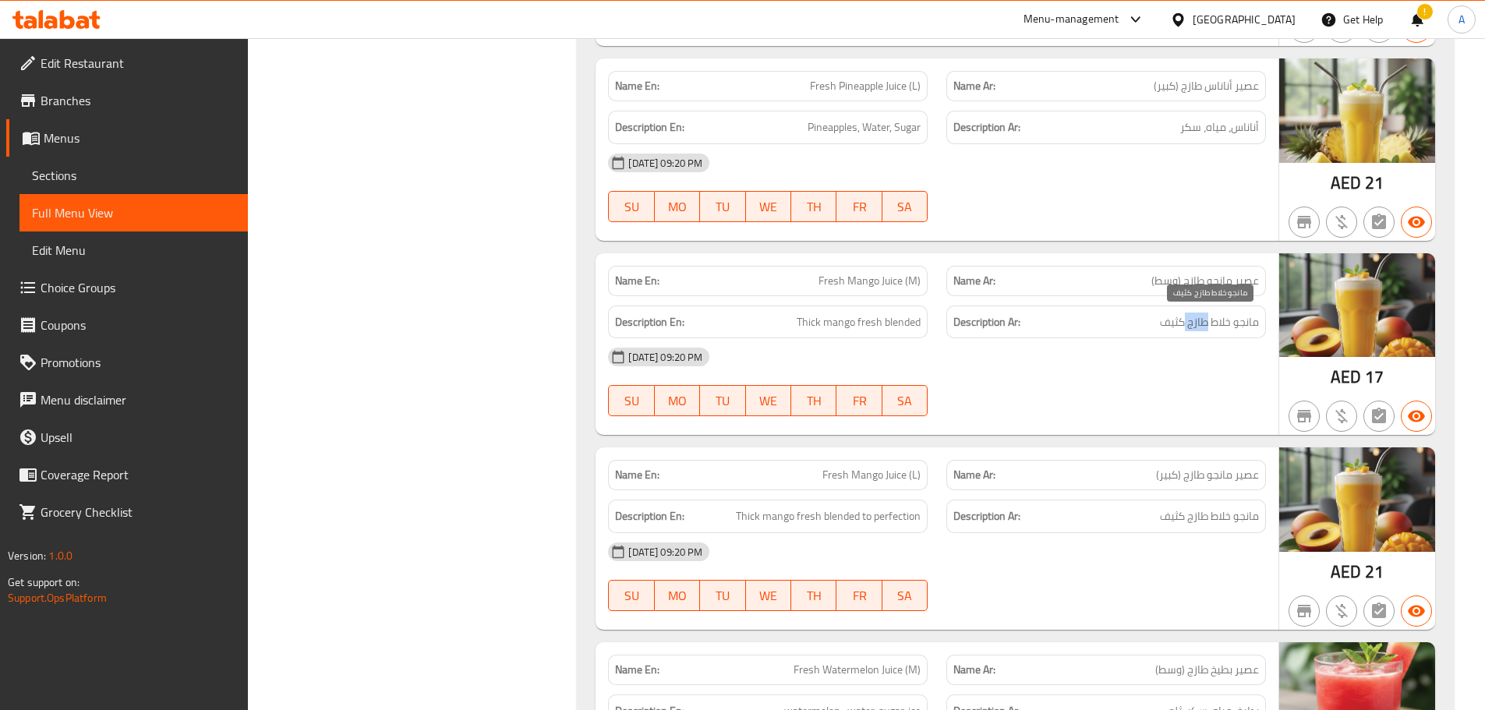
drag, startPoint x: 1205, startPoint y: 328, endPoint x: 1184, endPoint y: 328, distance: 21.0
click at [1184, 328] on span "مانجو خلاط طازج كثيف" at bounding box center [1209, 322] width 99 height 19
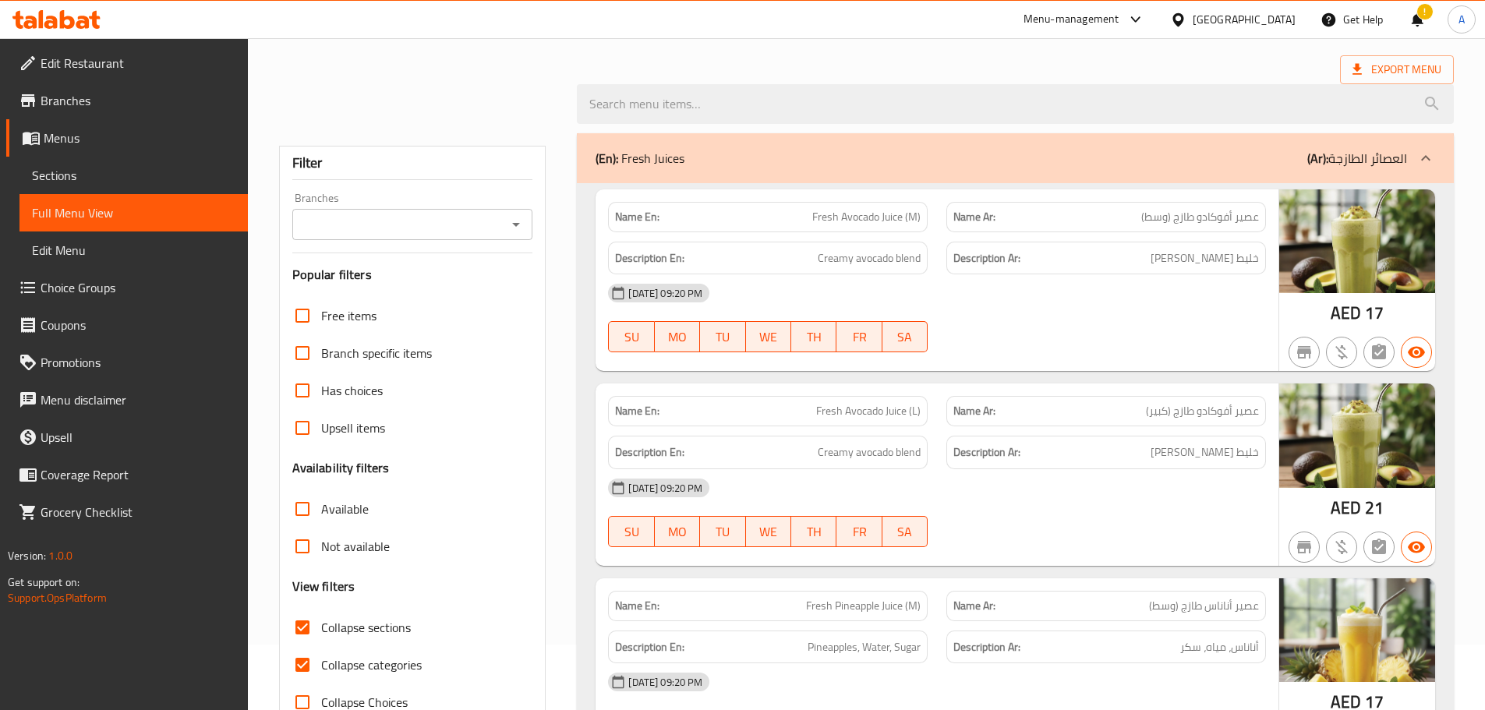
scroll to position [65, 0]
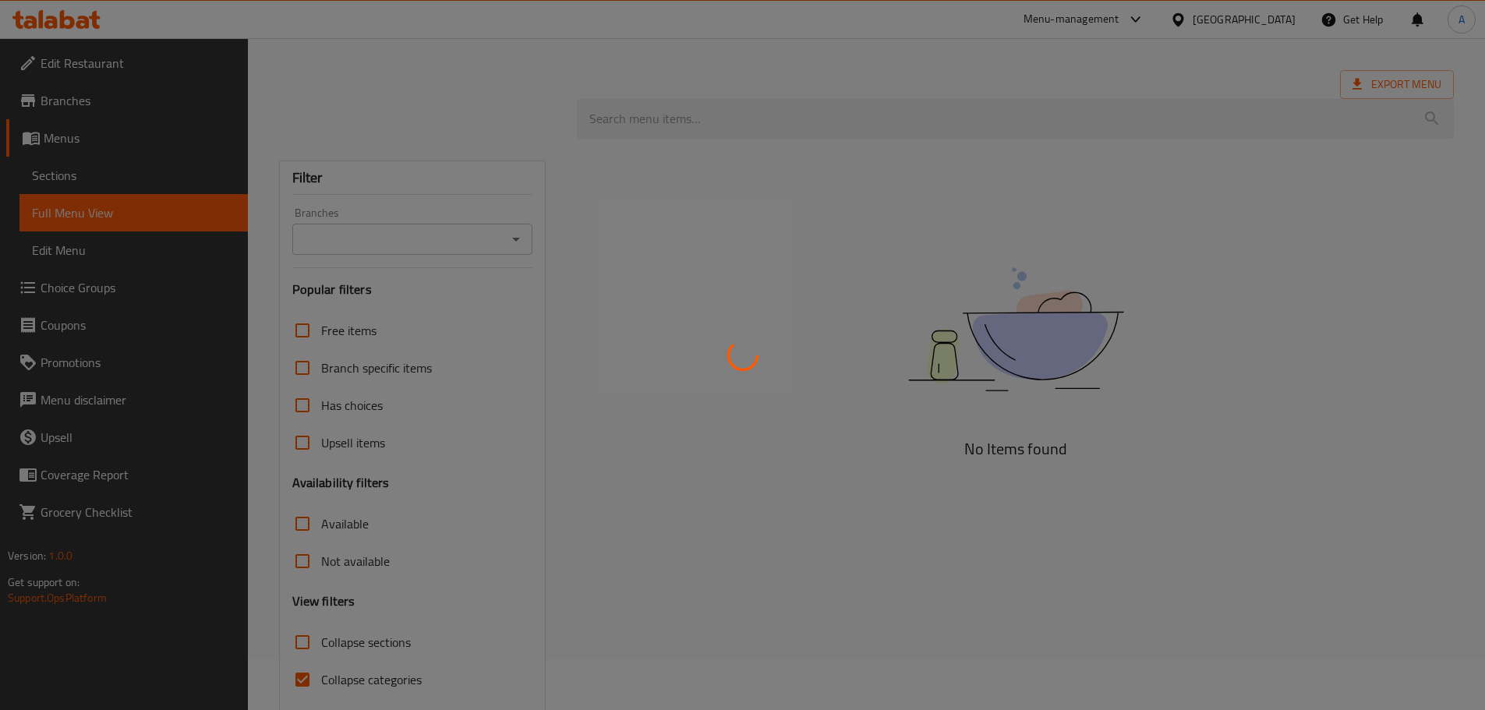
scroll to position [78, 0]
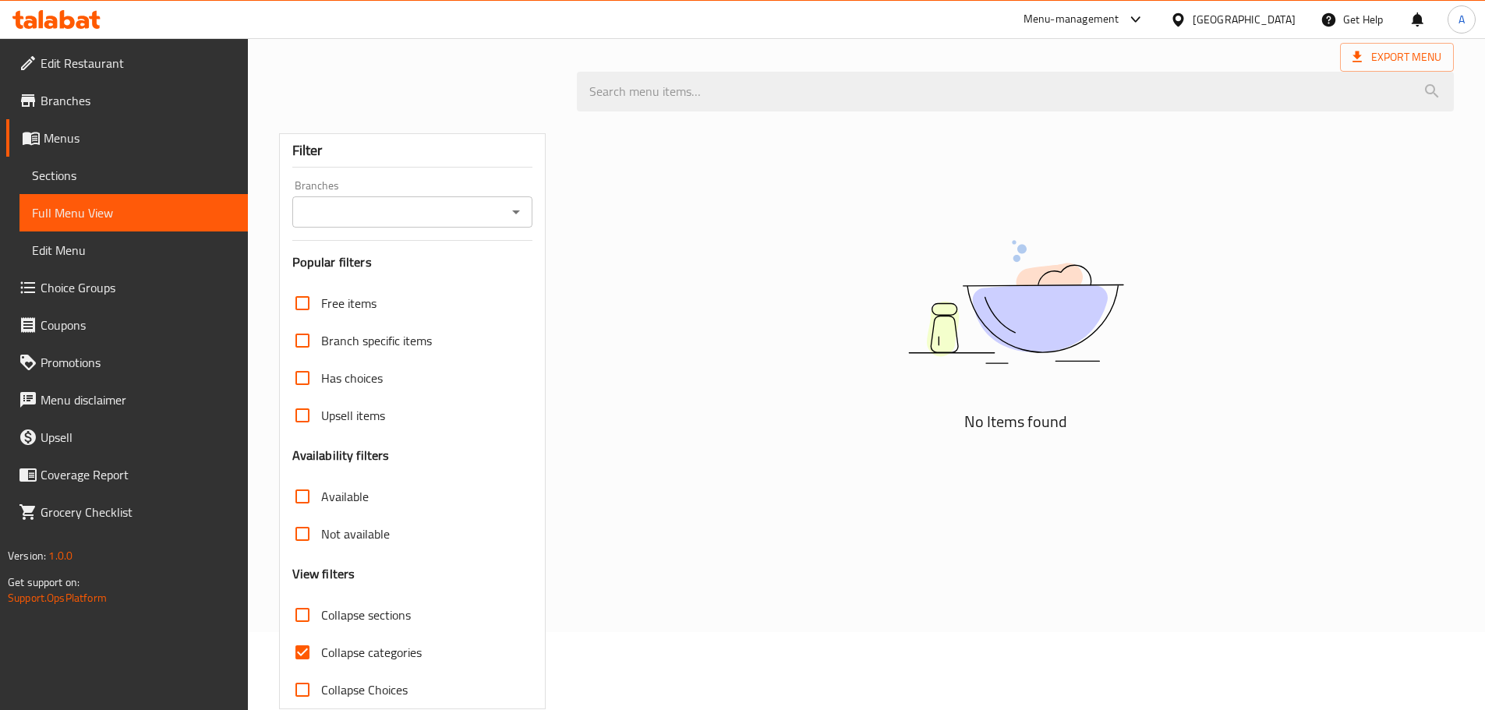
click at [302, 617] on input "Collapse sections" at bounding box center [302, 614] width 37 height 37
checkbox input "true"
click at [1179, 193] on div "No Items found" at bounding box center [1015, 414] width 896 height 607
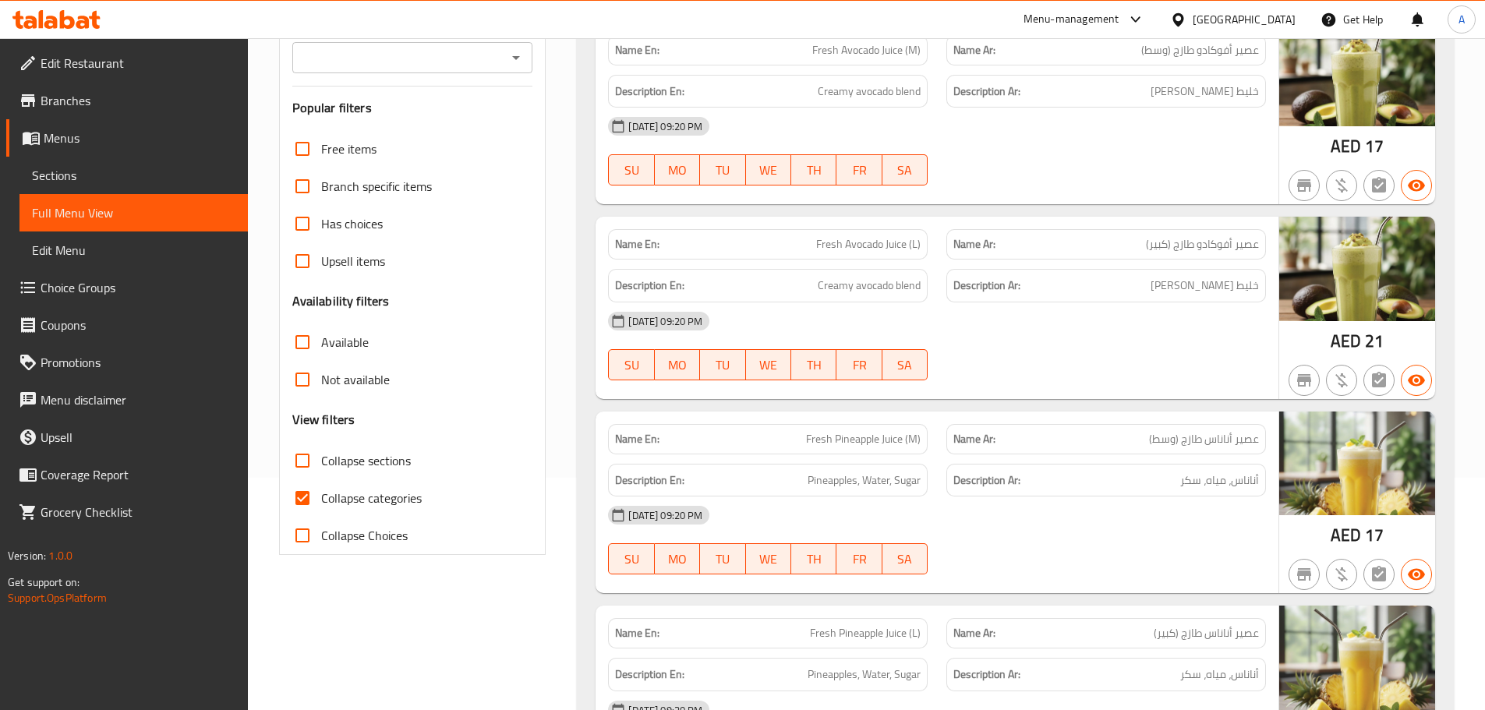
scroll to position [156, 0]
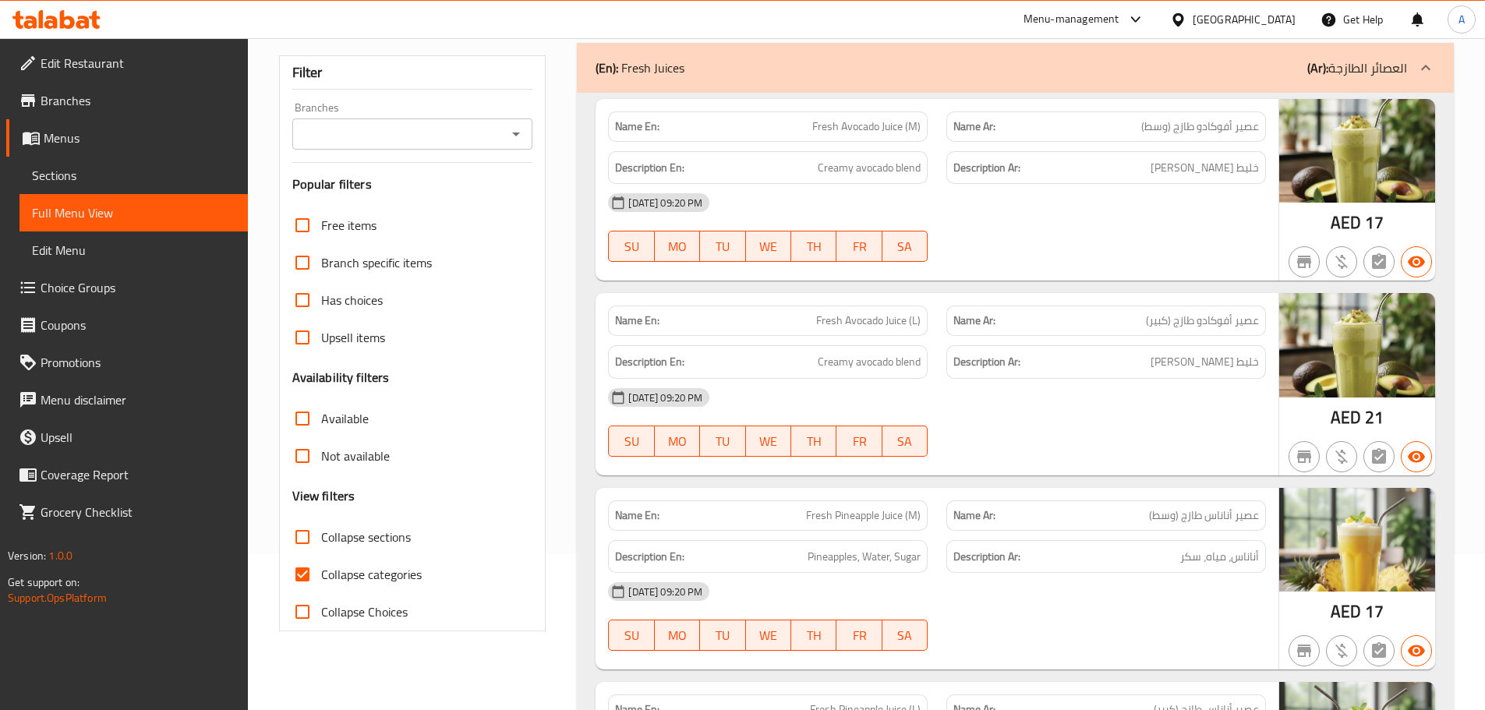
click at [288, 548] on input "Collapse sections" at bounding box center [302, 536] width 37 height 37
checkbox input "true"
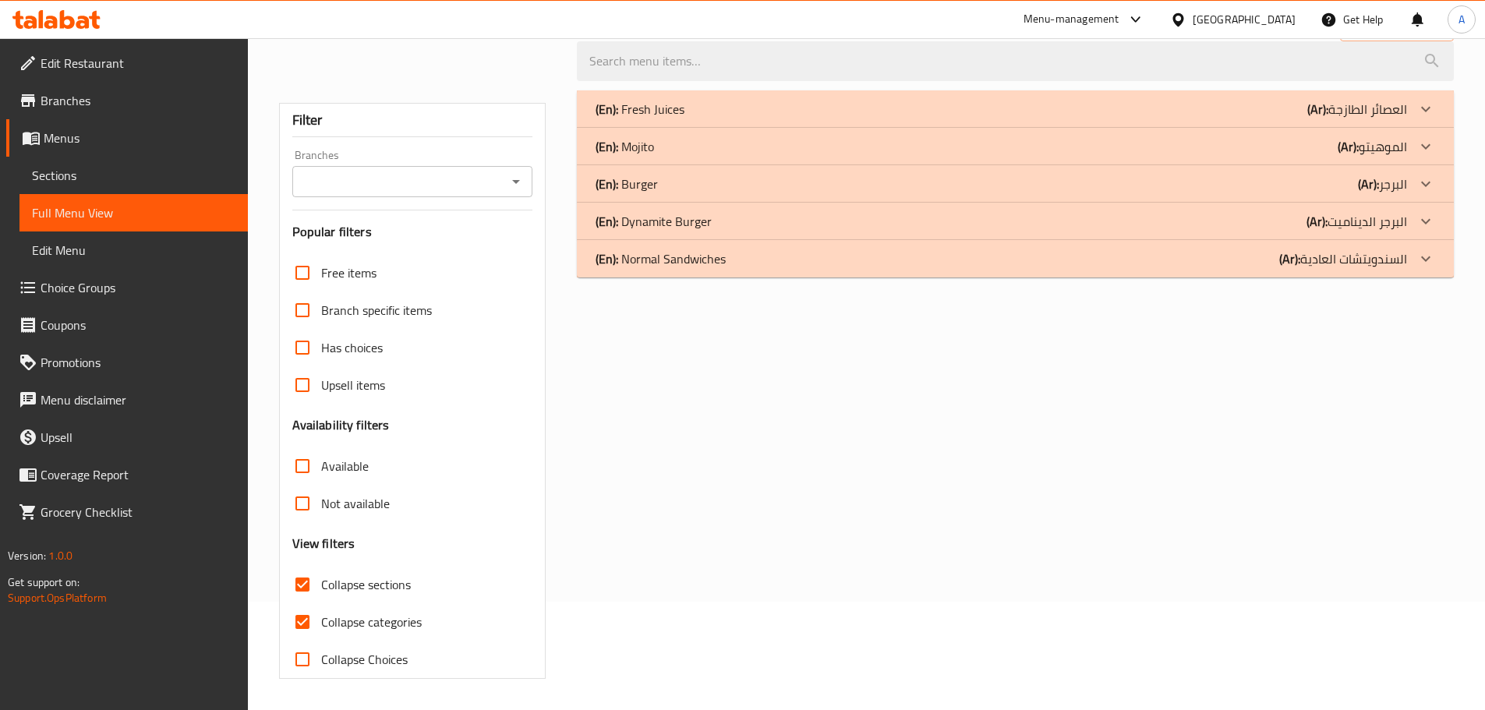
scroll to position [108, 0]
click at [597, 101] on b "(En):" at bounding box center [607, 108] width 23 height 23
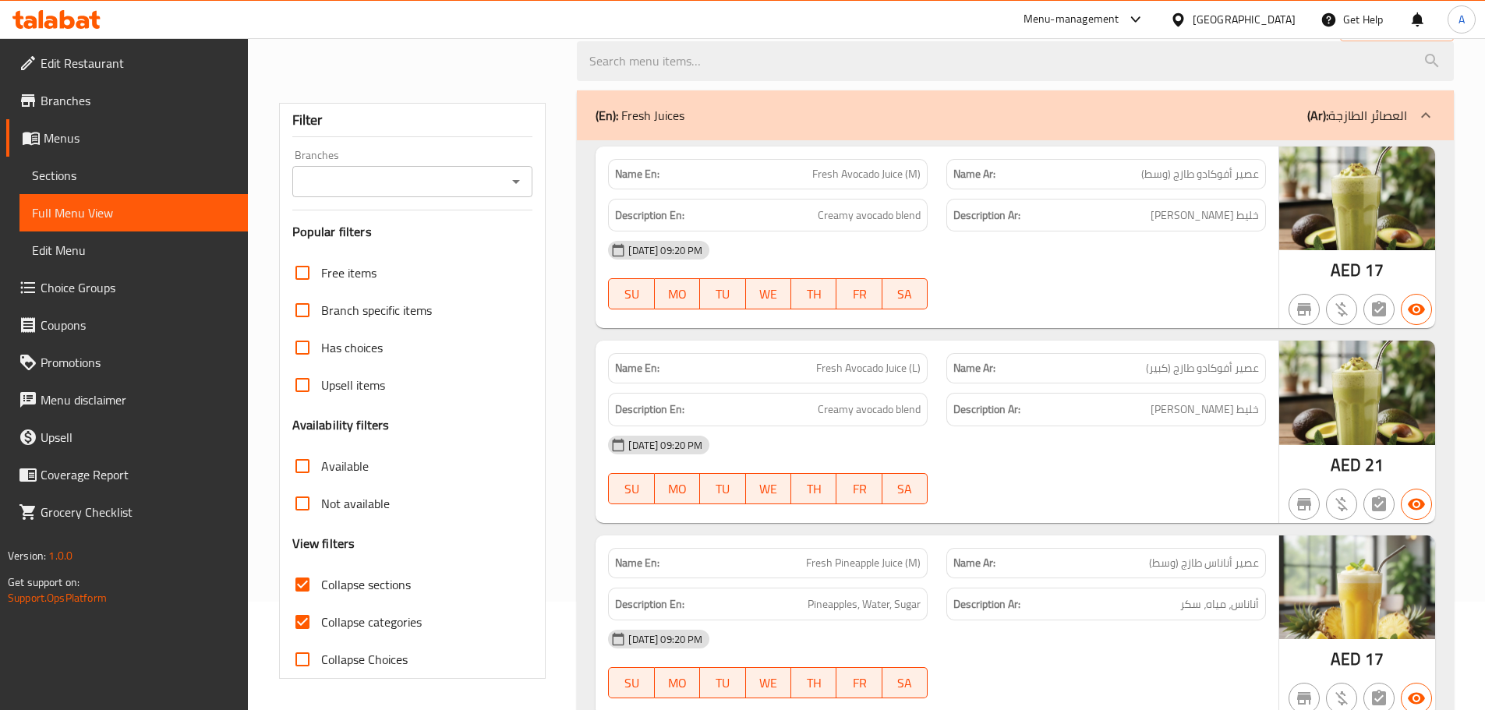
click at [822, 174] on span "Fresh Avocado Juice (M)" at bounding box center [866, 174] width 108 height 16
copy span "Fresh"
click at [895, 172] on span "Fresh Avocado Juice (M)" at bounding box center [866, 174] width 108 height 16
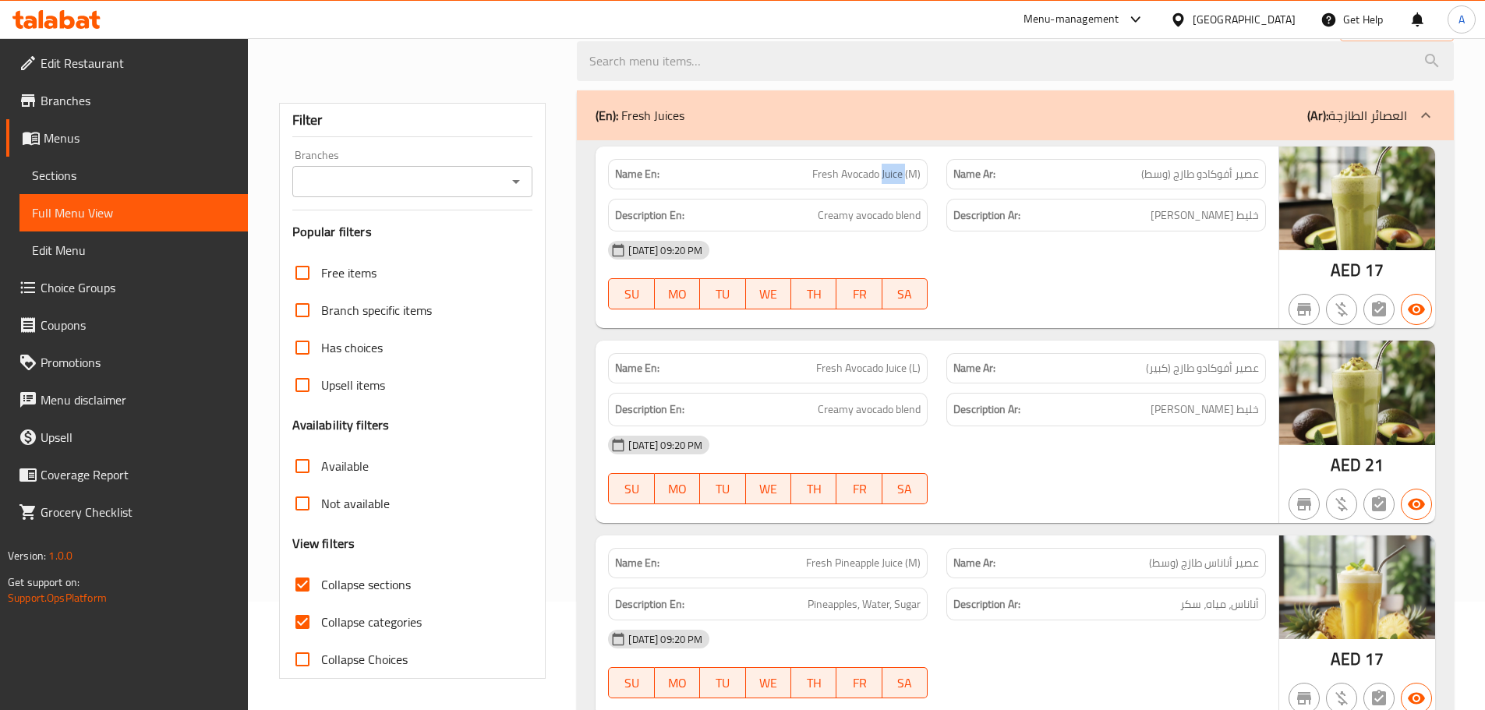
copy span "Juice"
click at [1257, 171] on span "عصير أفوكادو طازج (وسط)" at bounding box center [1200, 174] width 118 height 16
copy span "عصير"
click at [808, 159] on div "Name En: Fresh Avocado Juice (M)" at bounding box center [768, 174] width 320 height 30
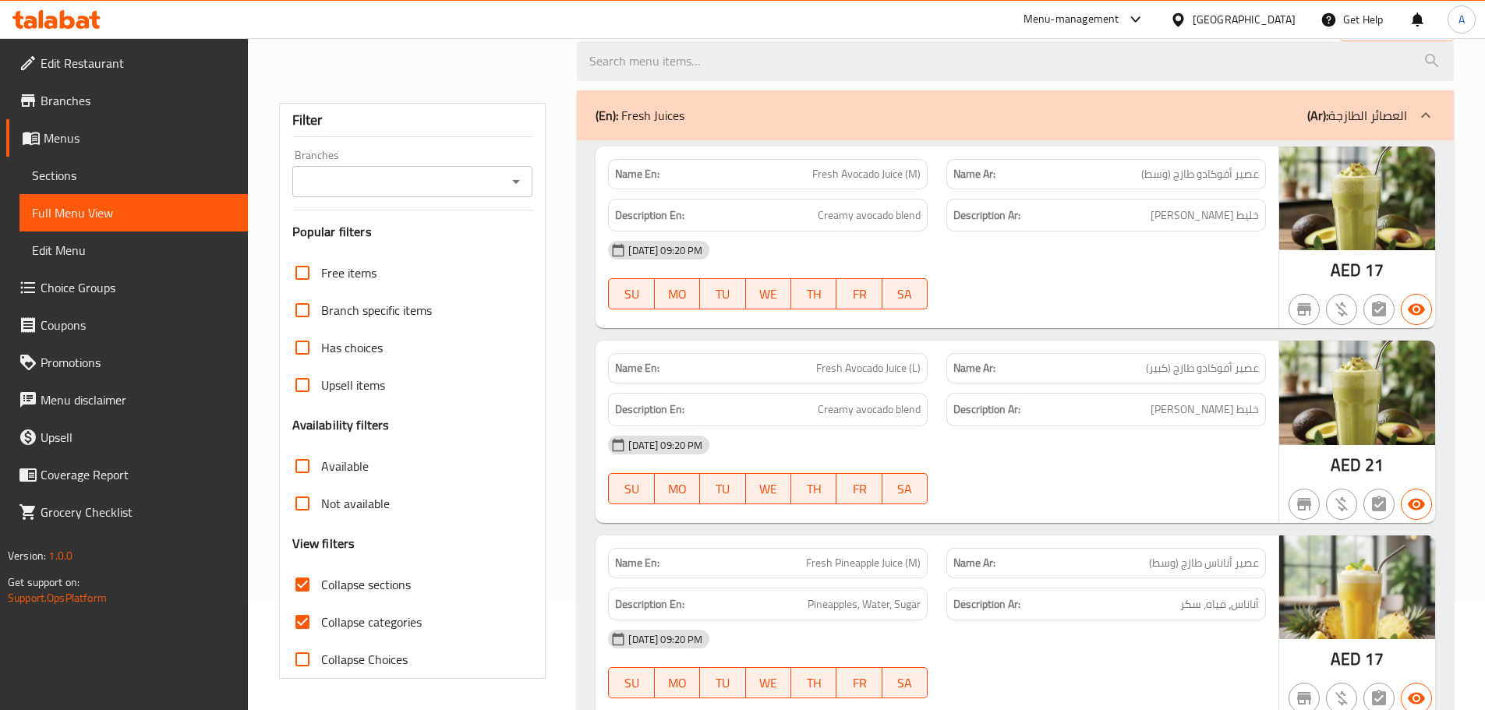
click at [815, 171] on span "Fresh Avocado Juice (M)" at bounding box center [866, 174] width 108 height 16
copy span "Fresh"
click at [1175, 176] on span "عصير أفوكادو طازج (وسط)" at bounding box center [1200, 174] width 118 height 16
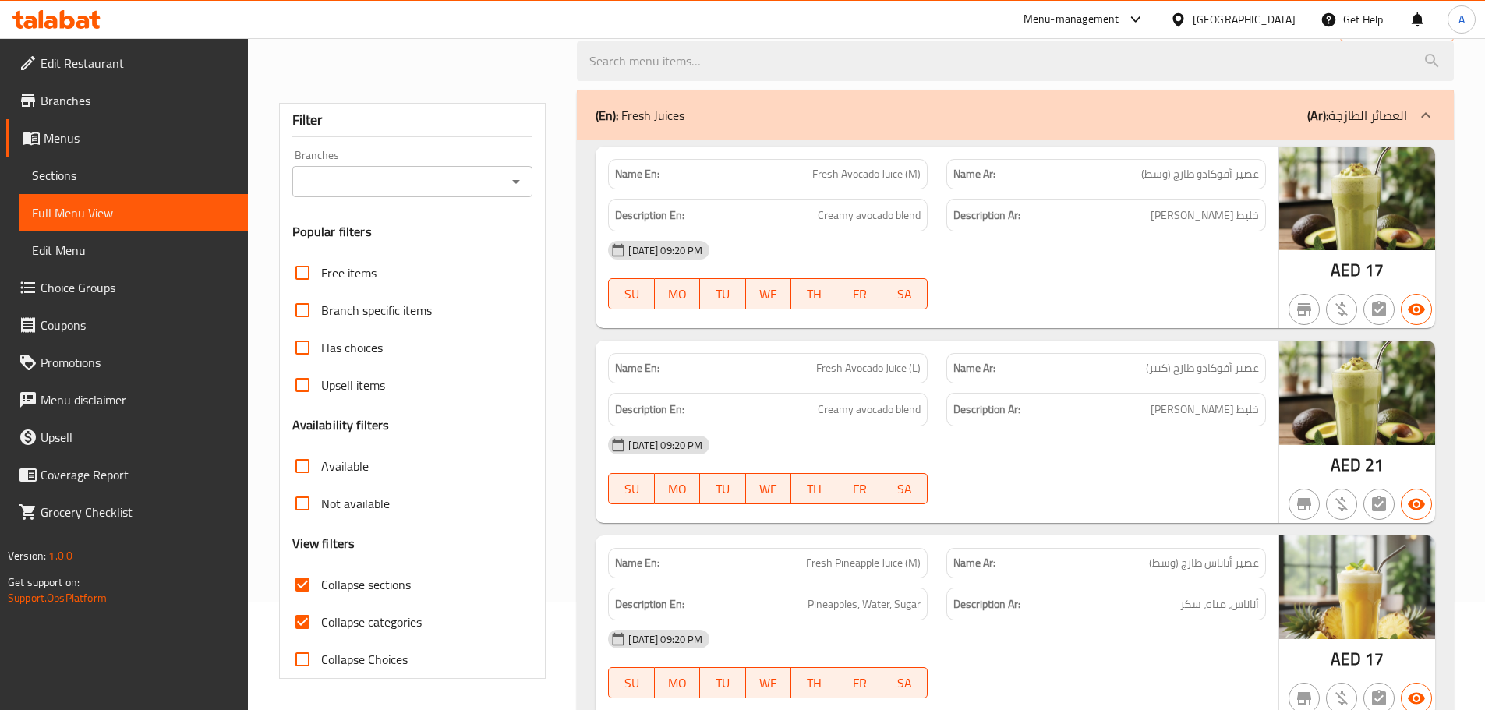
click at [1178, 175] on span "عصير أفوكادو طازج (وسط)" at bounding box center [1200, 174] width 118 height 16
copy span "طازج"
click at [977, 134] on div "(En): Fresh Juices (Ar): العصائر الطازجة" at bounding box center [1015, 115] width 877 height 50
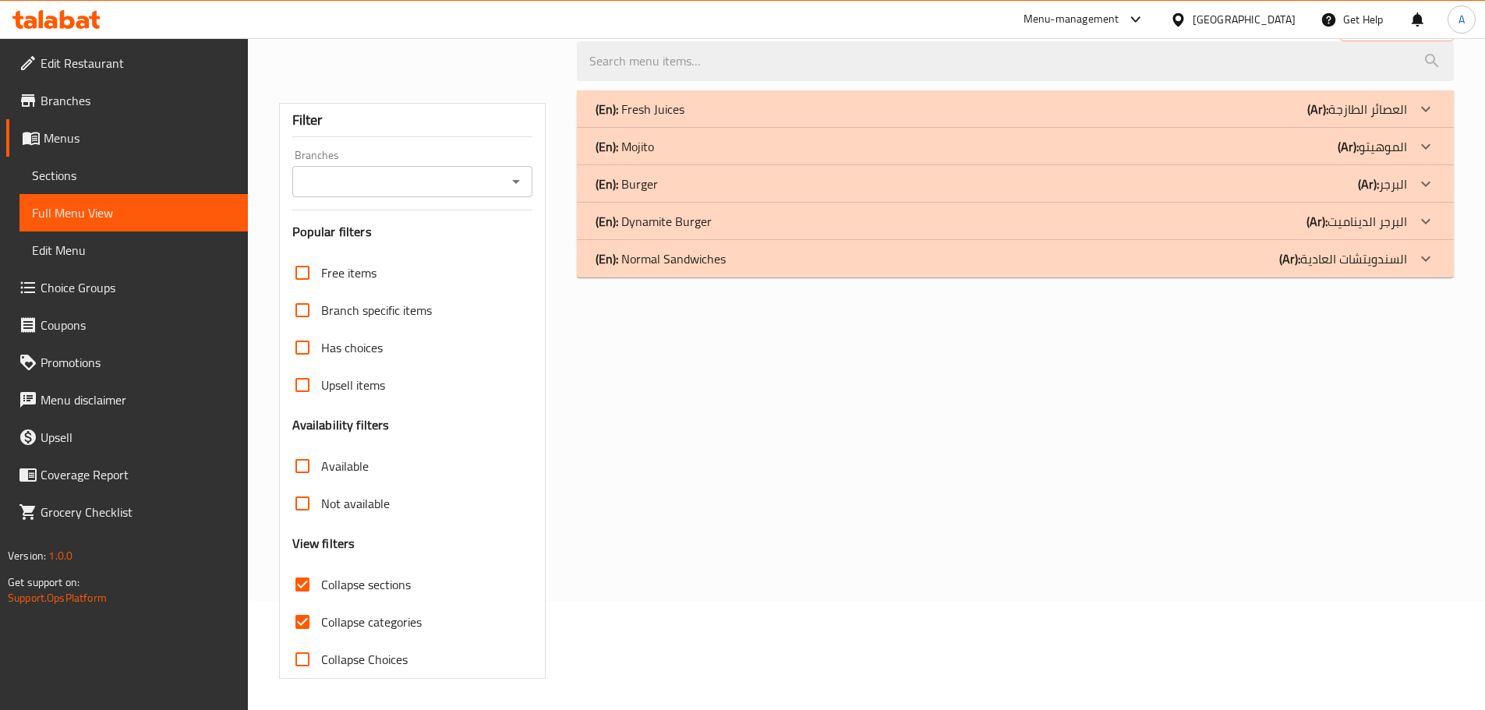
click at [686, 270] on div "(En): Normal Sandwiches (Ar): السندويتشات العادية" at bounding box center [1015, 258] width 877 height 37
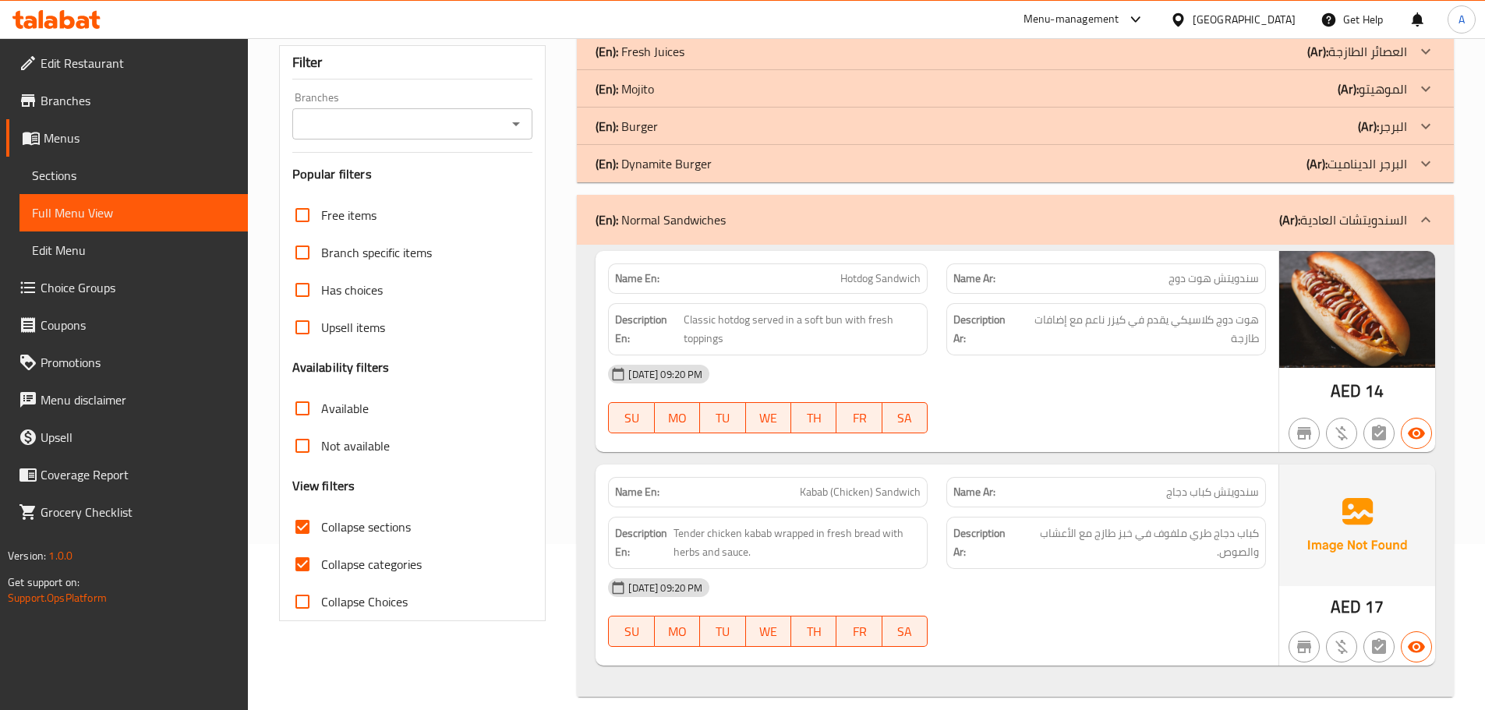
scroll to position [183, 0]
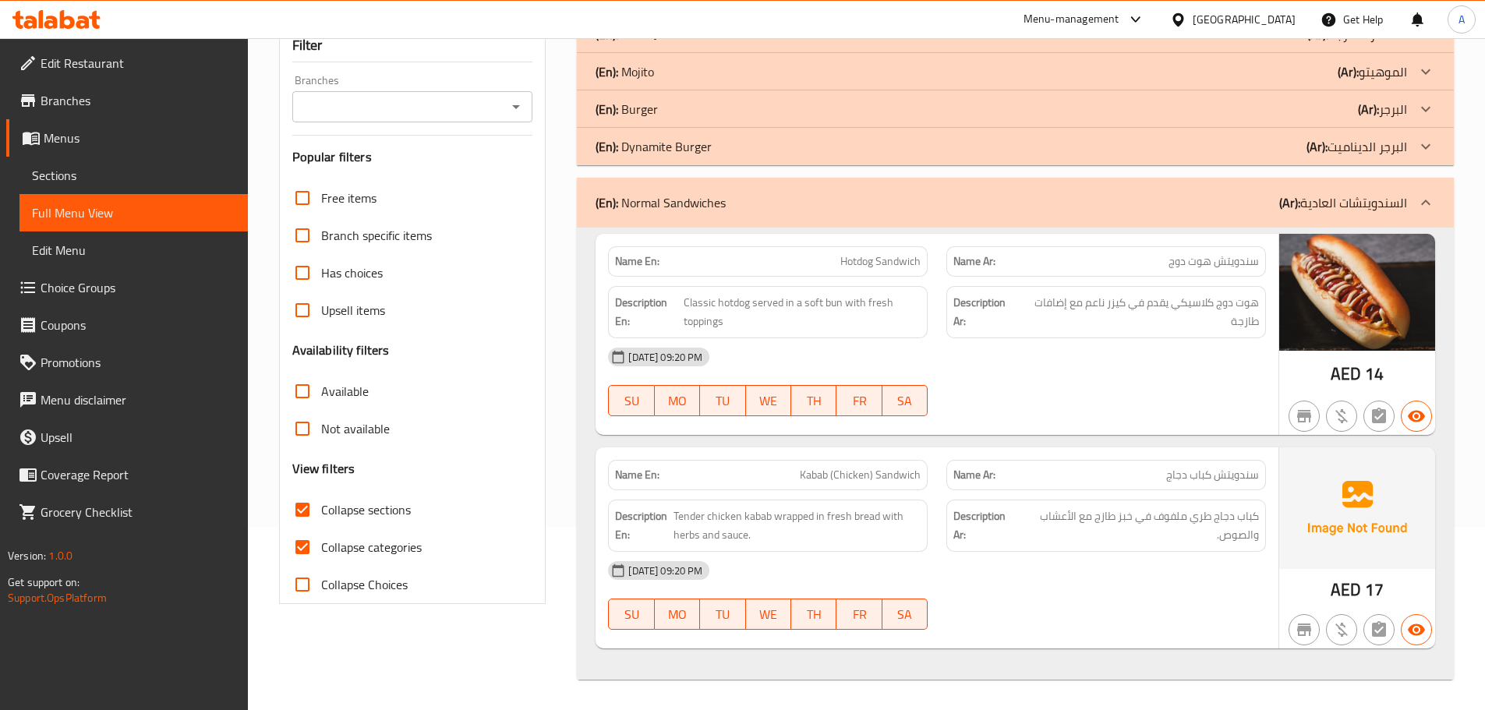
click at [889, 264] on span "Hotdog Sandwich" at bounding box center [880, 261] width 80 height 16
copy span "Sandwich"
click at [1232, 258] on span "سندويتش هوت دوج" at bounding box center [1213, 261] width 90 height 16
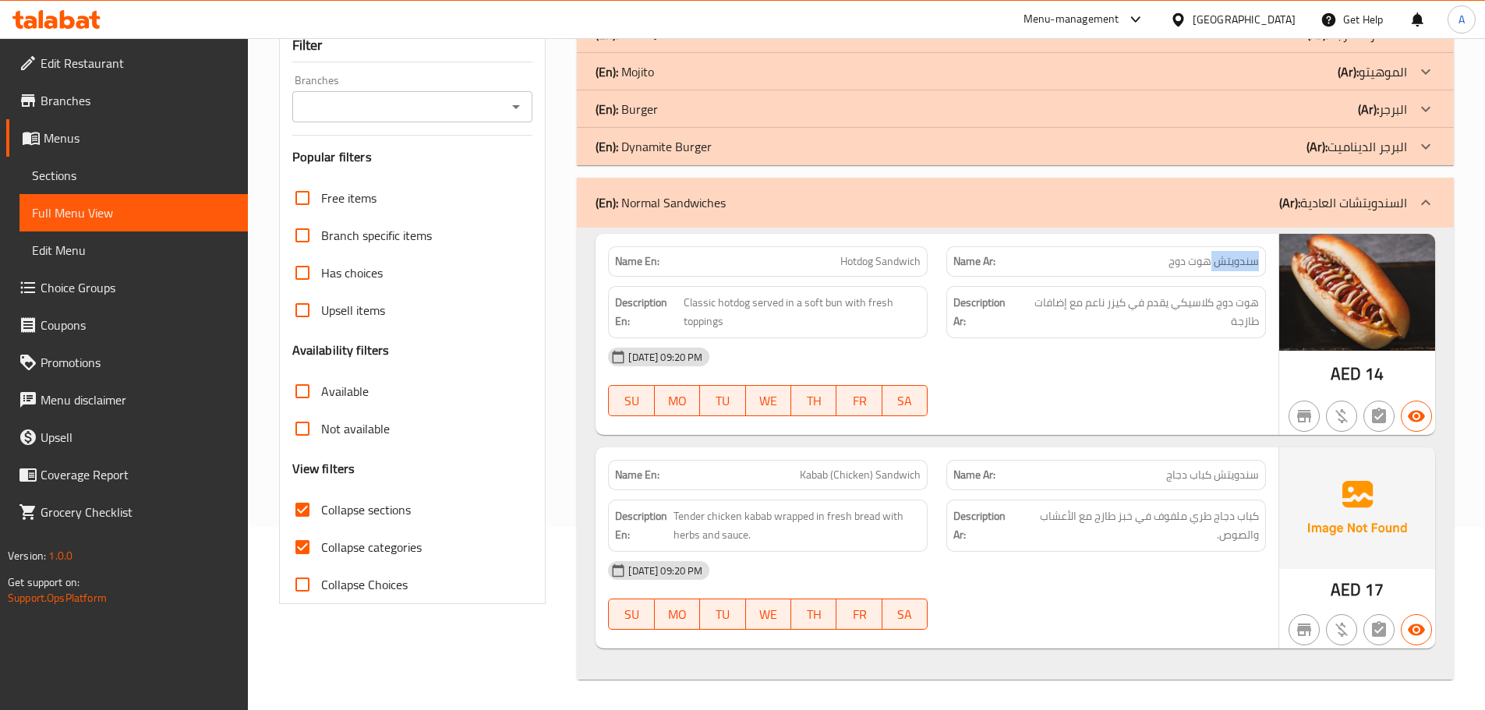
copy span "سندويتش"
click at [906, 217] on div "(En): Normal Sandwiches (Ar): السندويتشات العادية" at bounding box center [1015, 203] width 877 height 50
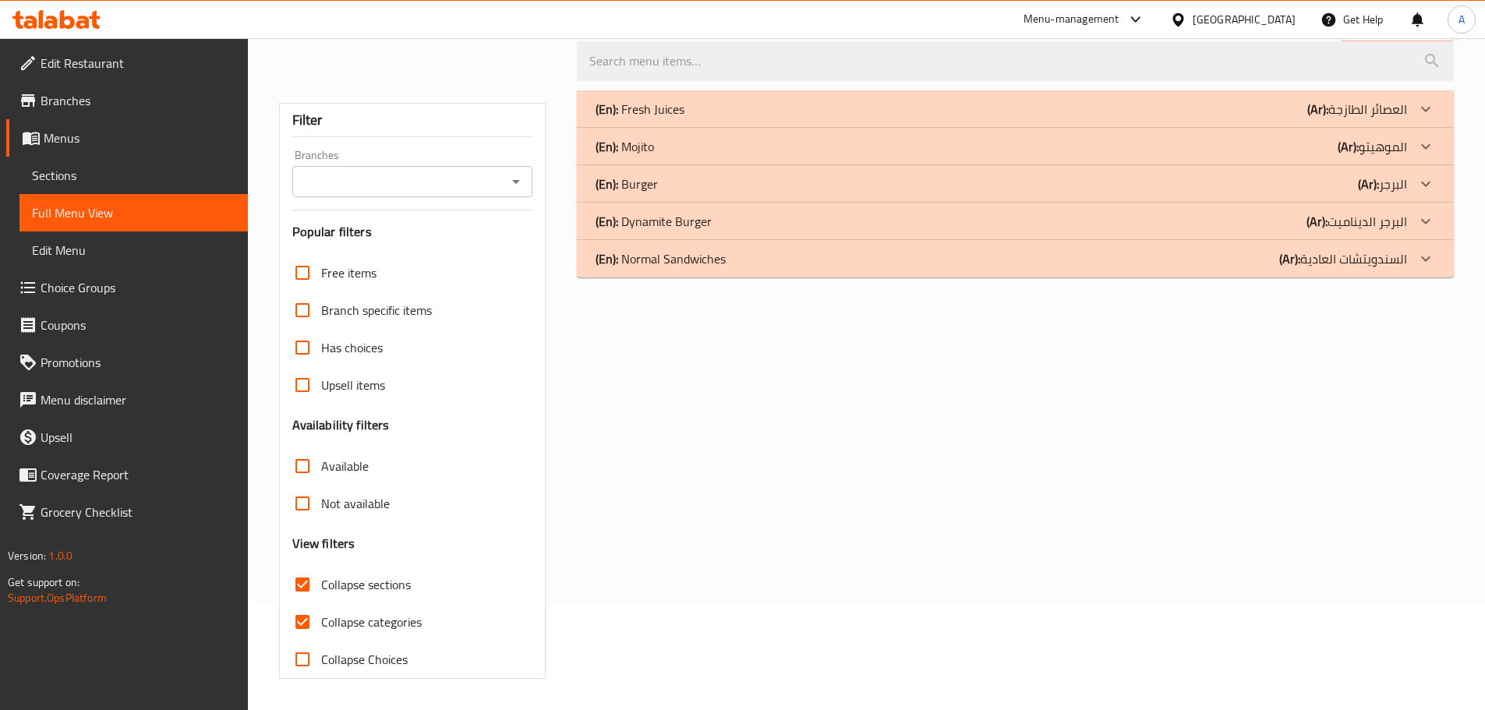
click at [736, 217] on div "(En): Dynamite Burger (Ar): البرجر الديناميت" at bounding box center [1001, 221] width 811 height 19
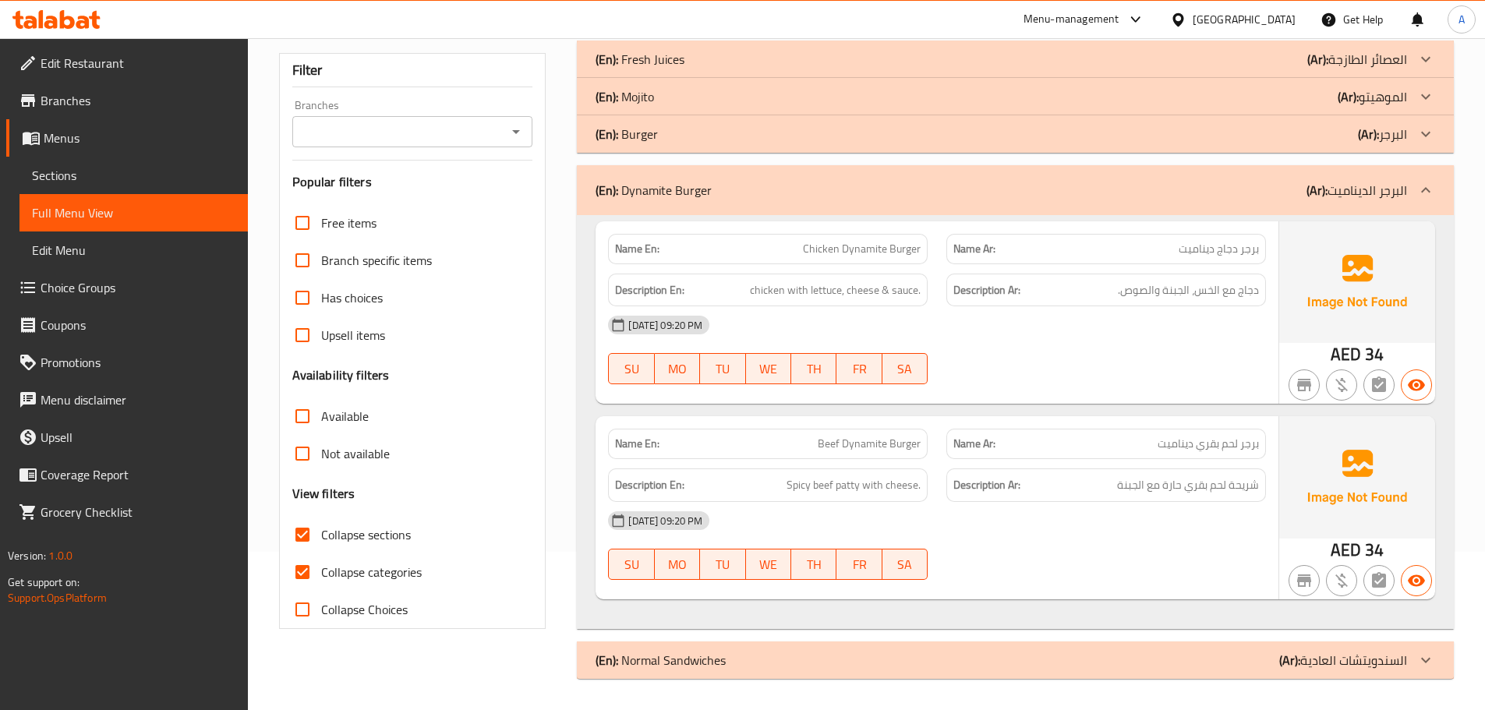
scroll to position [160, 0]
click at [848, 709] on div "Home / Restaurants management / Menus / Full menu view Export Menu Filter Branc…" at bounding box center [866, 294] width 1237 height 832
click at [900, 290] on span "chicken with lettuce, cheese & sauce." at bounding box center [835, 288] width 171 height 19
click at [798, 239] on p "Name En: Chicken Dynamite Burger" at bounding box center [768, 247] width 306 height 16
click at [306, 566] on input "Collapse categories" at bounding box center [302, 570] width 37 height 37
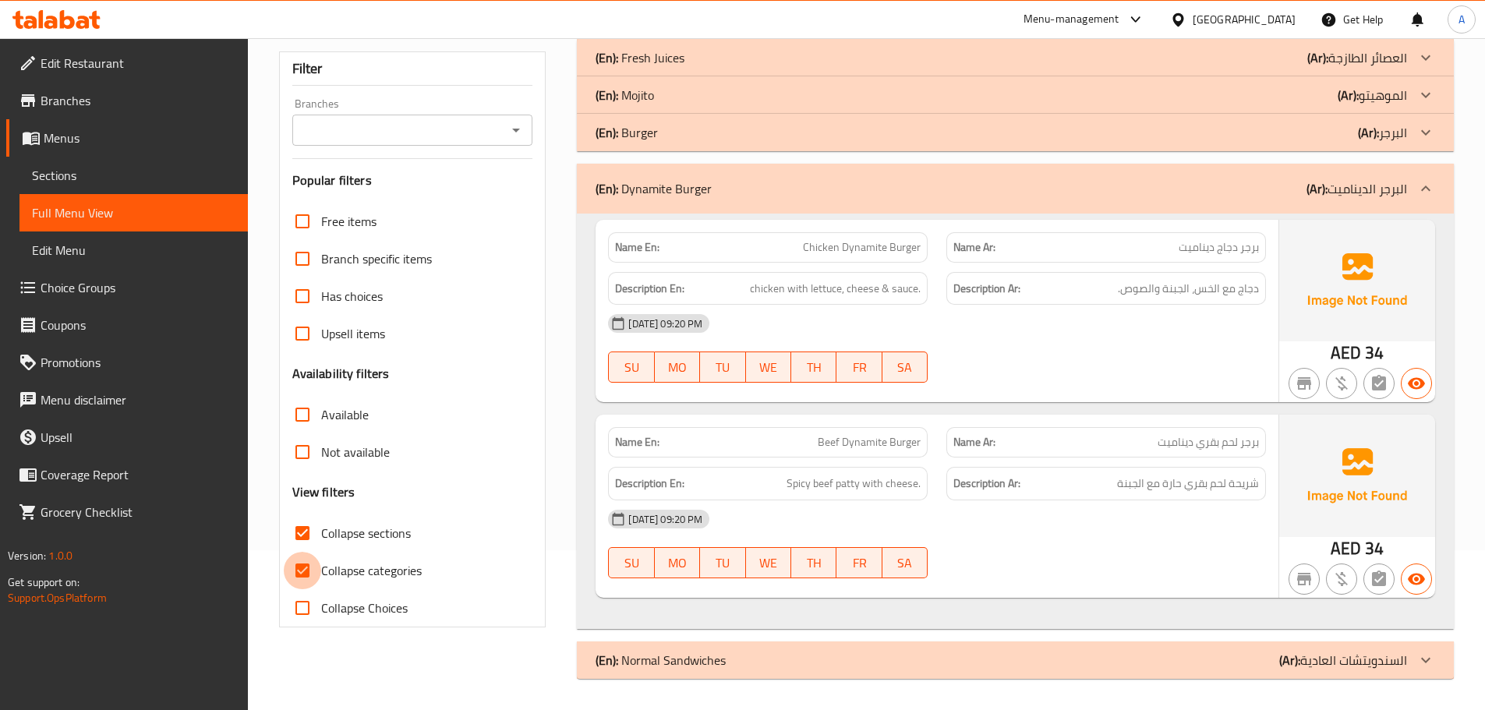
checkbox input "false"
drag, startPoint x: 302, startPoint y: 533, endPoint x: 585, endPoint y: 566, distance: 284.8
click at [302, 532] on input "Collapse sections" at bounding box center [302, 532] width 37 height 37
checkbox input "false"
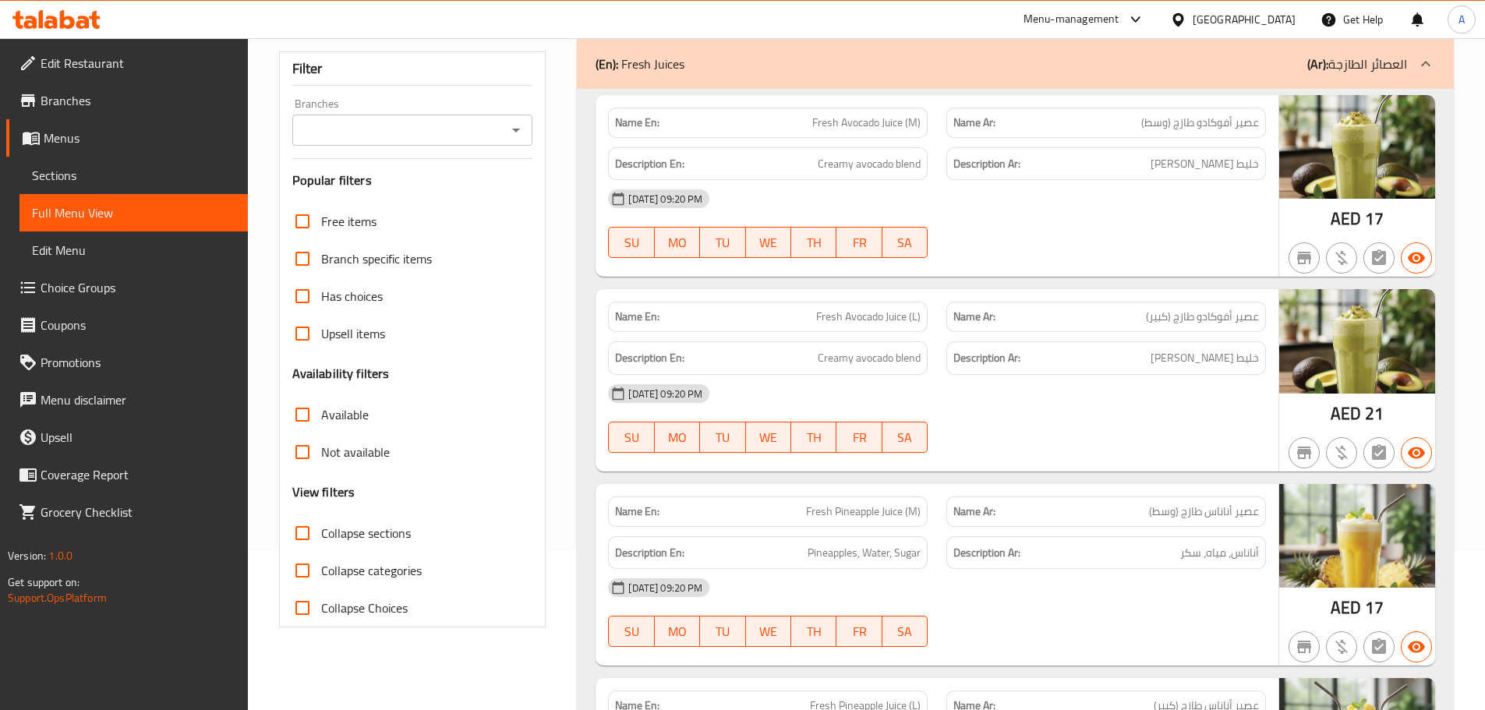
click at [1002, 335] on div "Description Ar: خليط أفوكادو كريمي" at bounding box center [1106, 358] width 338 height 52
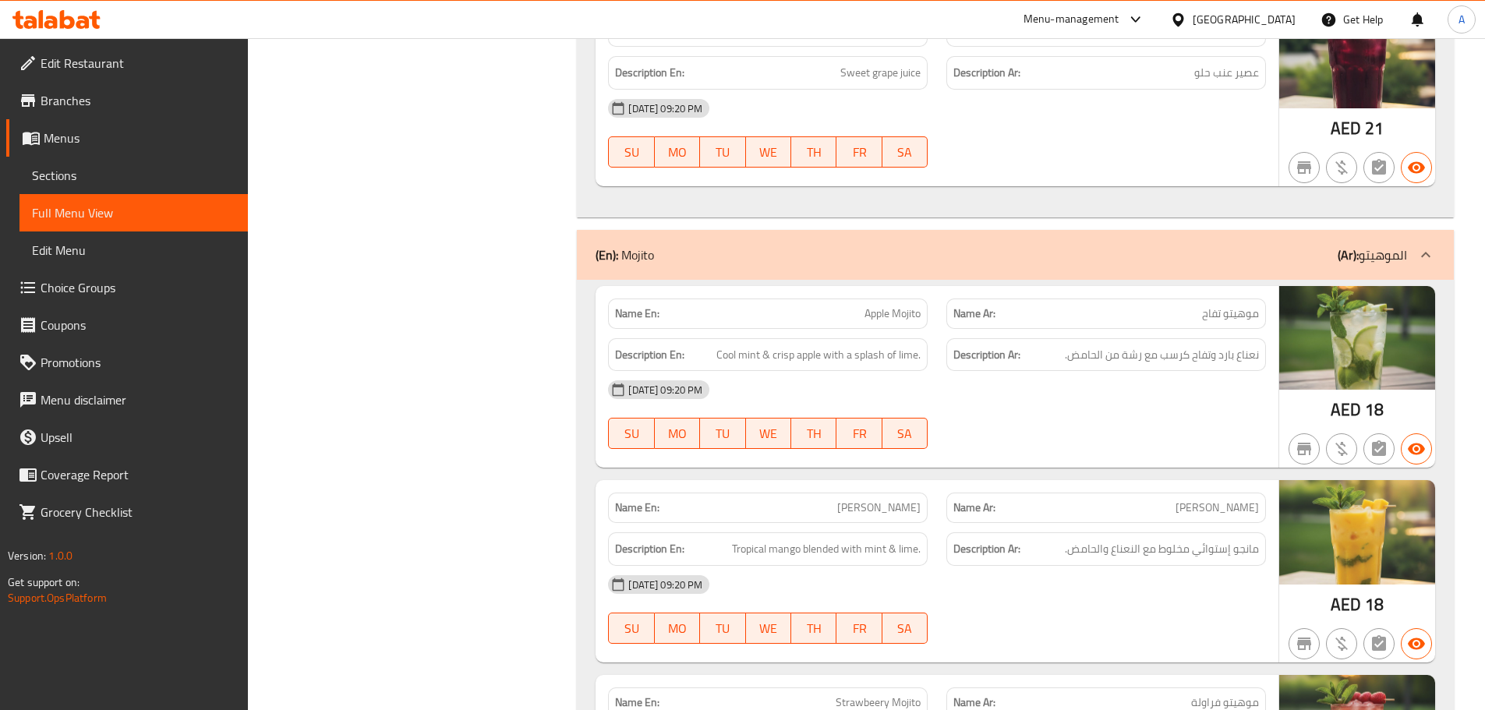
click at [933, 408] on div "[DATE] 09:20 PM" at bounding box center [937, 389] width 677 height 37
click at [1006, 430] on div "10-10-2025 09:20 PM SU MO TU WE TH FR SA" at bounding box center [937, 414] width 677 height 87
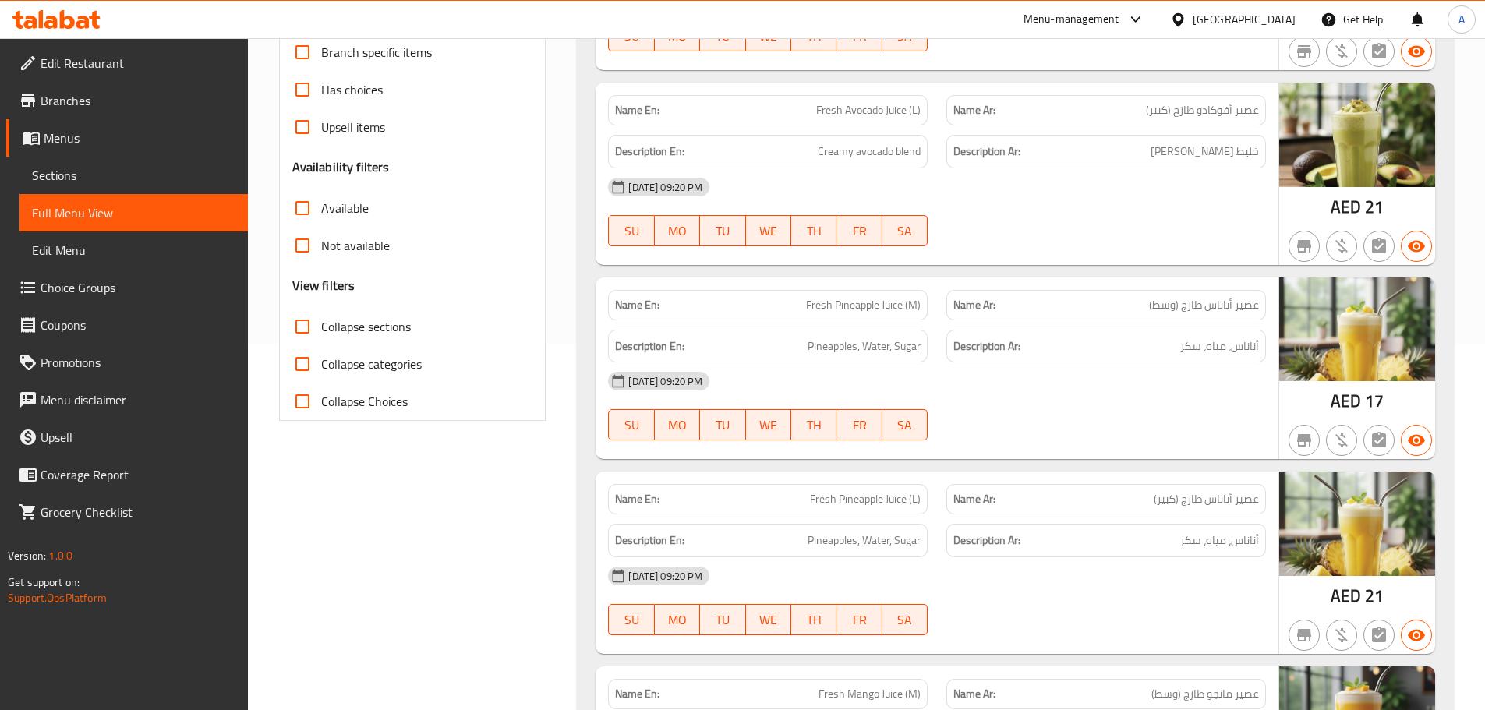
scroll to position [394, 0]
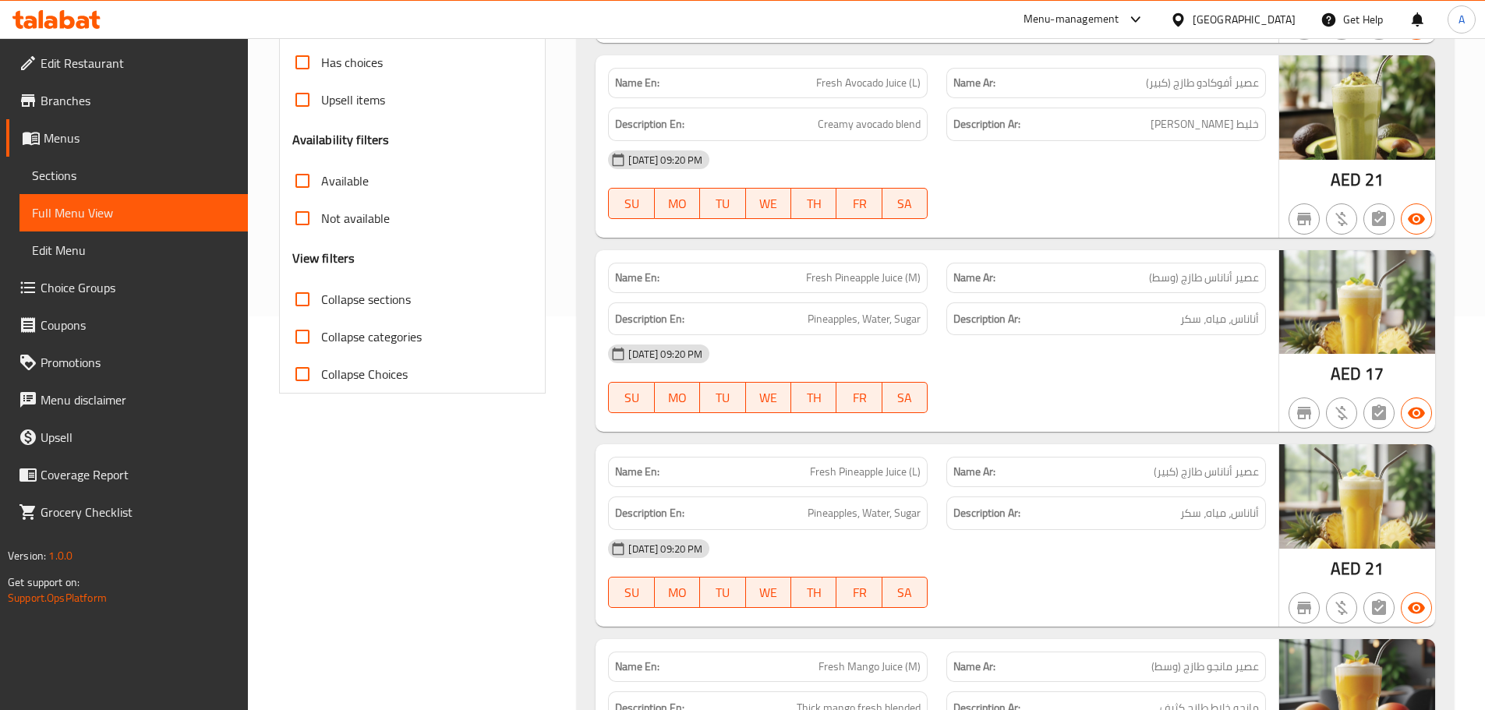
click at [864, 418] on div "SU MO TU WE TH FR SA" at bounding box center [768, 398] width 338 height 50
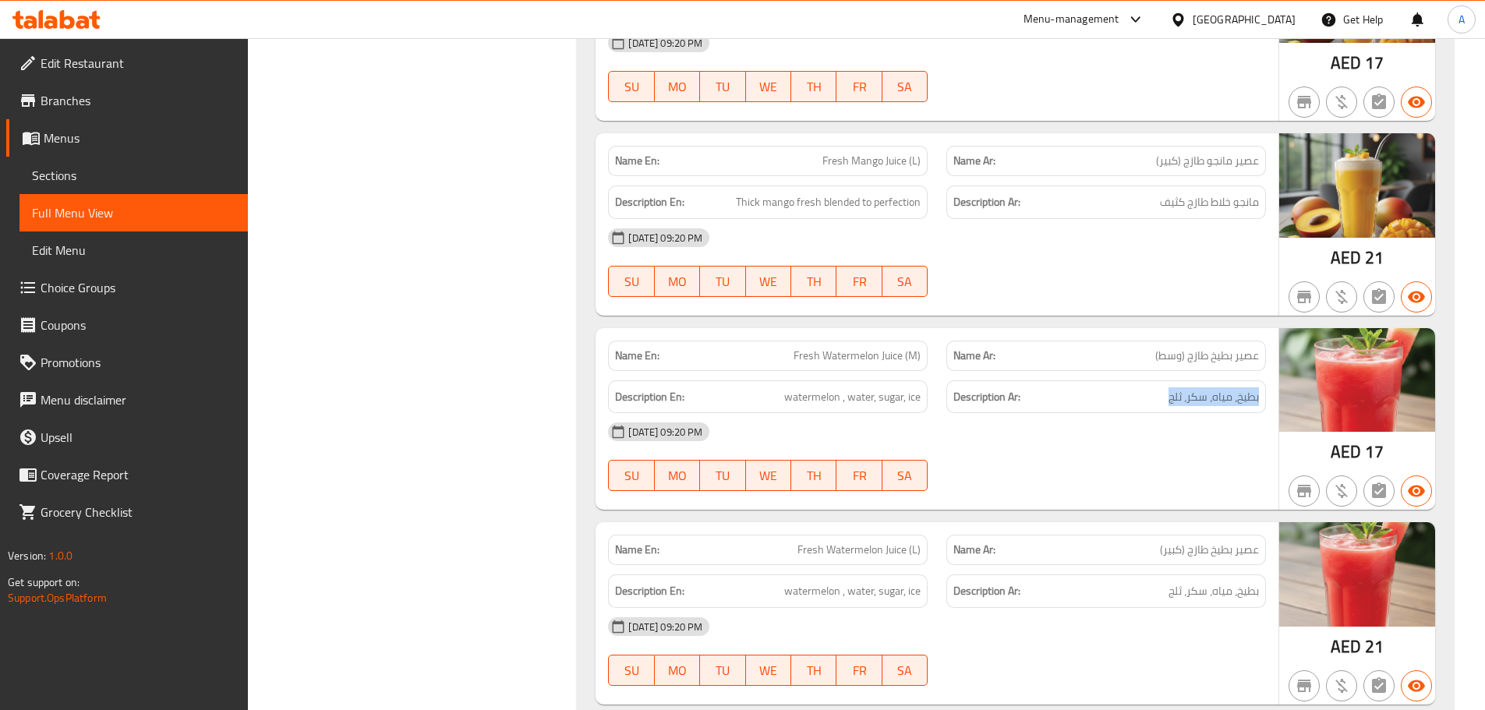
drag, startPoint x: 1261, startPoint y: 394, endPoint x: 1160, endPoint y: 401, distance: 101.6
click at [1160, 401] on div "Description Ar: بطيخ، مياه، سكر، ثلج" at bounding box center [1106, 397] width 320 height 34
click at [875, 362] on span "Fresh Watermelon Juice (M)" at bounding box center [857, 356] width 127 height 16
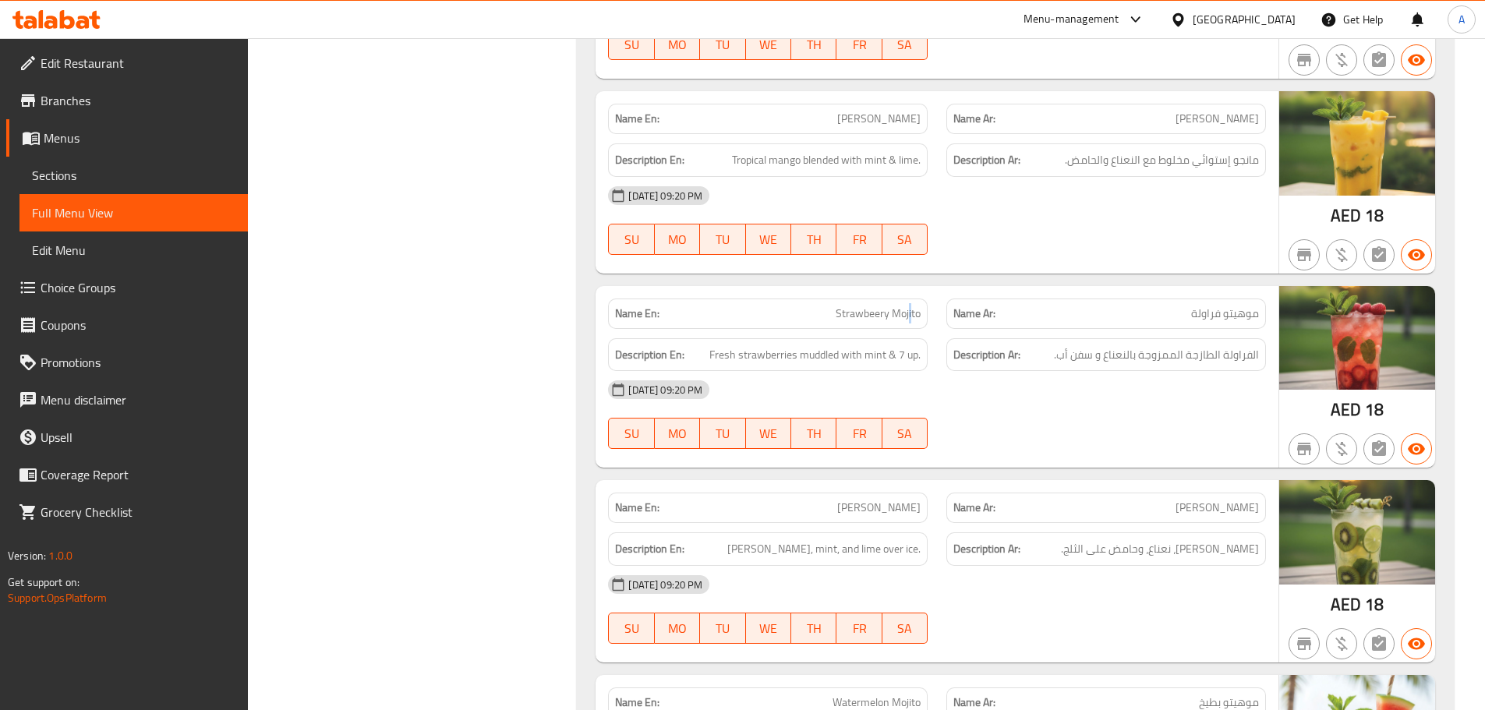
click at [911, 291] on div "Name En: Strawbeery Mojito" at bounding box center [768, 313] width 338 height 49
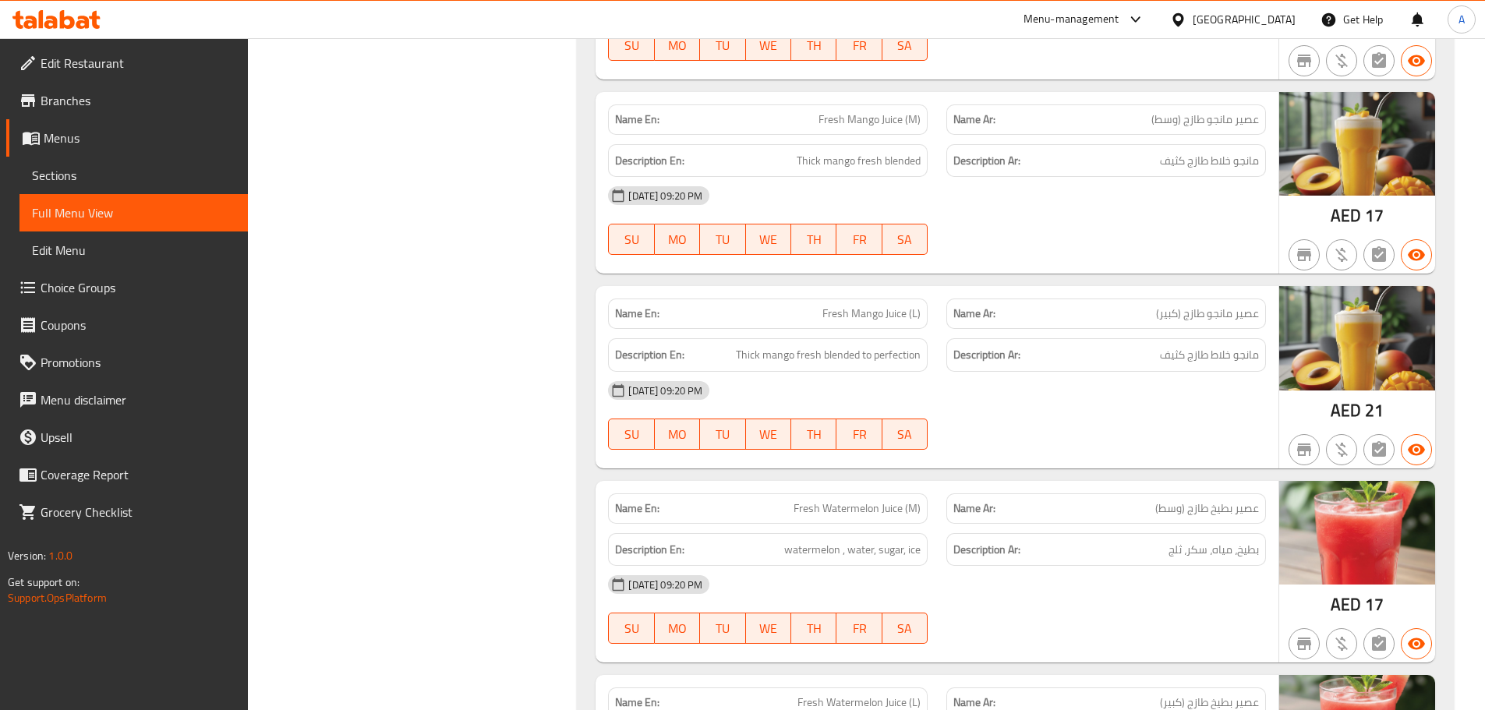
click at [908, 309] on span "Fresh Mango Juice (L)" at bounding box center [871, 314] width 98 height 16
copy span "Fresh Mango Juice (L)"
click at [119, 184] on span "Sections" at bounding box center [133, 175] width 203 height 19
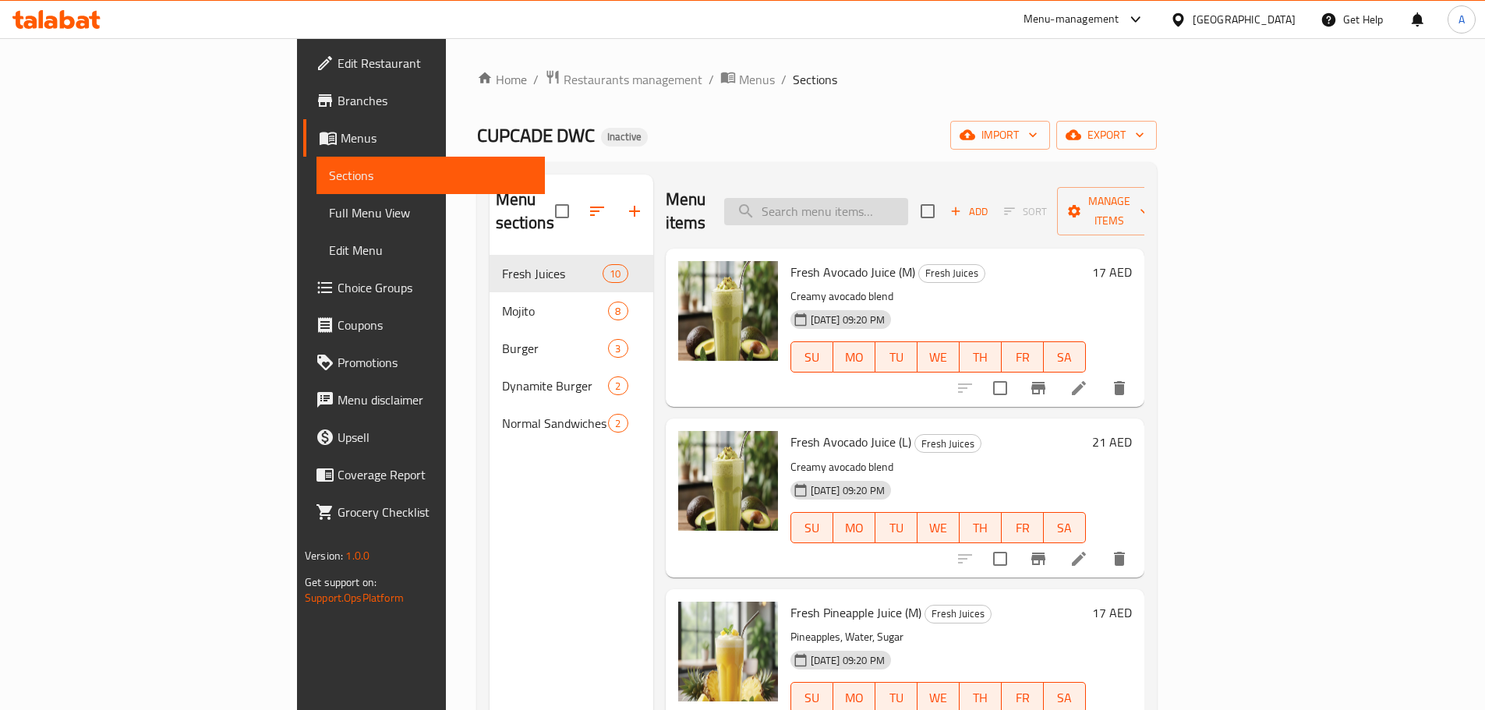
click at [908, 198] on input "search" at bounding box center [816, 211] width 184 height 27
paste input "Fresh Mango Juice (L)"
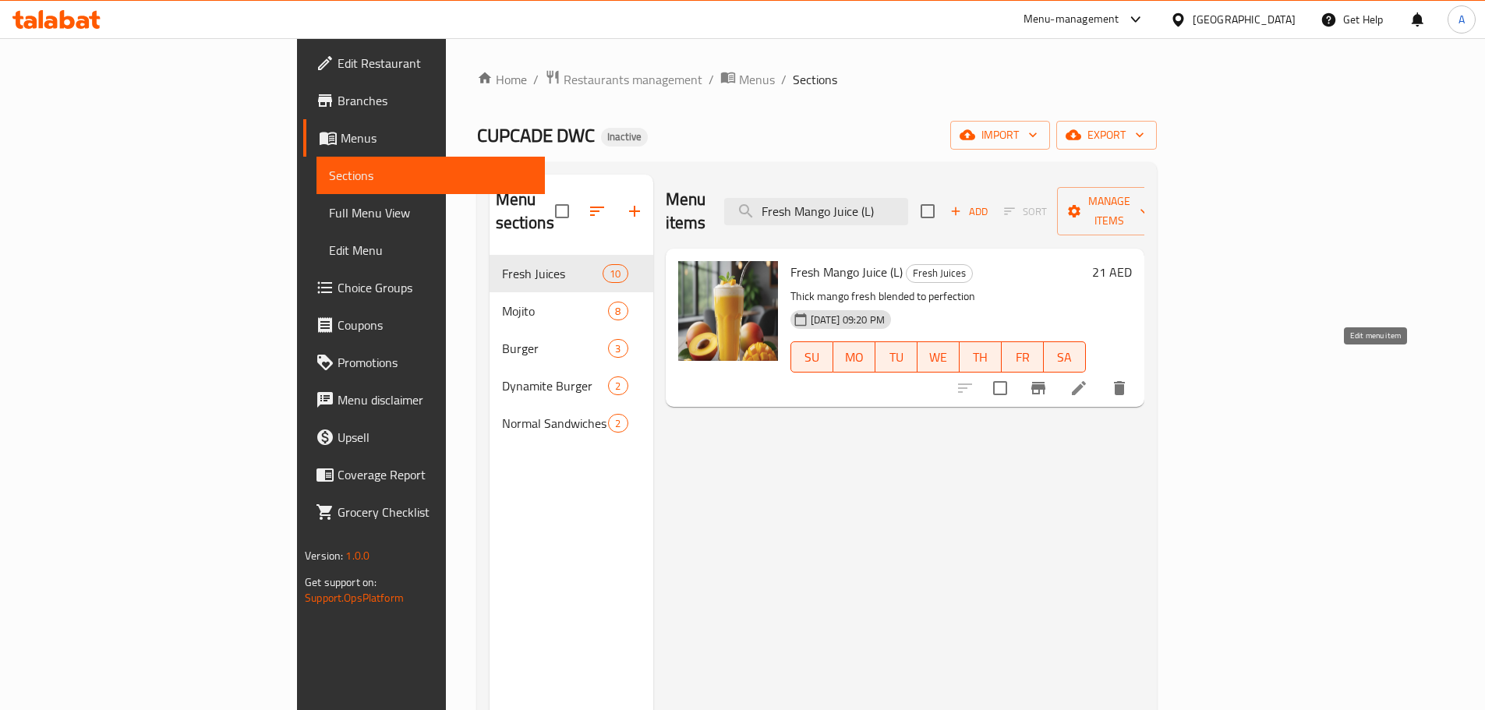
type input "Fresh Mango Juice (L)"
click at [1086, 381] on icon at bounding box center [1079, 388] width 14 height 14
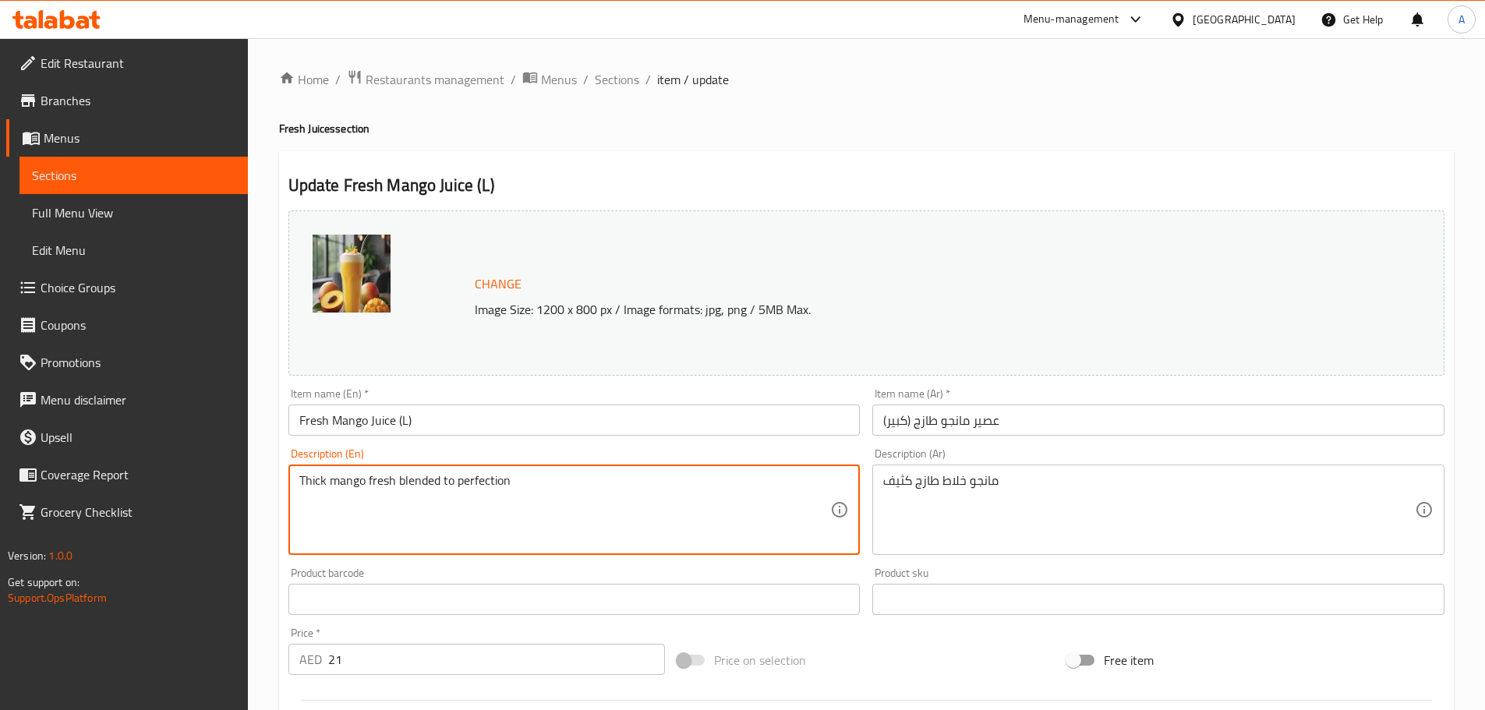
click at [610, 482] on textarea "Thick mango fresh blended to perfection" at bounding box center [565, 510] width 532 height 74
paste textarea
type textarea "Thick mango fresh blended"
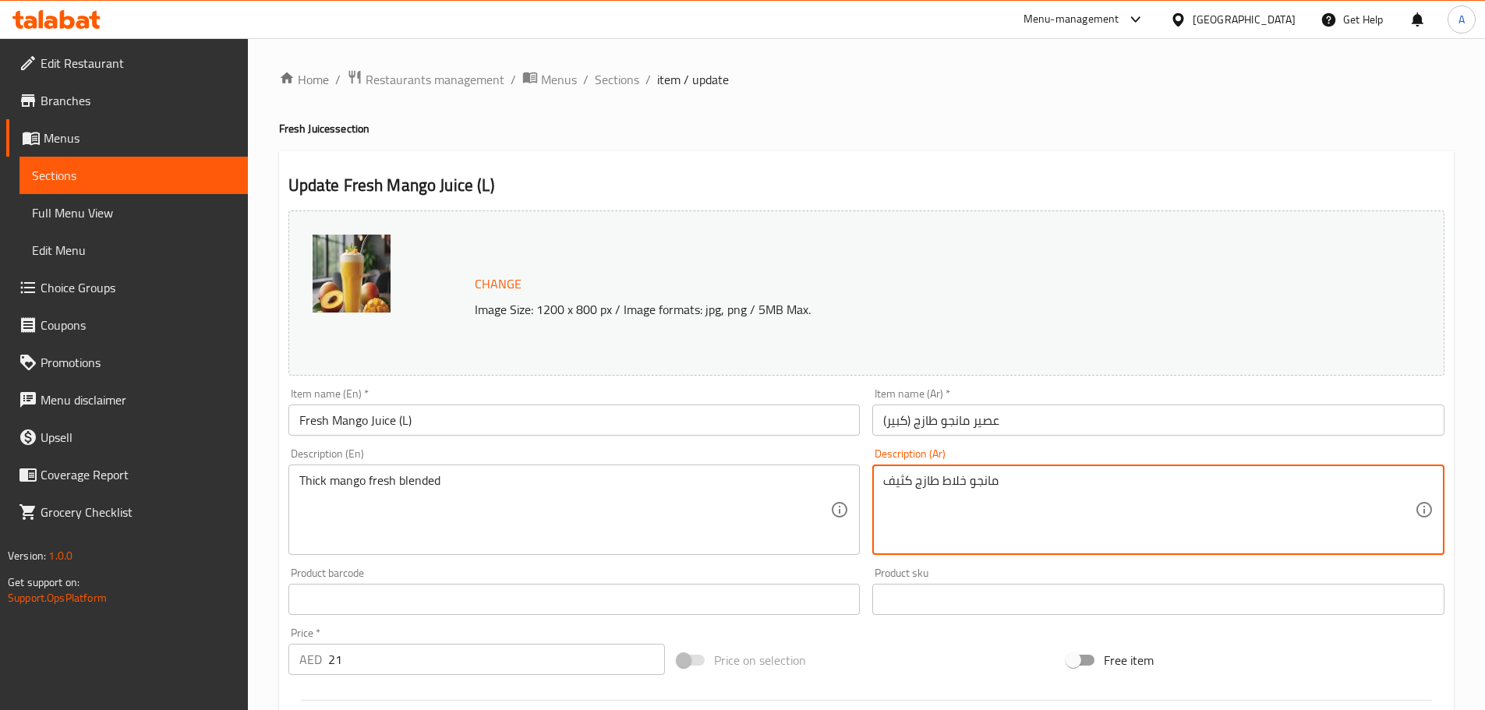
click at [1013, 476] on textarea "مانجو خلاط طازج كثيف" at bounding box center [1149, 510] width 532 height 74
paste textarea
type textarea "مانجو خلاط طازج كثيف"
click at [1026, 429] on input "عصير مانجو طازج (كبير)" at bounding box center [1158, 420] width 572 height 31
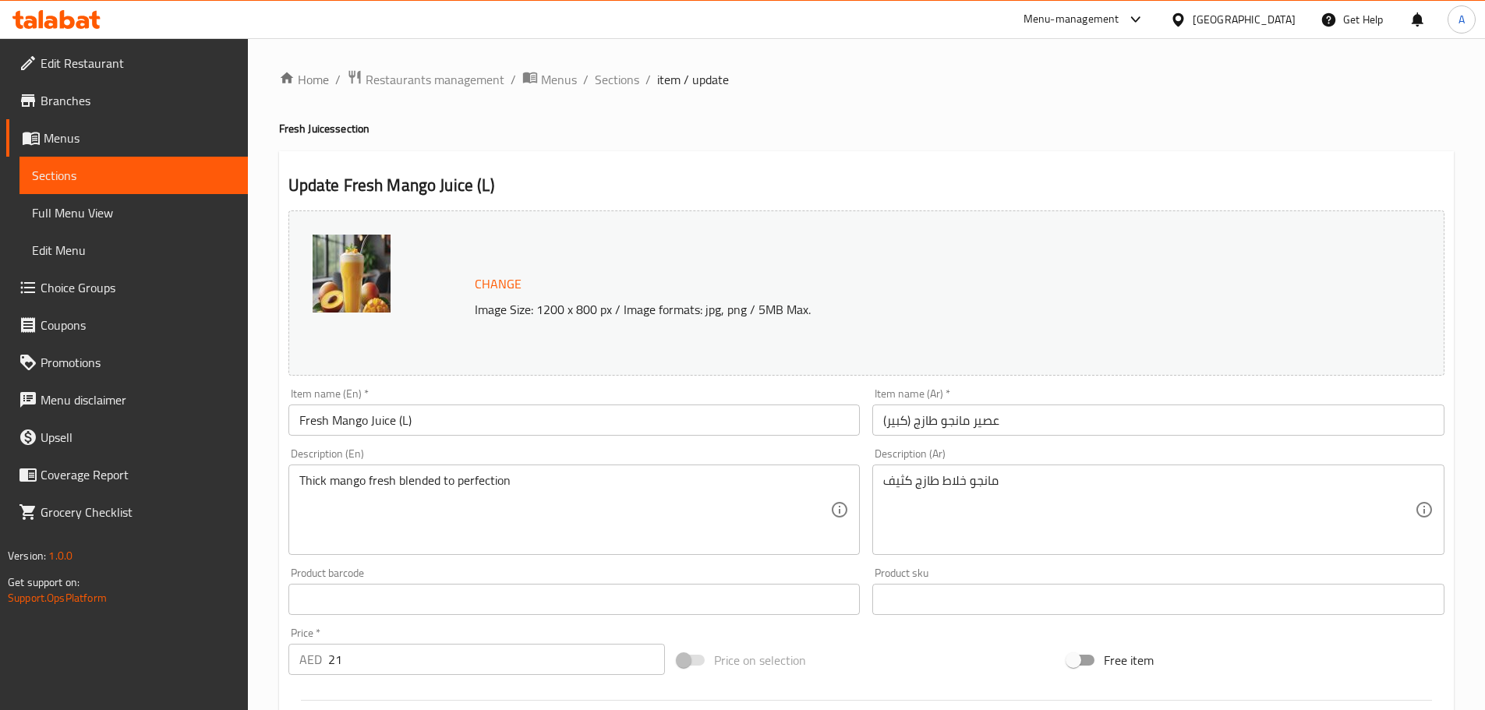
click at [154, 220] on span "Full Menu View" at bounding box center [133, 212] width 203 height 19
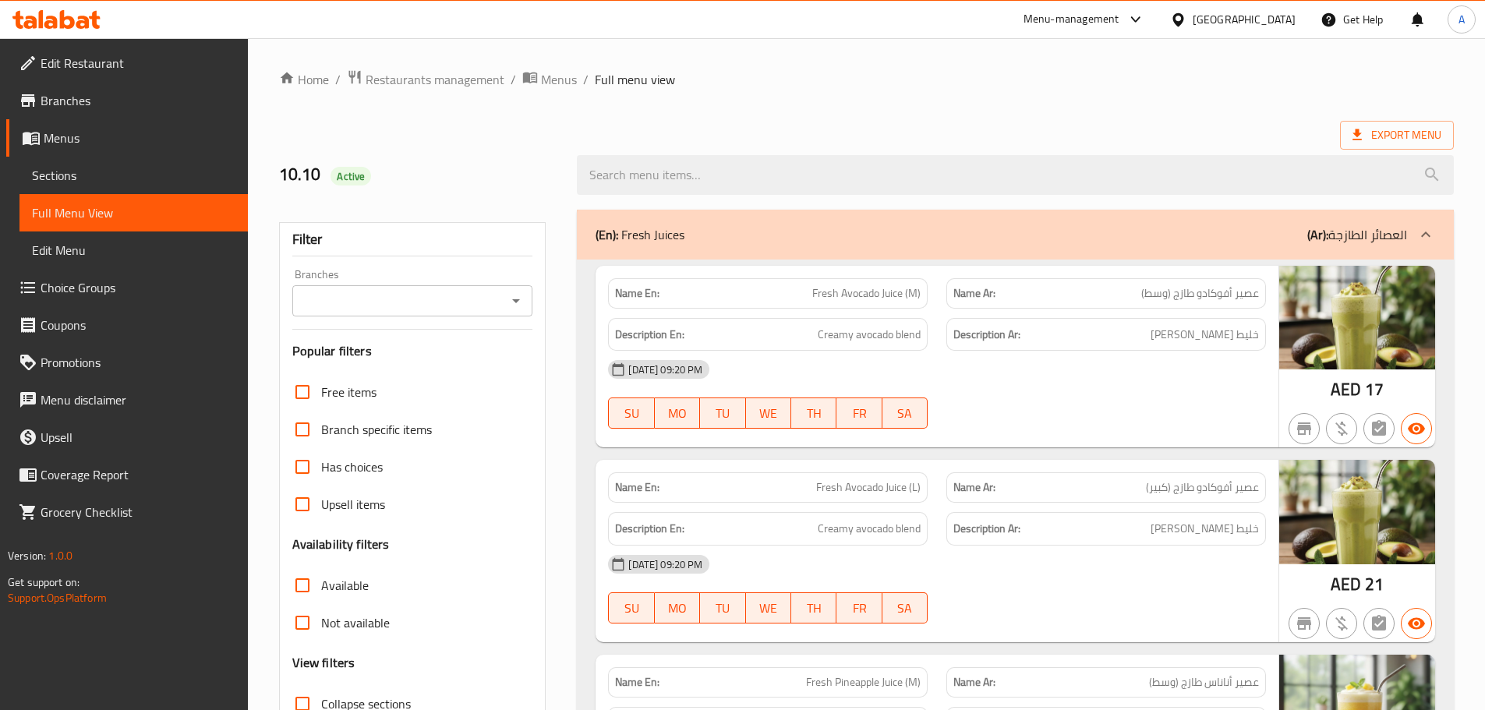
click at [827, 332] on span "Creamy avocado blend" at bounding box center [869, 334] width 103 height 19
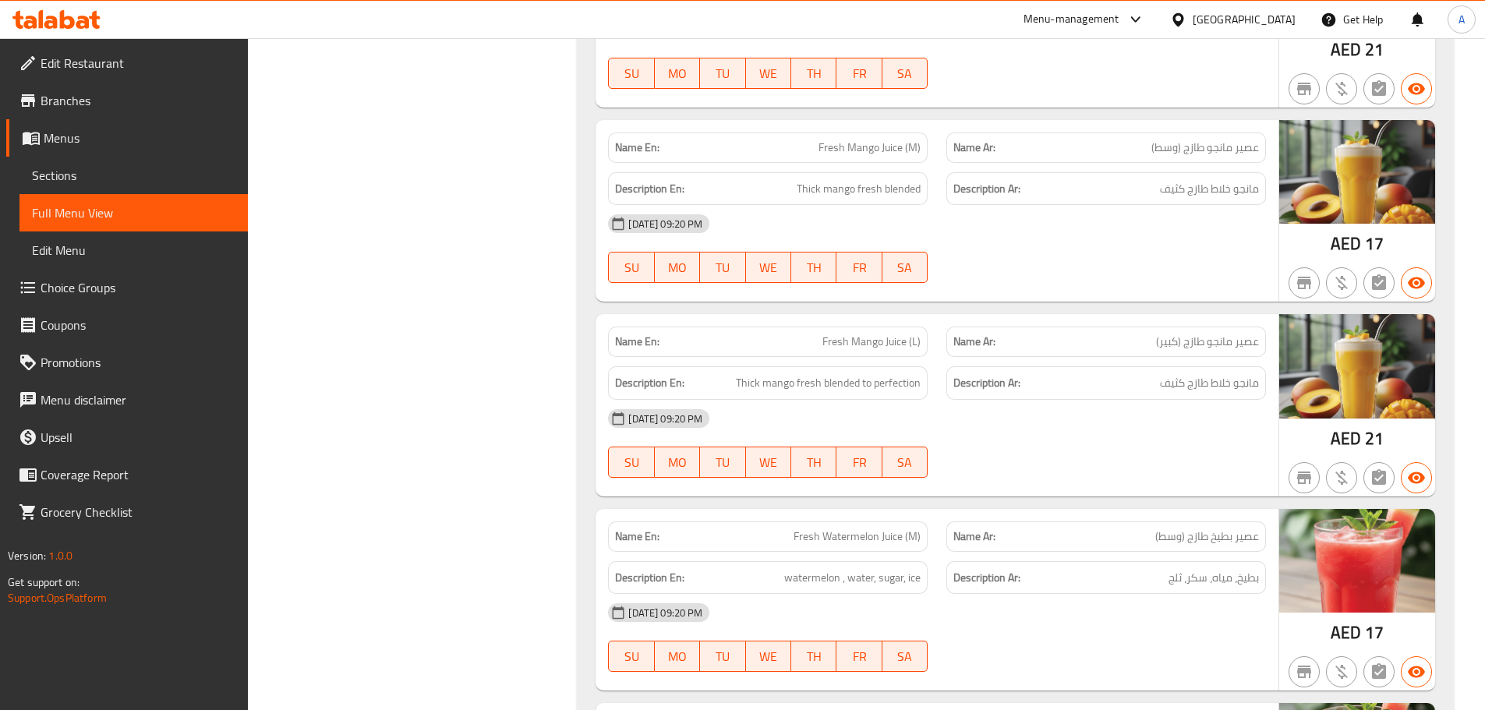
scroll to position [910, 0]
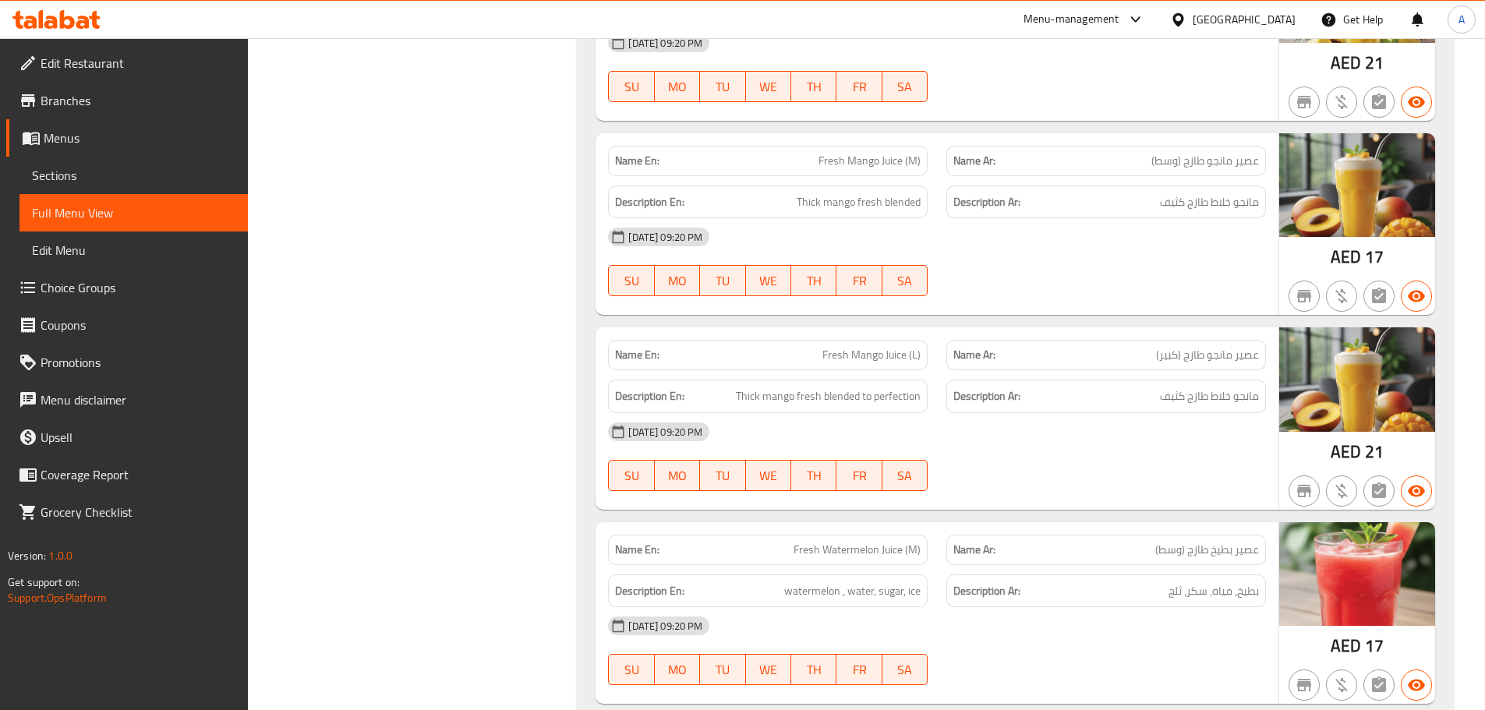
click at [885, 194] on span "Thick mango fresh blended" at bounding box center [859, 202] width 124 height 19
copy span "Thick mango fresh blended"
click at [1242, 182] on div "Description Ar: مانجو خلاط طازج كثيف" at bounding box center [1106, 202] width 338 height 52
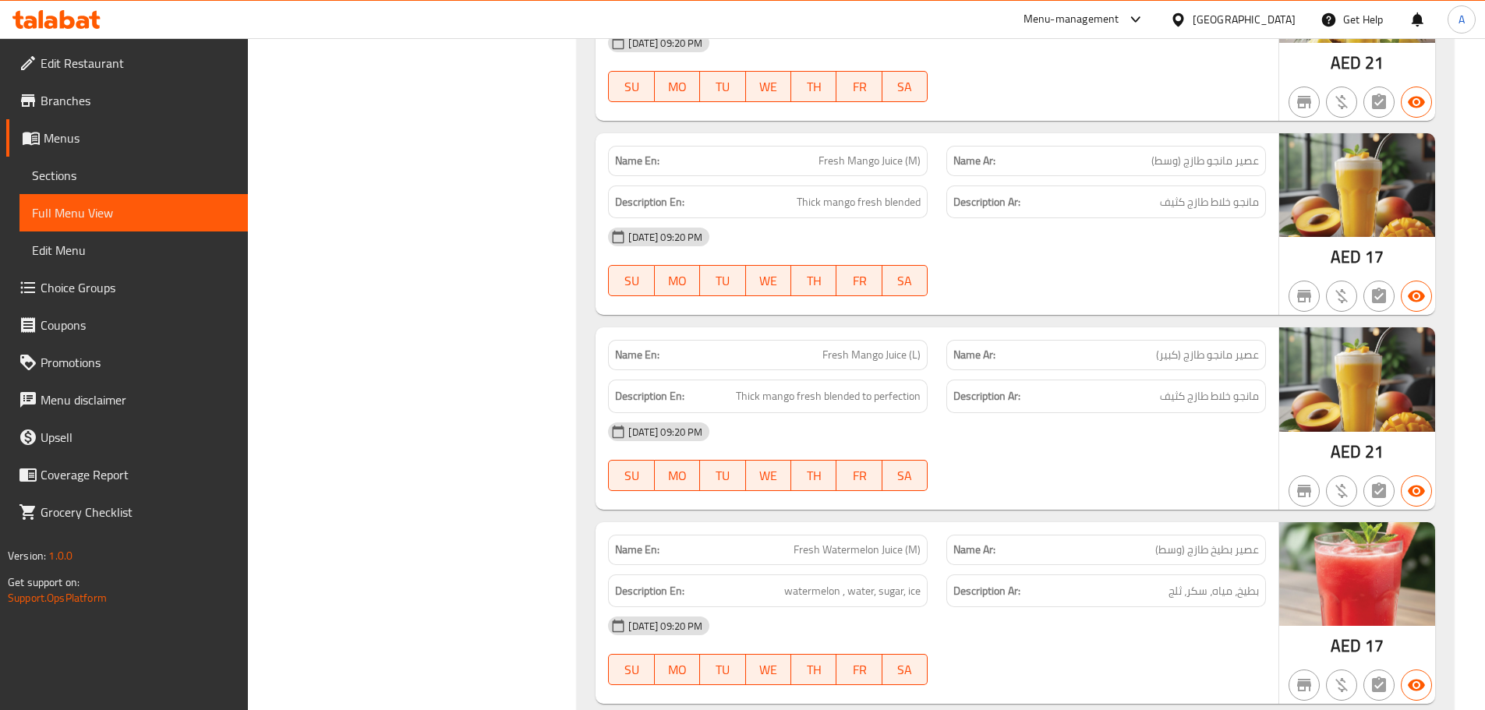
click at [1243, 204] on span "مانجو خلاط طازج كثيف" at bounding box center [1209, 202] width 99 height 19
copy div "مانجو خلاط طازج كثيف"
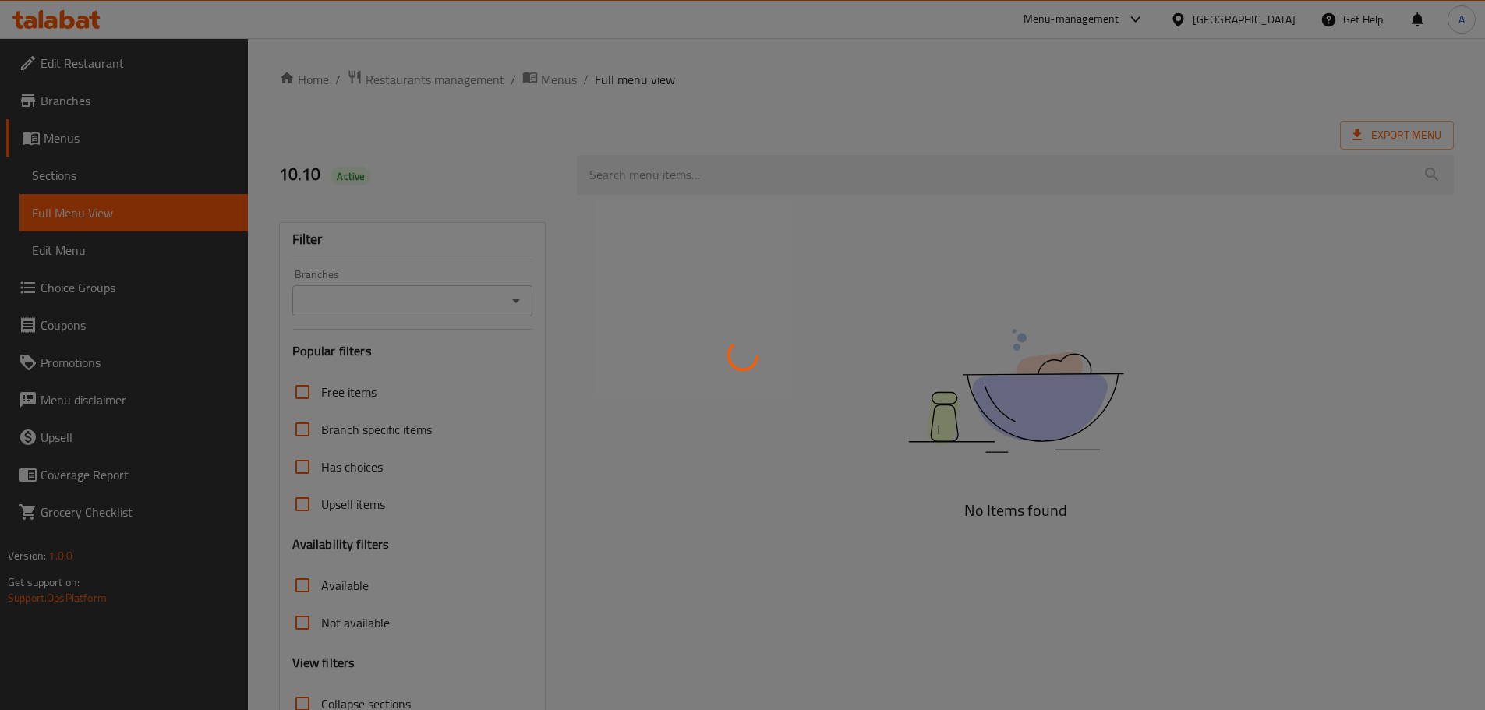
click at [905, 291] on div at bounding box center [742, 355] width 1485 height 710
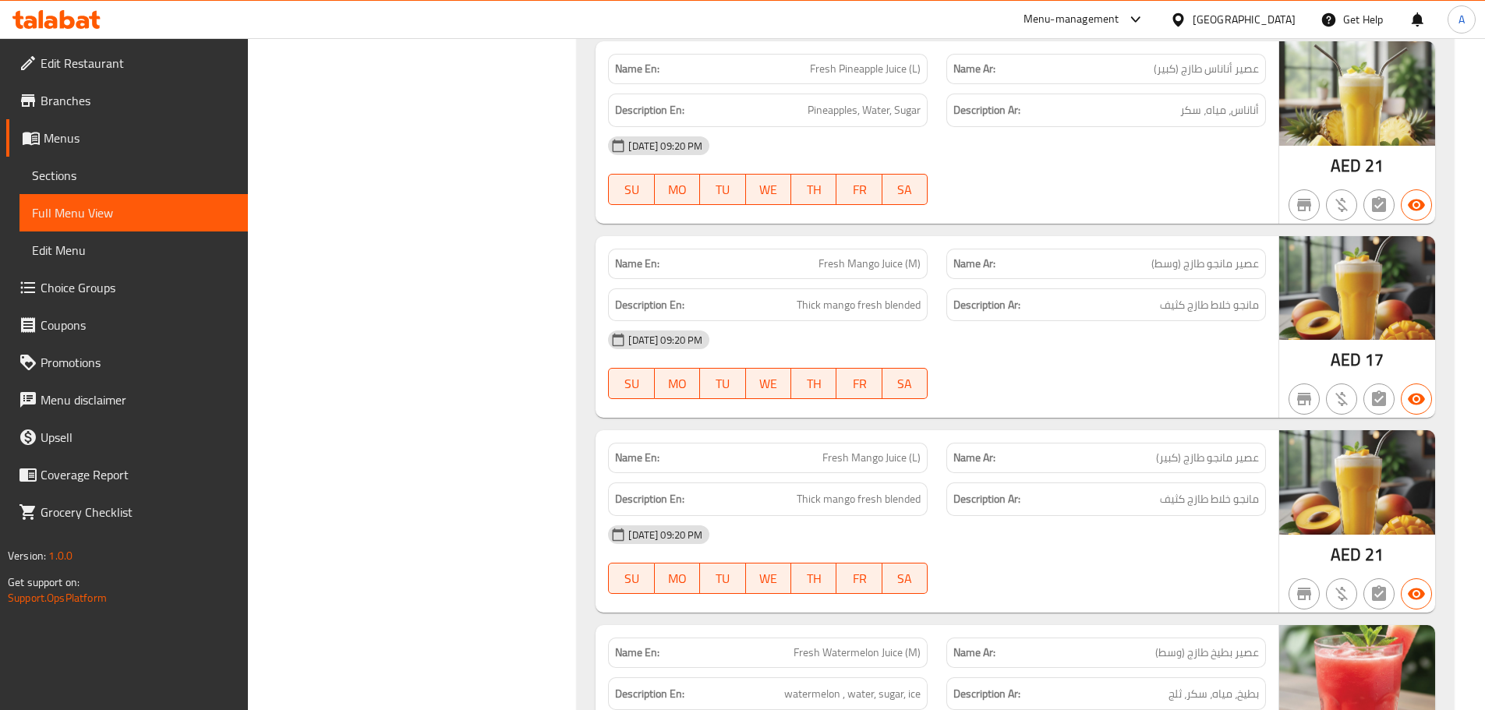
scroll to position [836, 0]
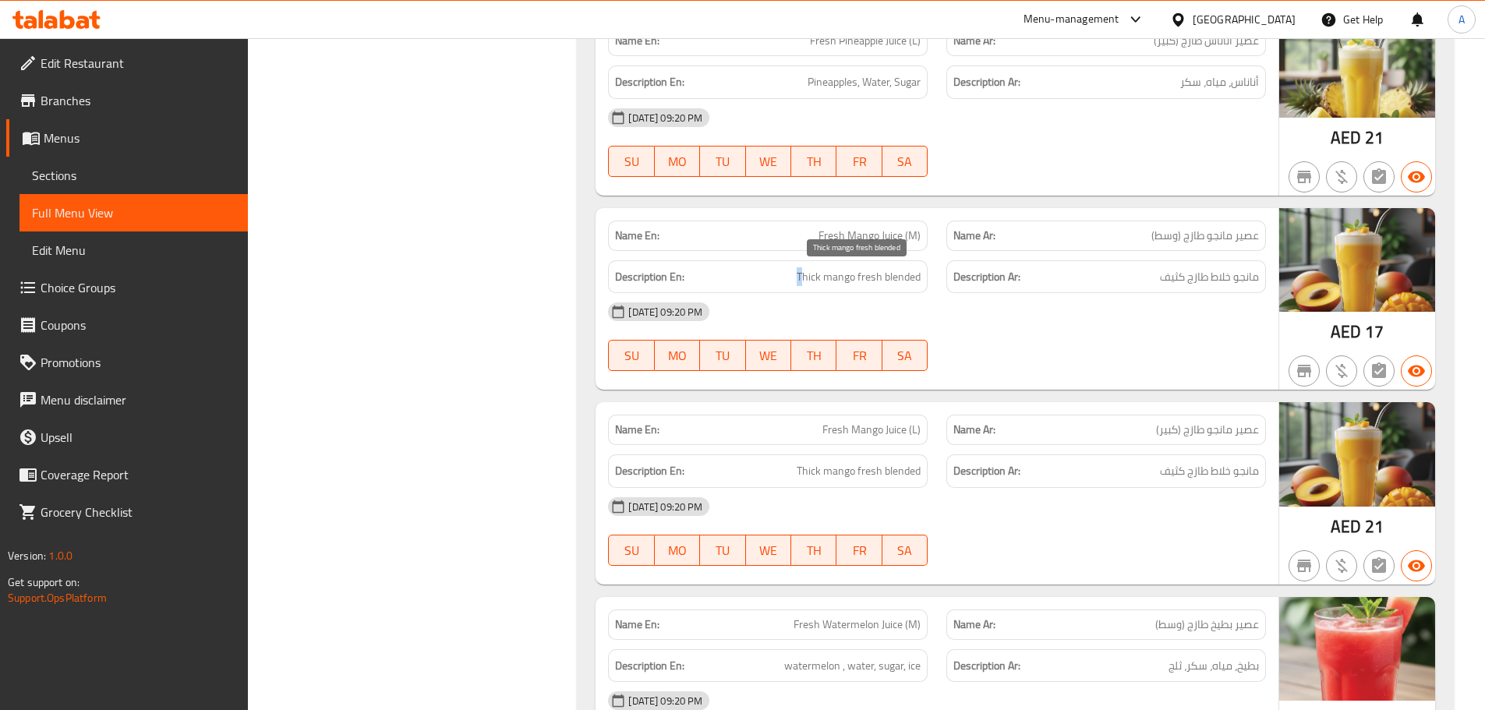
click at [805, 279] on span "Thick mango fresh blended" at bounding box center [859, 276] width 124 height 19
click at [1049, 225] on div "Name Ar: عصير مانجو طازج (وسط)" at bounding box center [1106, 236] width 320 height 30
click at [1044, 221] on div "Name Ar: عصير مانجو طازج (وسط)" at bounding box center [1106, 236] width 320 height 30
click at [51, 163] on link "Sections" at bounding box center [133, 175] width 228 height 37
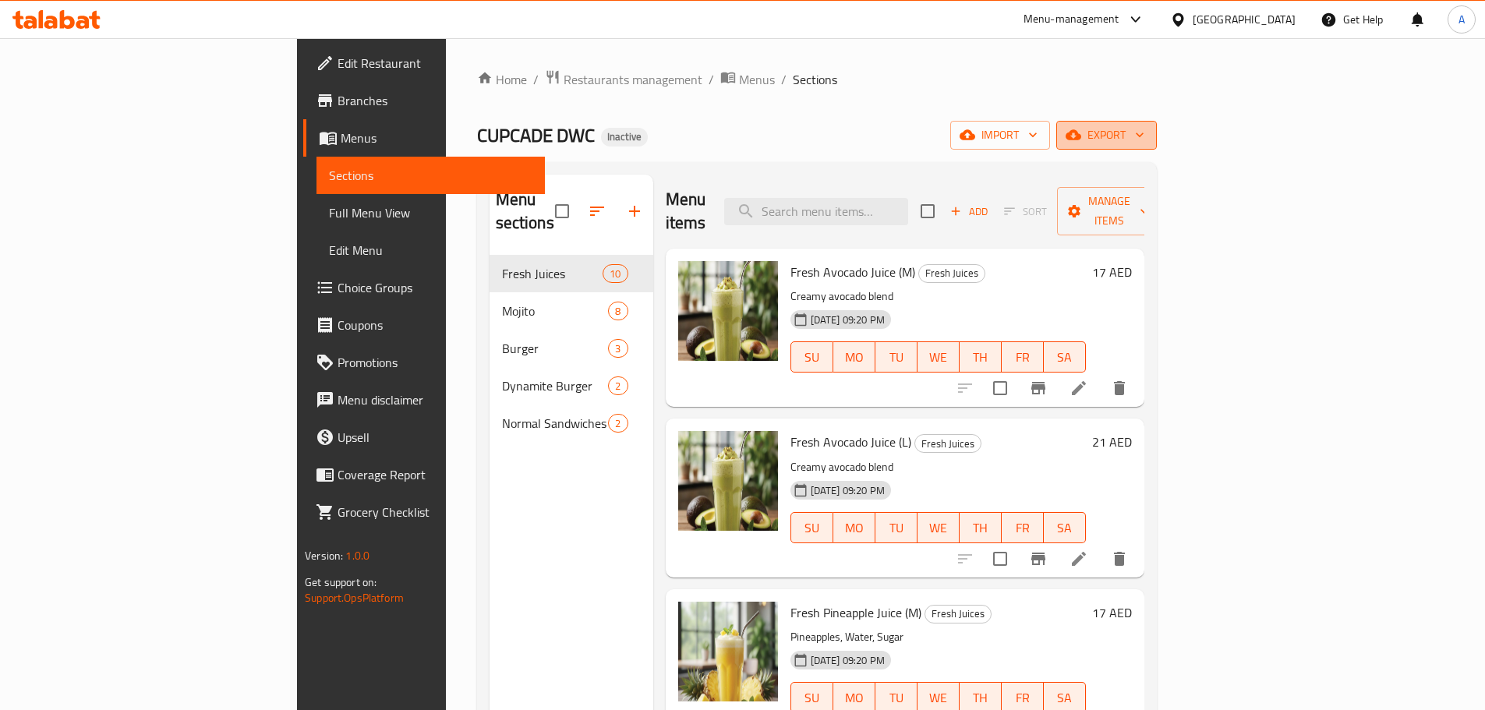
click at [1144, 136] on span "export" at bounding box center [1107, 134] width 76 height 19
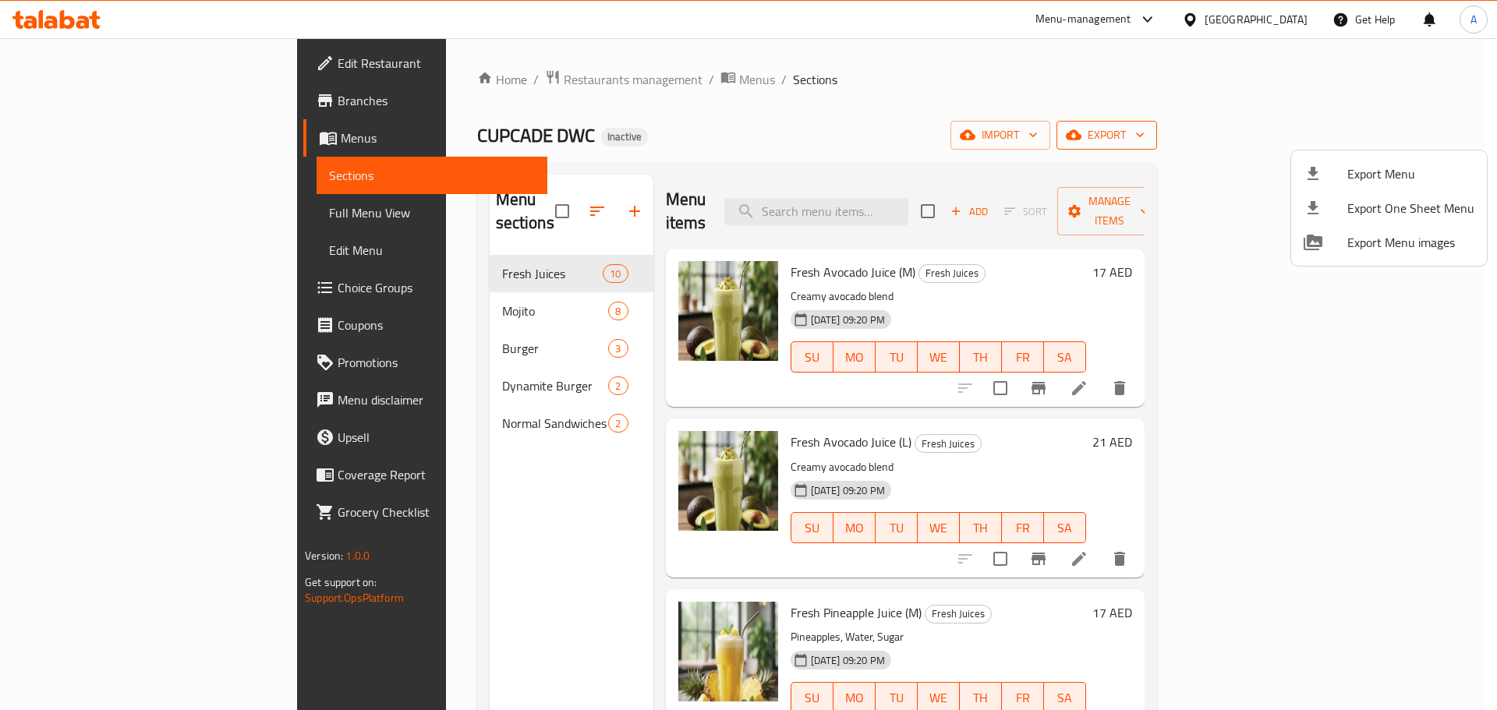
click at [1352, 172] on span "Export Menu" at bounding box center [1410, 173] width 127 height 19
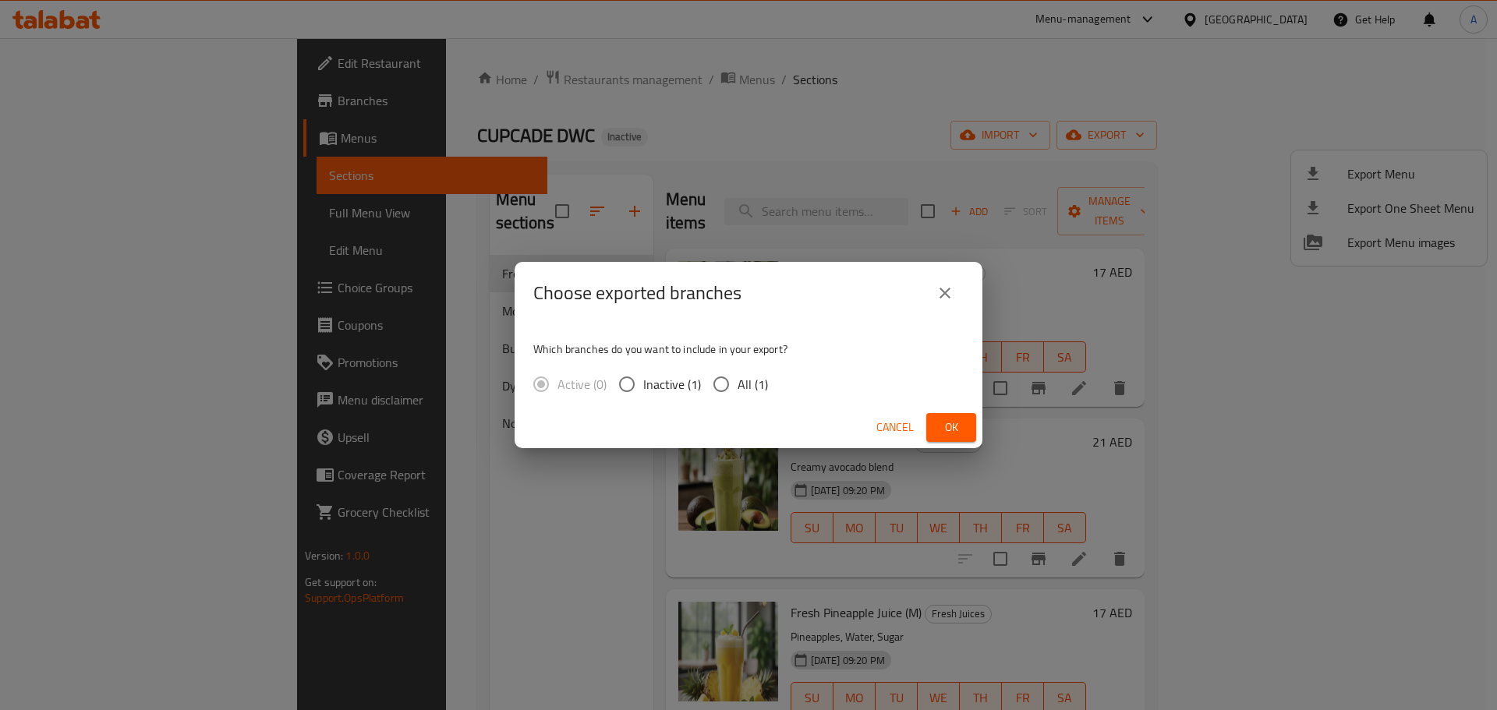
click at [736, 378] on input "All (1)" at bounding box center [721, 384] width 33 height 33
radio input "true"
click at [955, 428] on span "Ok" at bounding box center [950, 427] width 25 height 19
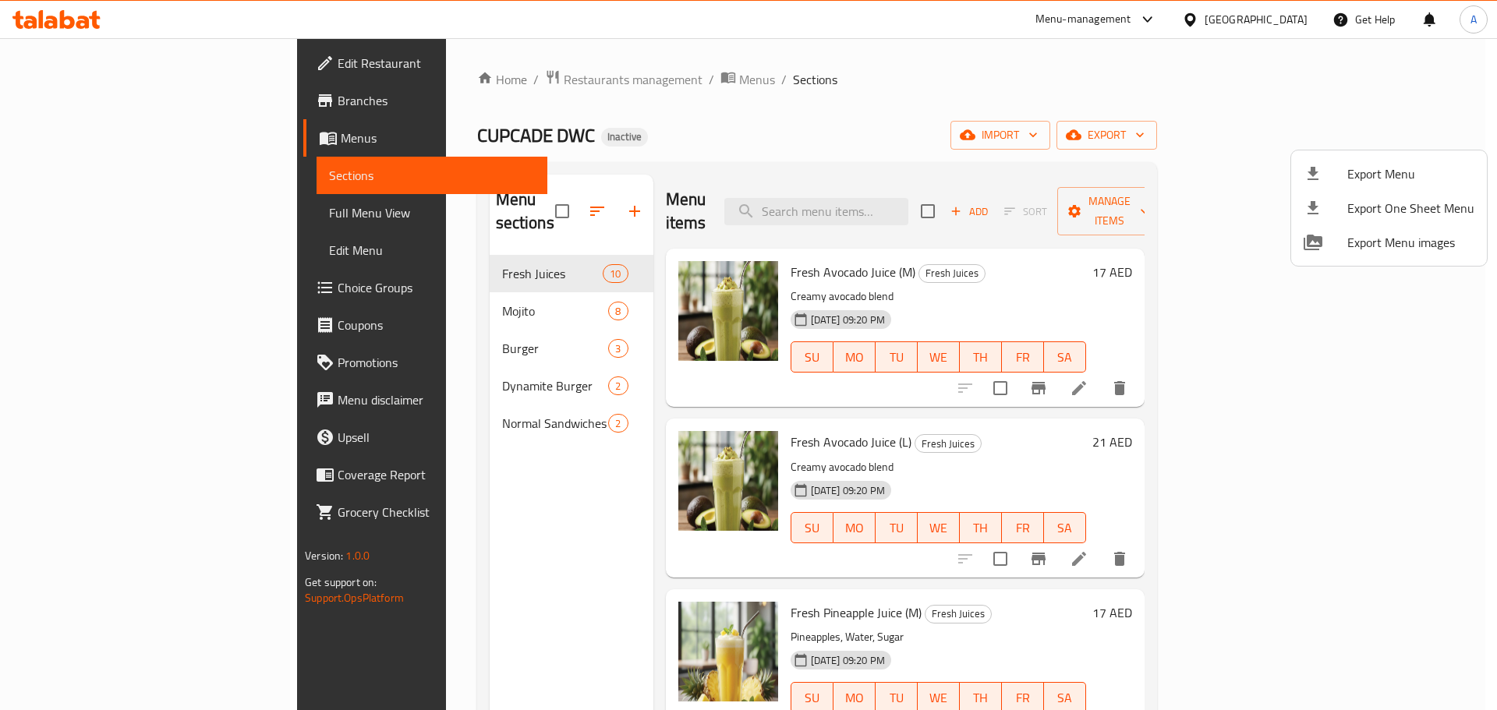
click at [140, 210] on div at bounding box center [748, 355] width 1497 height 710
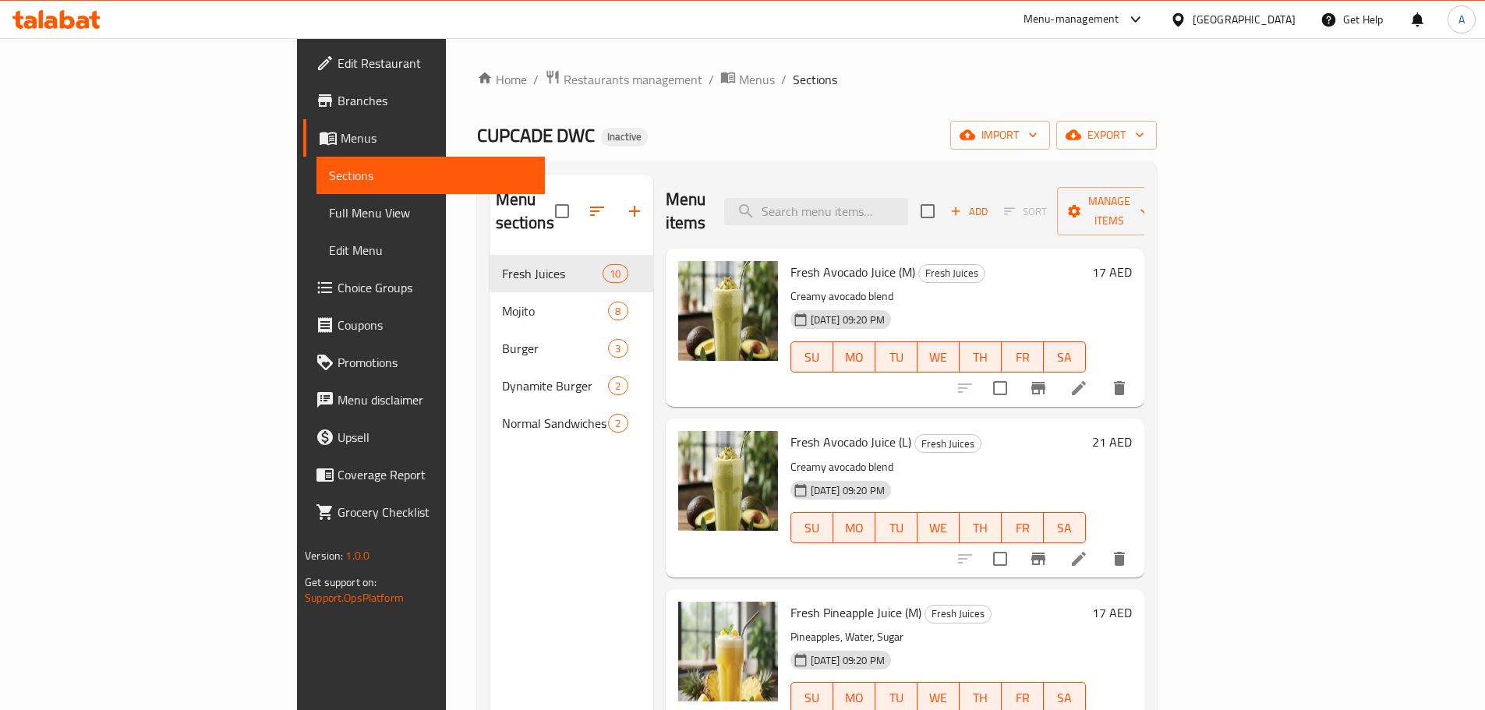
click at [329, 209] on span "Full Menu View" at bounding box center [430, 212] width 203 height 19
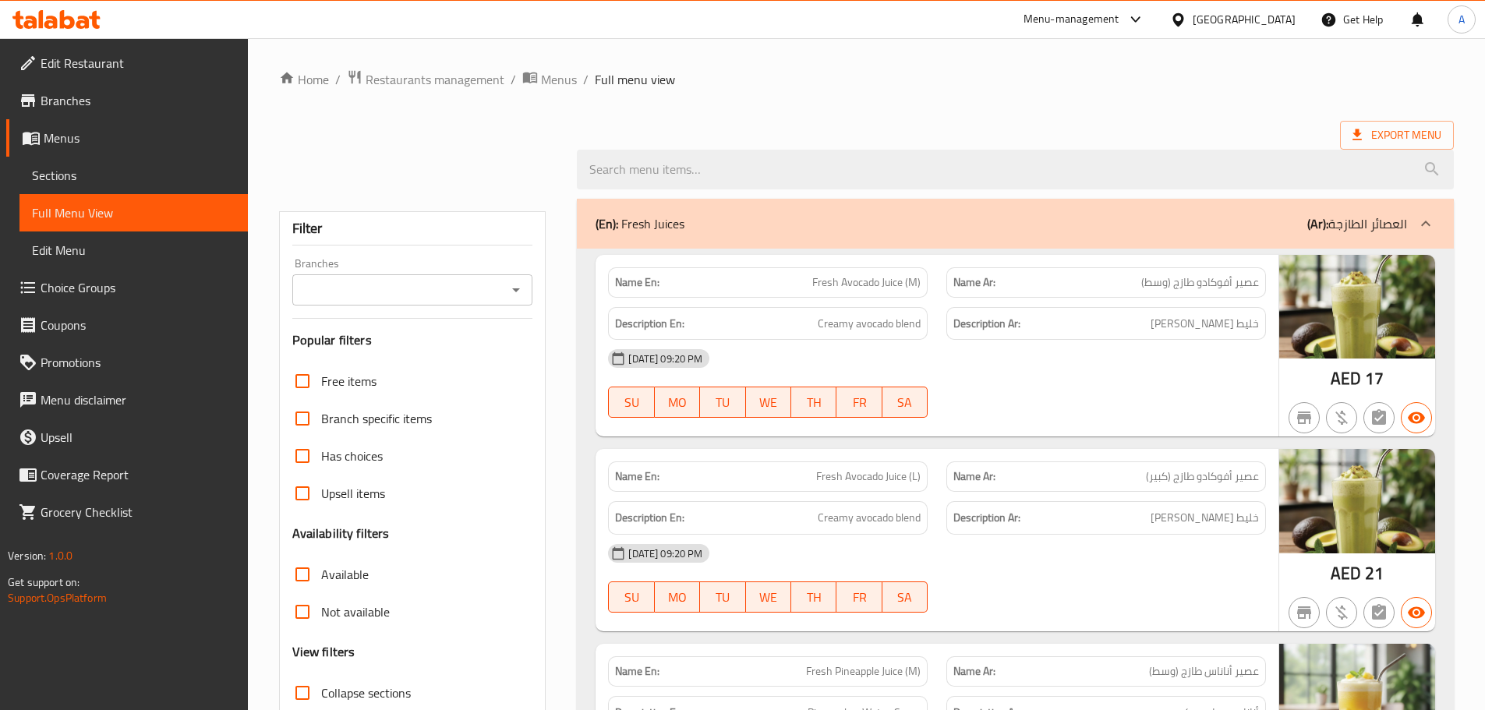
click at [139, 208] on span "Full Menu View" at bounding box center [133, 212] width 203 height 19
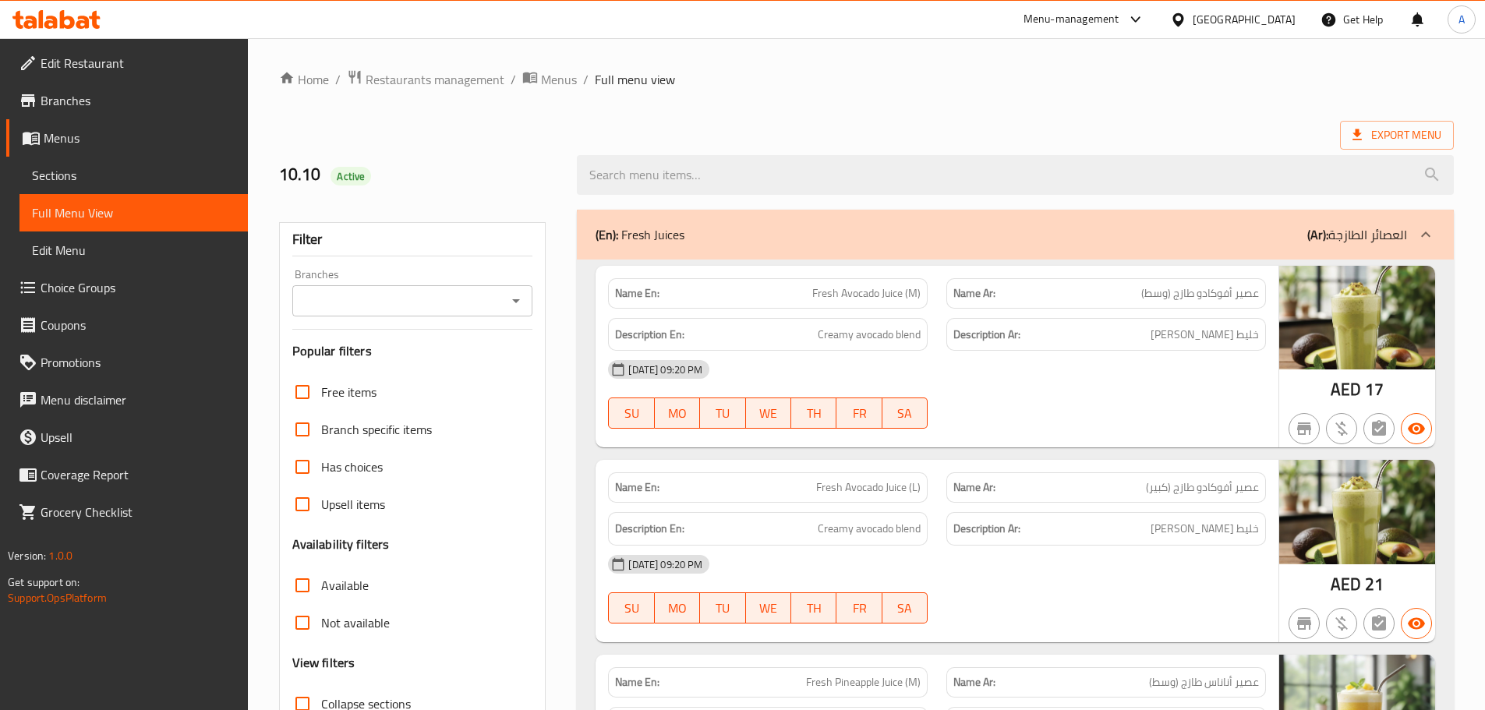
scroll to position [234, 0]
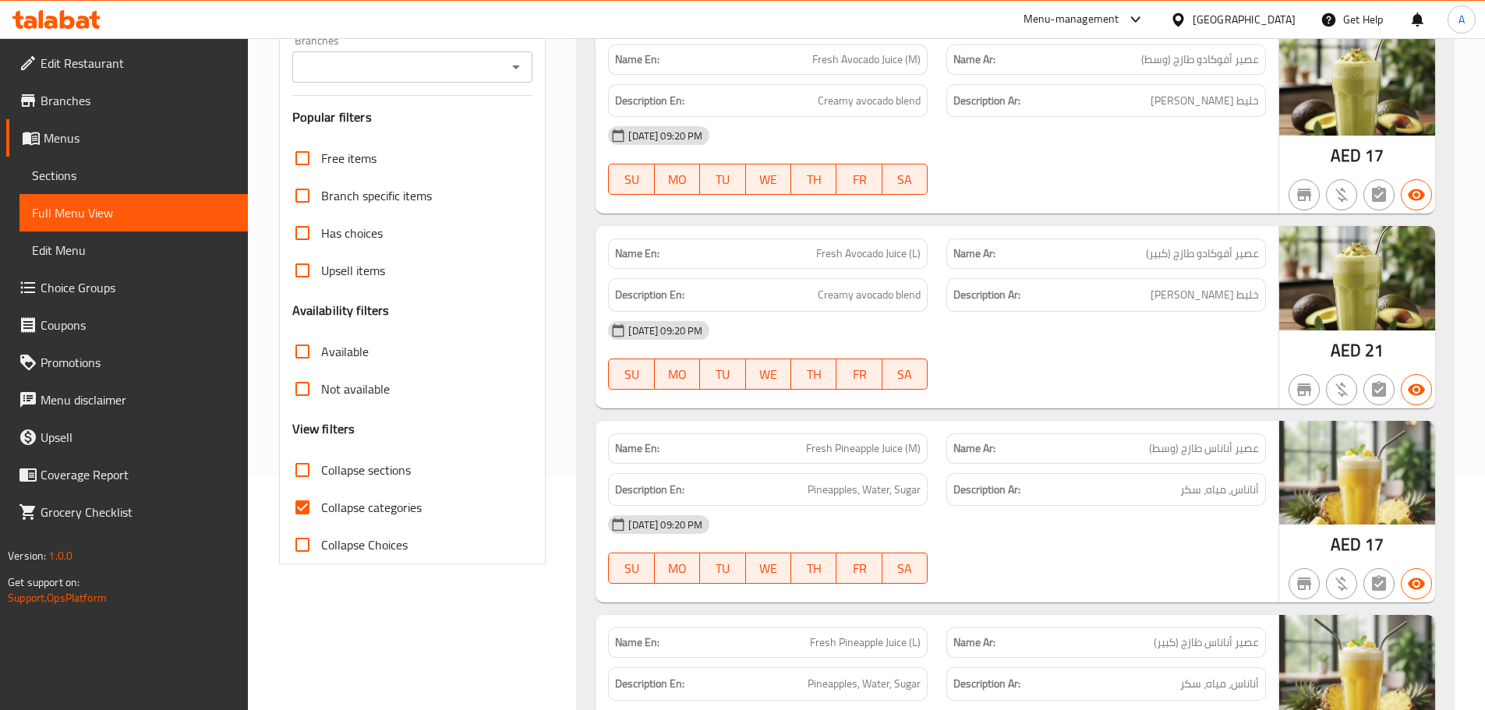
drag, startPoint x: 327, startPoint y: 503, endPoint x: 312, endPoint y: 504, distance: 15.6
click at [325, 503] on span "Collapse categories" at bounding box center [371, 507] width 101 height 19
click at [321, 503] on input "Collapse categories" at bounding box center [302, 507] width 37 height 37
checkbox input "false"
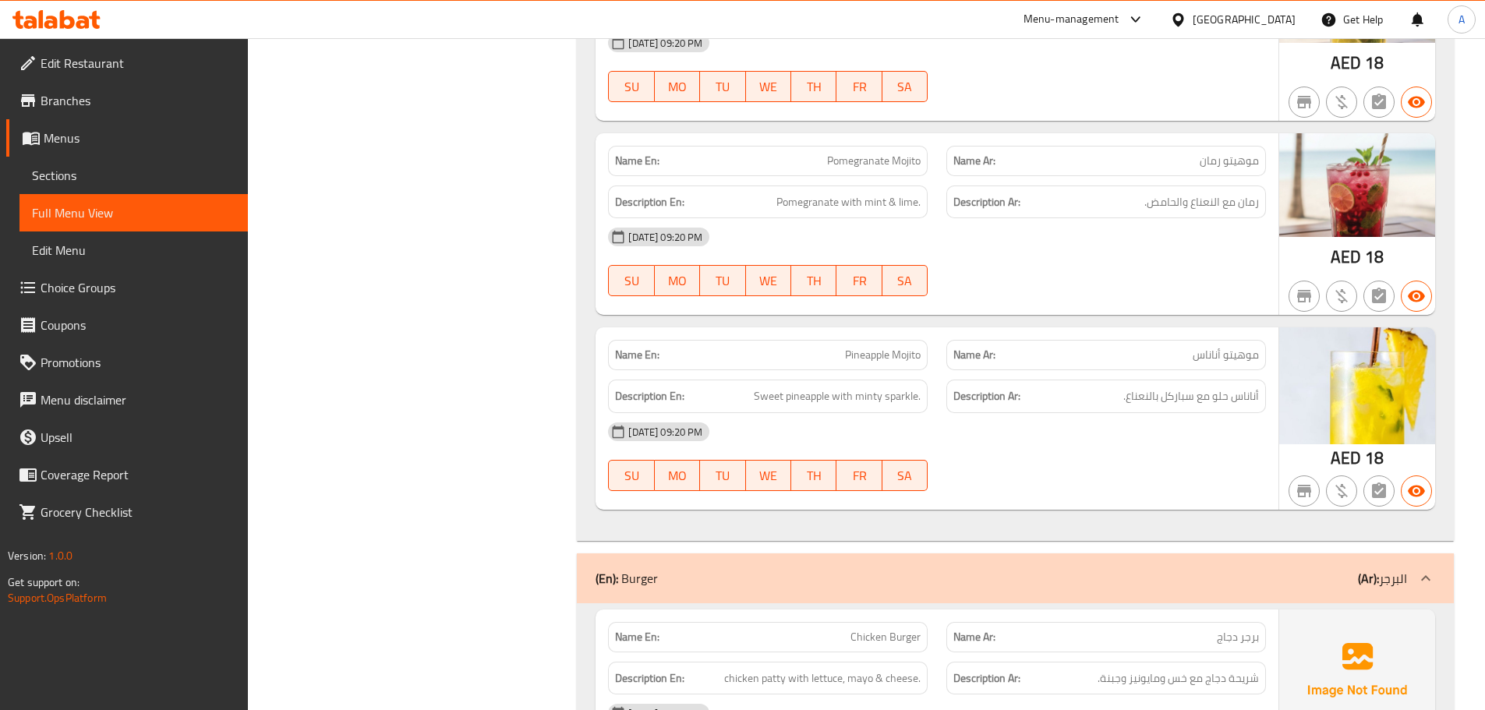
scroll to position [4781, 0]
